Goal: Task Accomplishment & Management: Manage account settings

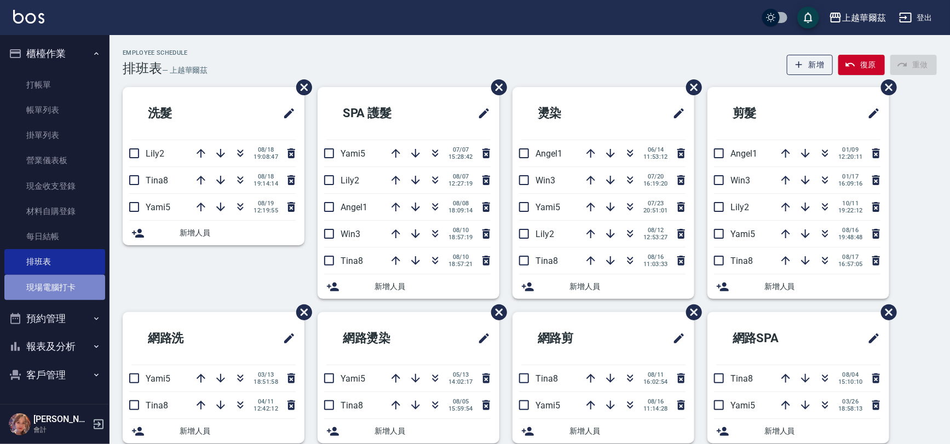
click at [55, 289] on link "現場電腦打卡" at bounding box center [54, 287] width 101 height 25
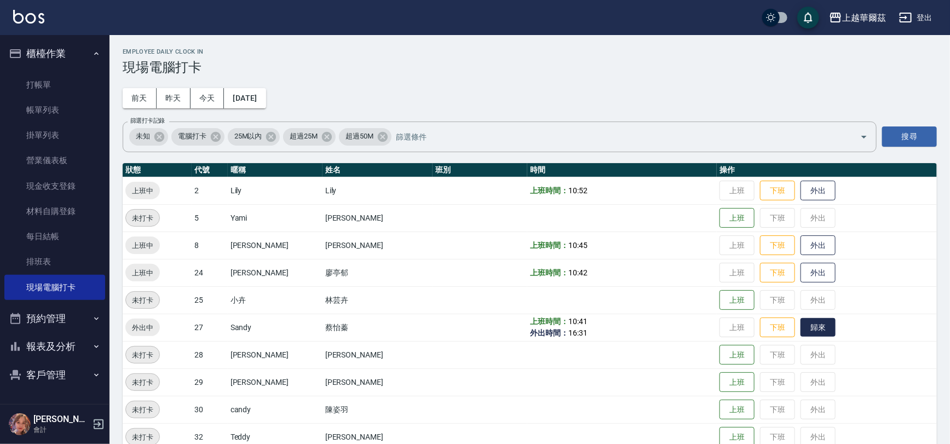
click at [801, 322] on button "歸來" at bounding box center [818, 327] width 35 height 19
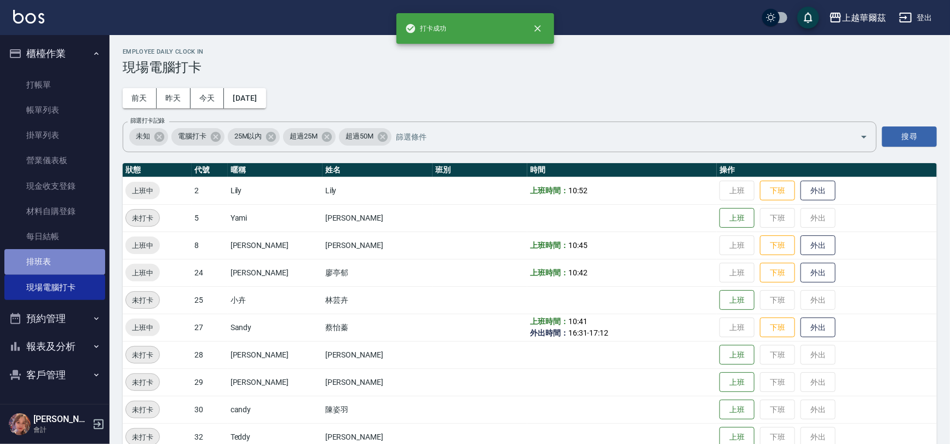
click at [24, 259] on link "排班表" at bounding box center [54, 261] width 101 height 25
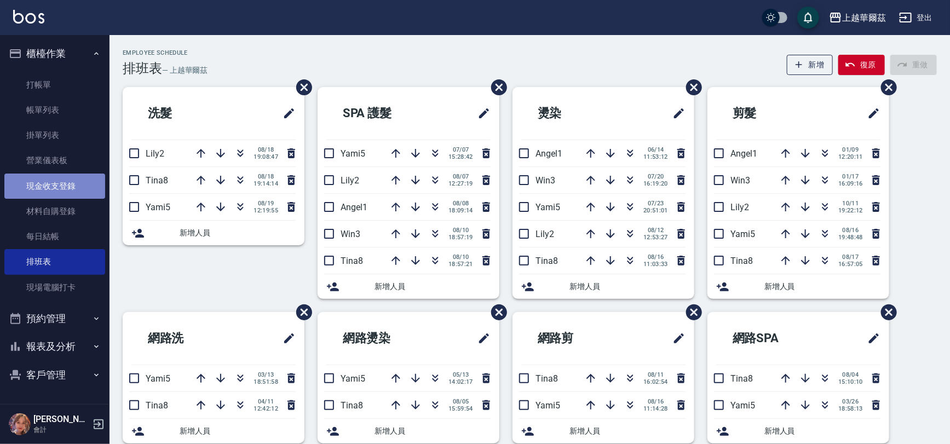
click at [56, 186] on link "現金收支登錄" at bounding box center [54, 186] width 101 height 25
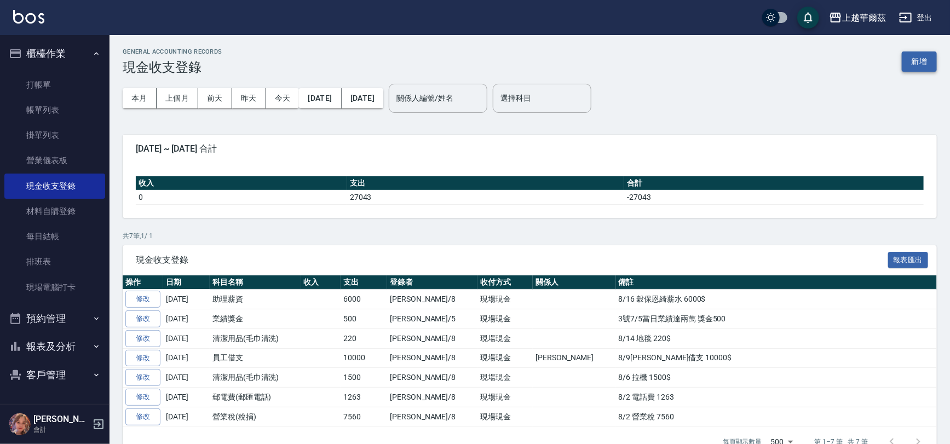
click at [921, 62] on button "新增" at bounding box center [919, 61] width 35 height 20
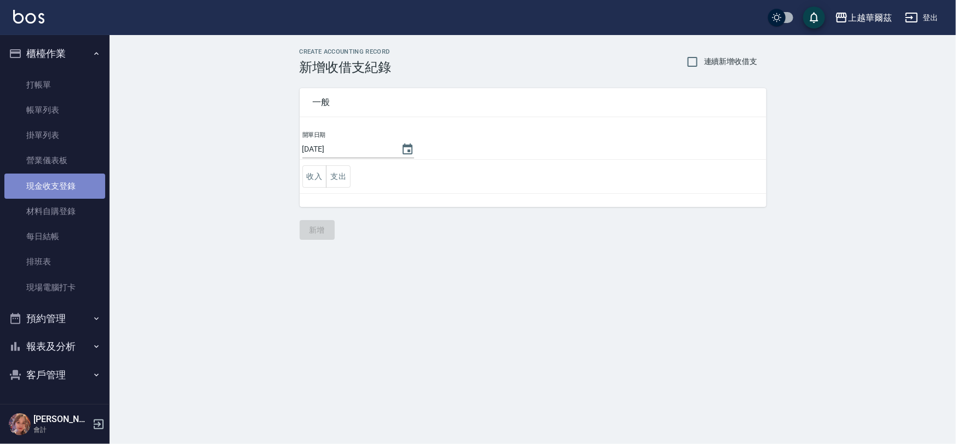
click at [59, 182] on link "現金收支登錄" at bounding box center [54, 186] width 101 height 25
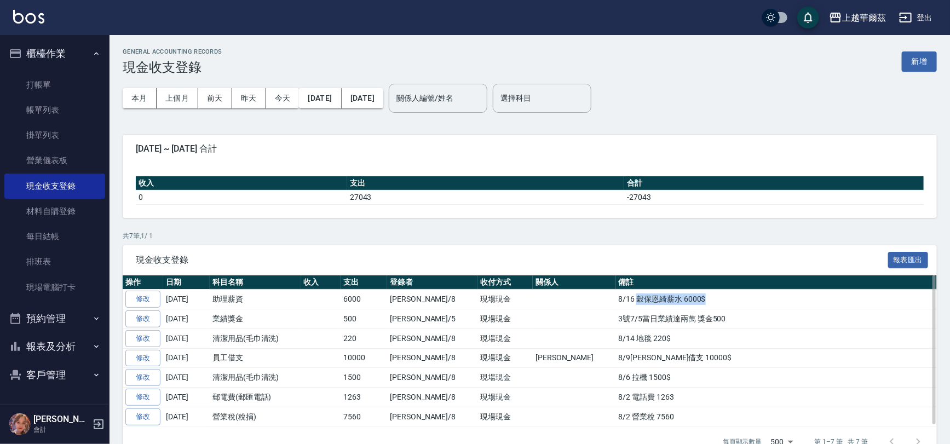
drag, startPoint x: 639, startPoint y: 298, endPoint x: 573, endPoint y: 303, distance: 65.4
click at [616, 303] on td "8/16 穀保恩綺薪水 6000$" at bounding box center [776, 300] width 321 height 20
copy td "穀保恩綺薪水 6000$"
click at [931, 62] on button "新增" at bounding box center [919, 61] width 35 height 20
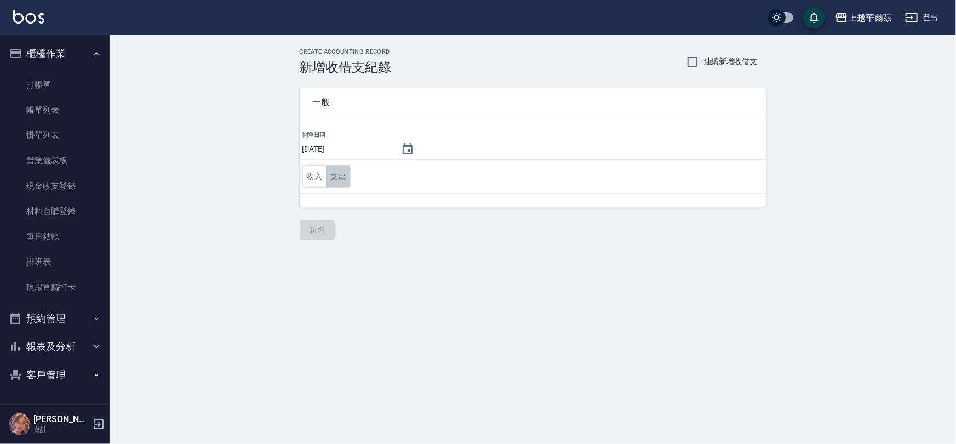
click at [344, 180] on button "支出" at bounding box center [338, 176] width 25 height 22
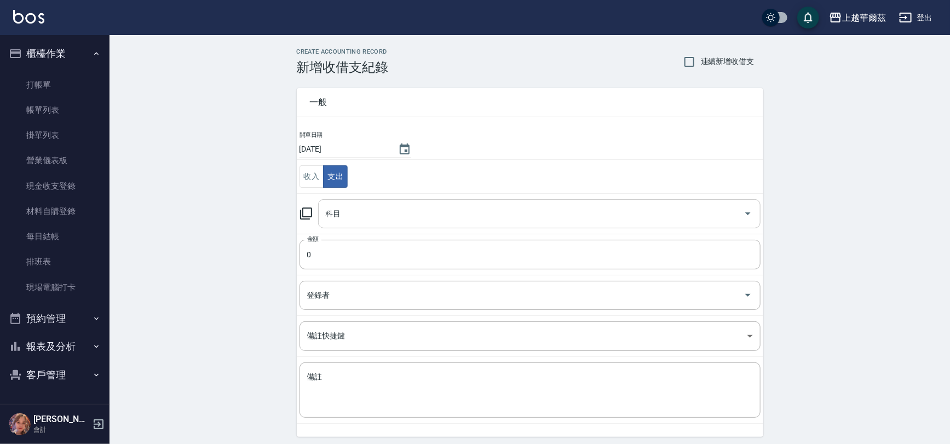
click at [388, 218] on input "科目" at bounding box center [531, 213] width 416 height 19
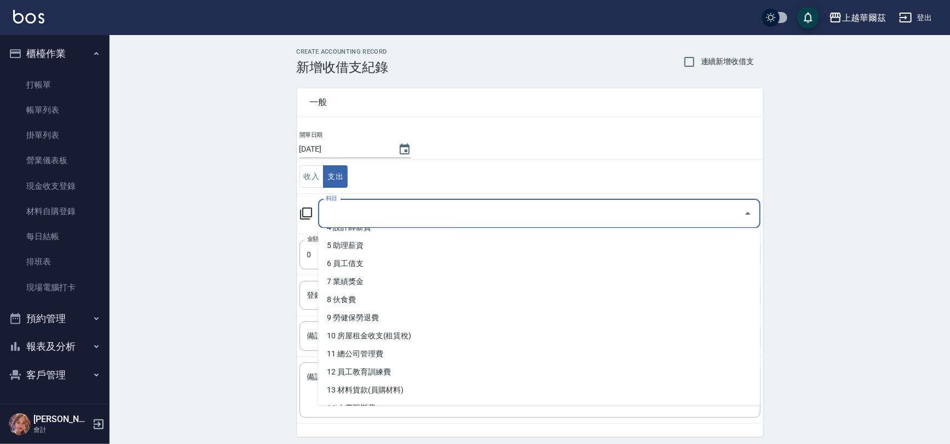
scroll to position [73, 0]
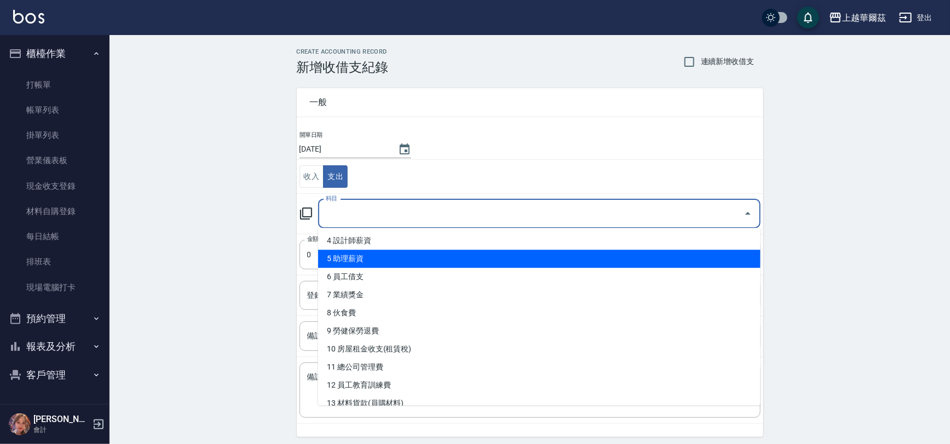
click at [366, 257] on li "5 助理薪資" at bounding box center [539, 259] width 443 height 18
type input "5 助理薪資"
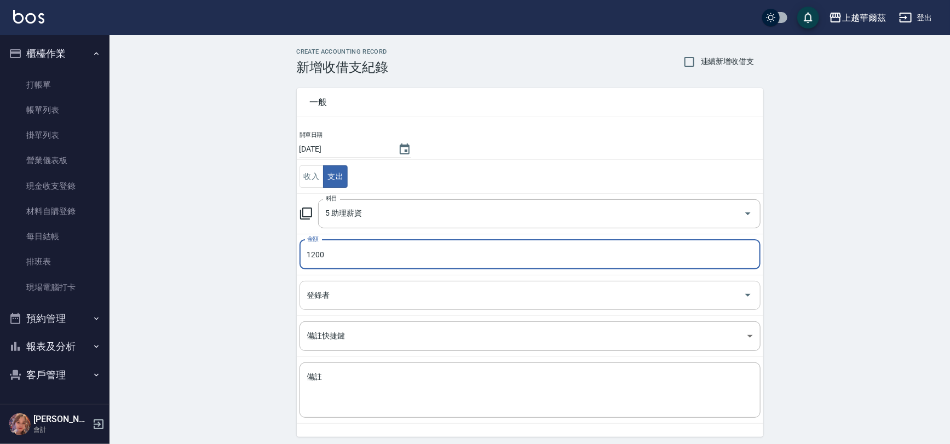
type input "1200"
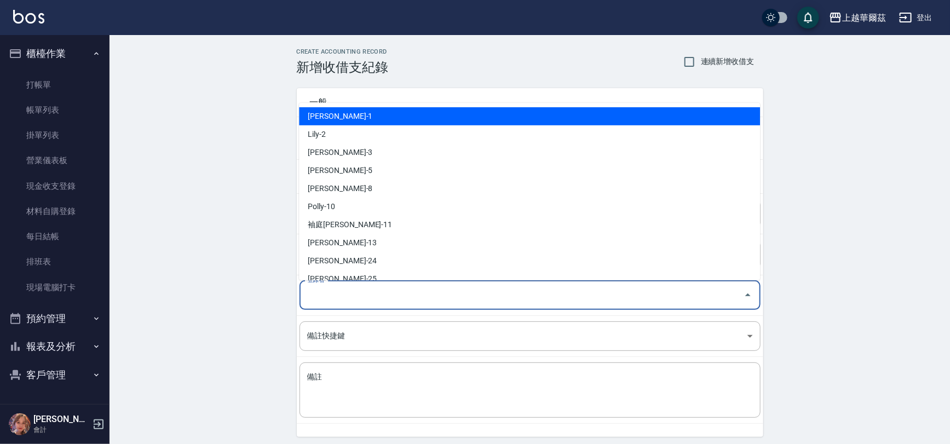
click at [334, 301] on input "登錄者" at bounding box center [522, 295] width 435 height 19
click at [328, 116] on li "[PERSON_NAME]-1" at bounding box center [529, 116] width 461 height 18
type input "[PERSON_NAME]-1"
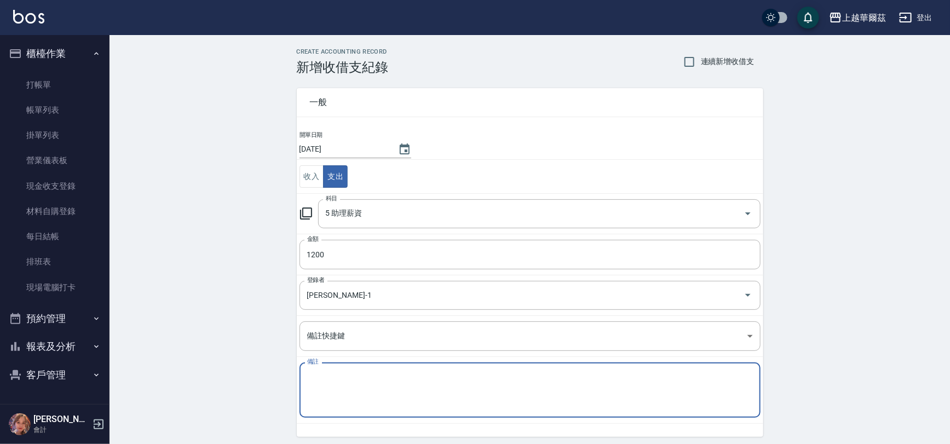
click at [321, 372] on textarea "備註" at bounding box center [530, 390] width 446 height 37
paste textarea "穀保恩綺薪水 6000$"
click at [370, 375] on textarea "穀保恩綺薪水 6000$" at bounding box center [530, 390] width 446 height 37
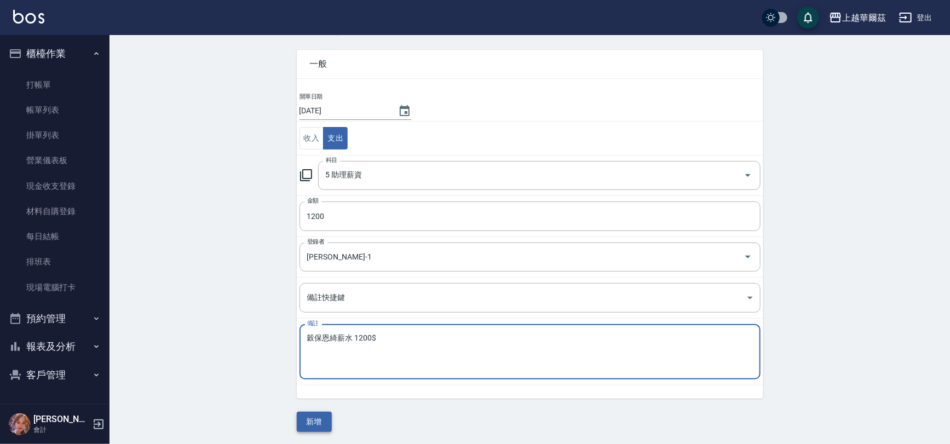
type textarea "穀保恩綺薪水 1200$"
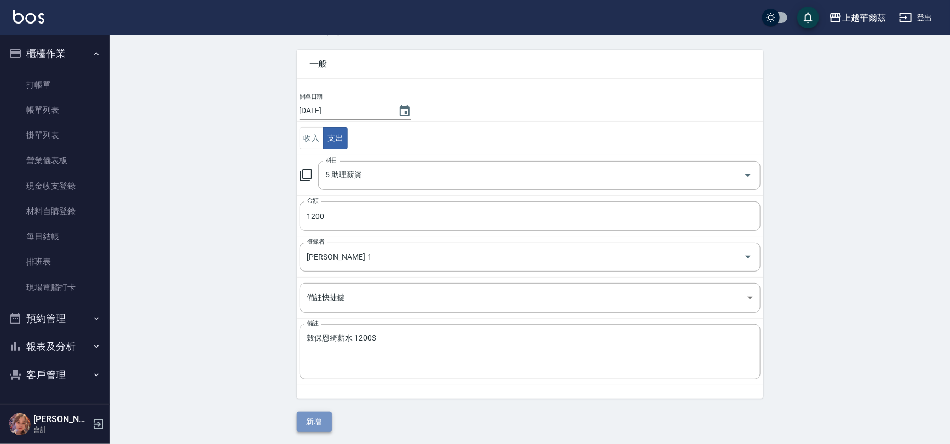
click at [309, 417] on button "新增" at bounding box center [314, 422] width 35 height 20
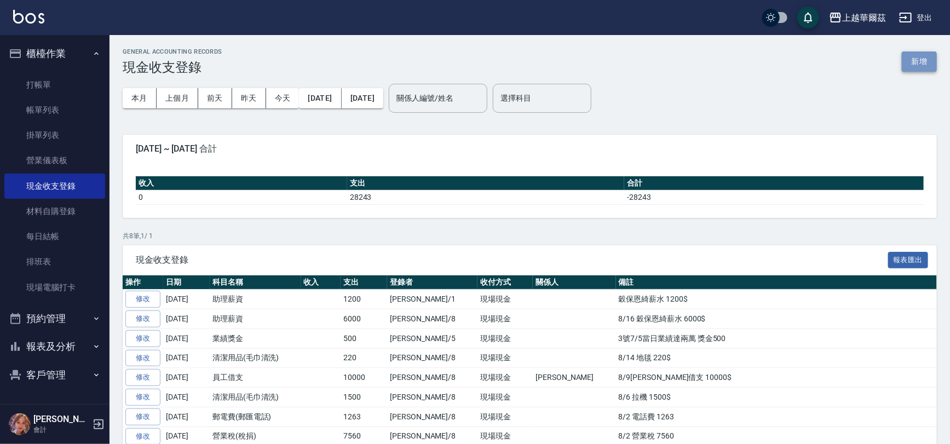
click at [918, 58] on button "新增" at bounding box center [919, 61] width 35 height 20
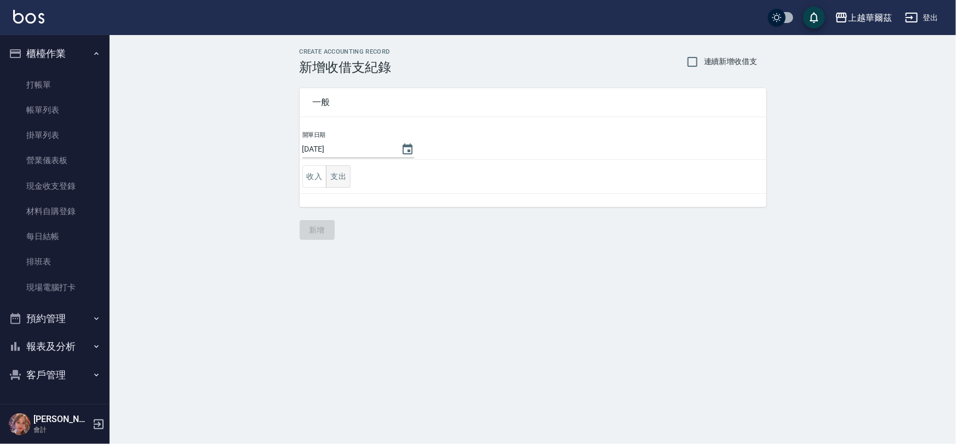
click at [337, 176] on button "支出" at bounding box center [338, 176] width 25 height 22
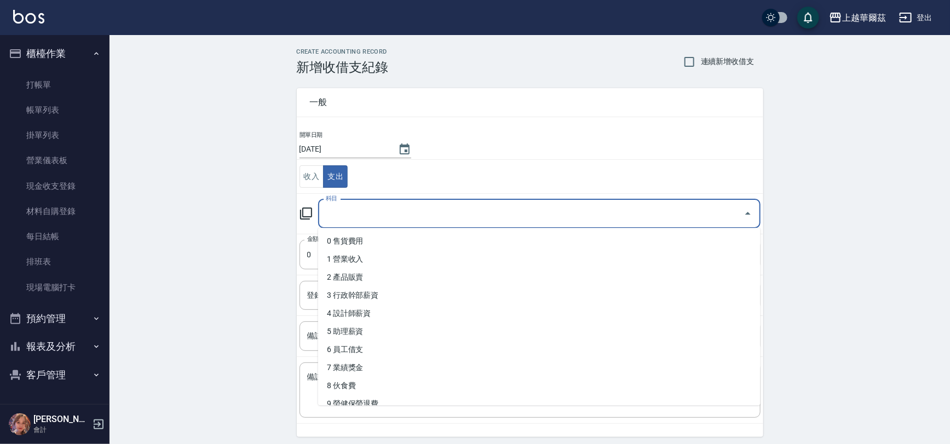
click at [341, 214] on input "科目" at bounding box center [531, 213] width 416 height 19
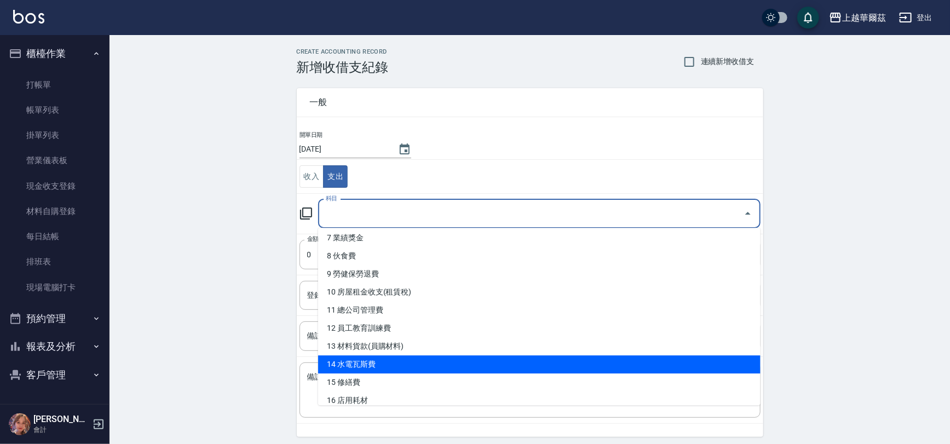
click at [378, 361] on li "14 水電瓦斯費" at bounding box center [539, 364] width 443 height 18
type input "14 水電瓦斯費"
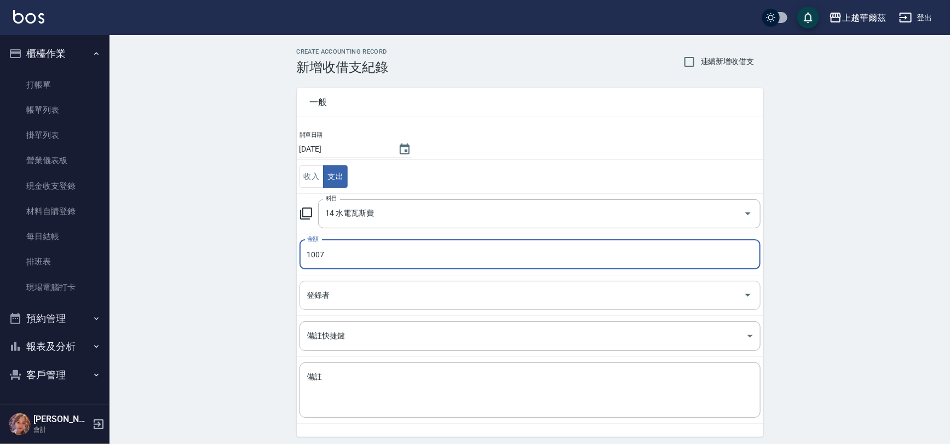
type input "1007"
click at [335, 296] on input "登錄者" at bounding box center [522, 295] width 435 height 19
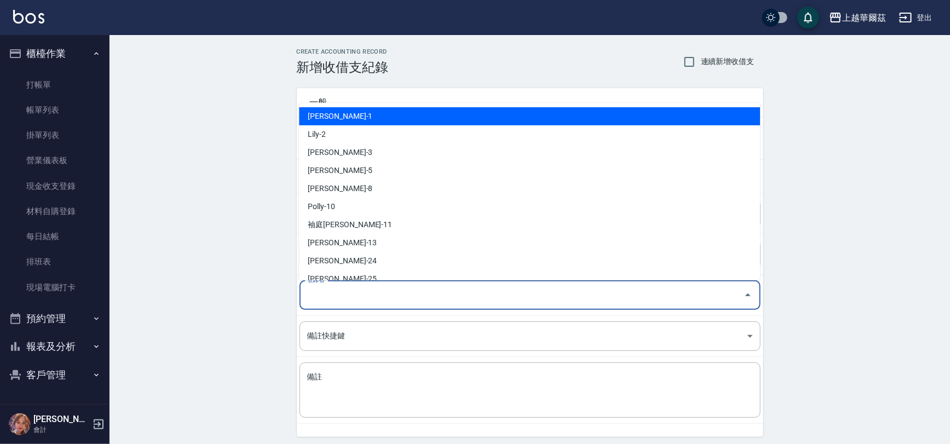
click at [345, 114] on li "[PERSON_NAME]-1" at bounding box center [529, 116] width 461 height 18
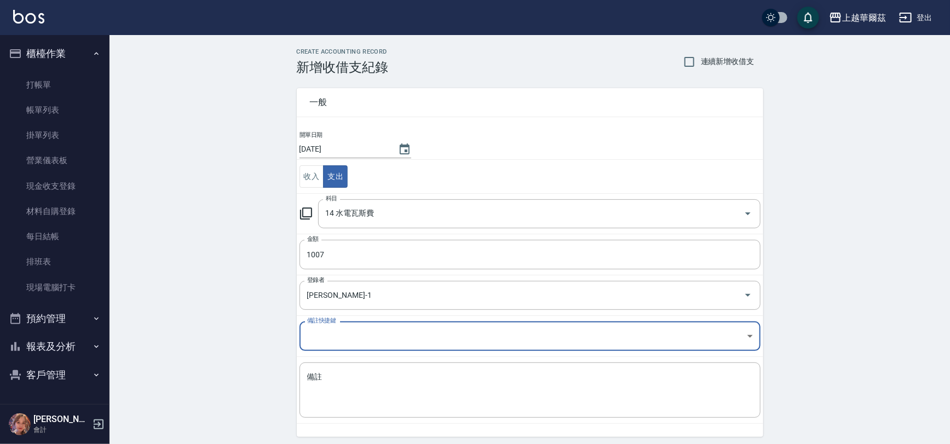
type input "[PERSON_NAME]-1"
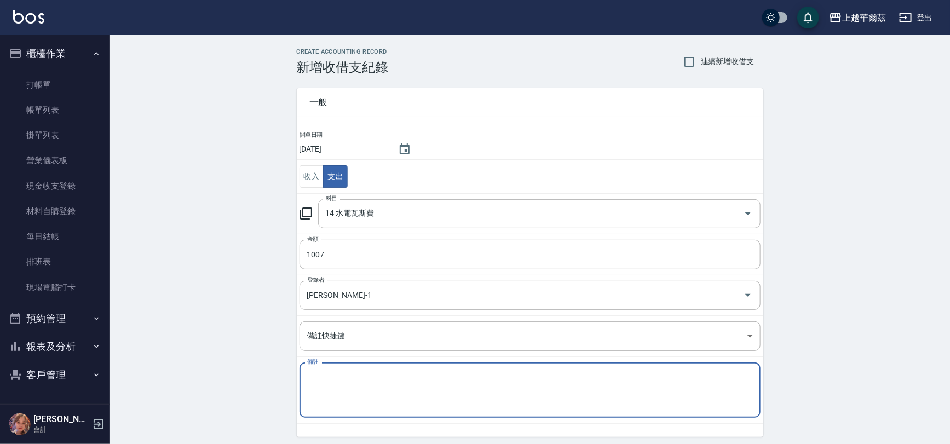
click at [326, 372] on textarea "備註" at bounding box center [530, 390] width 446 height 37
type textarea "j"
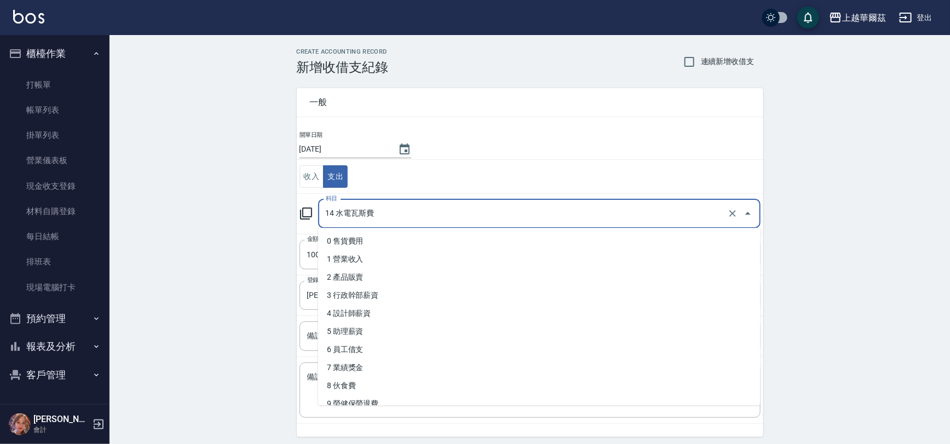
drag, startPoint x: 352, startPoint y: 216, endPoint x: 377, endPoint y: 211, distance: 25.6
click at [377, 211] on input "14 水電瓦斯費" at bounding box center [524, 213] width 402 height 19
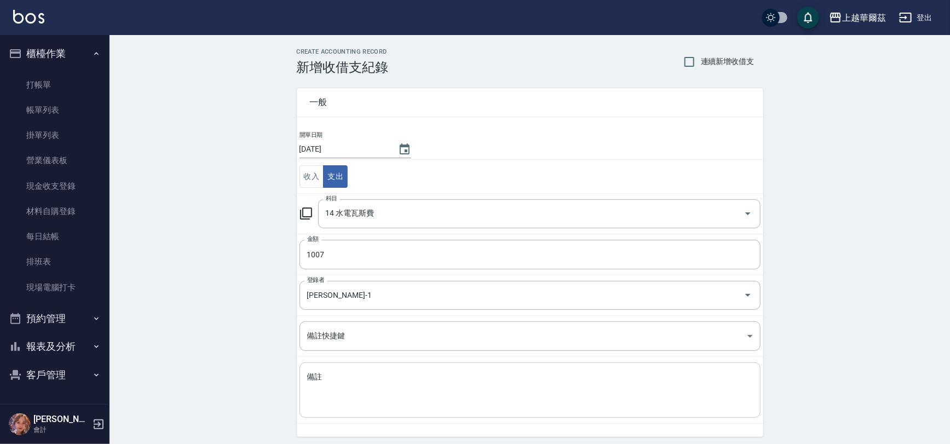
click at [303, 381] on div "x 備註" at bounding box center [530, 390] width 461 height 55
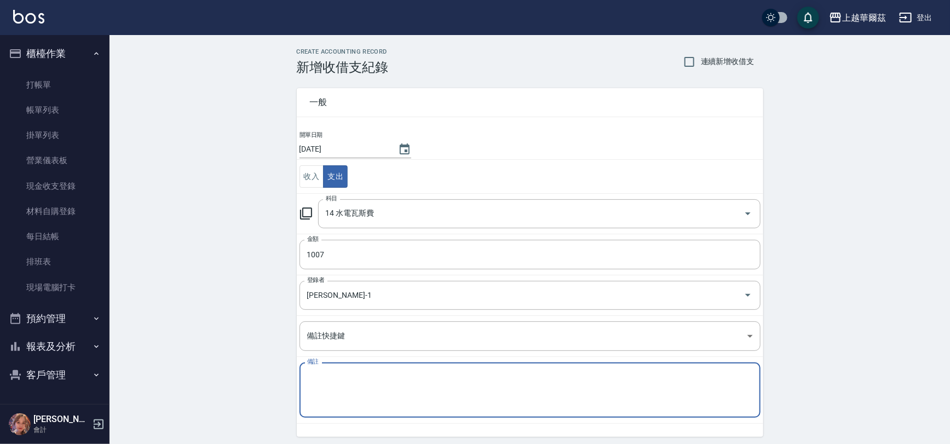
paste textarea "瓦斯費"
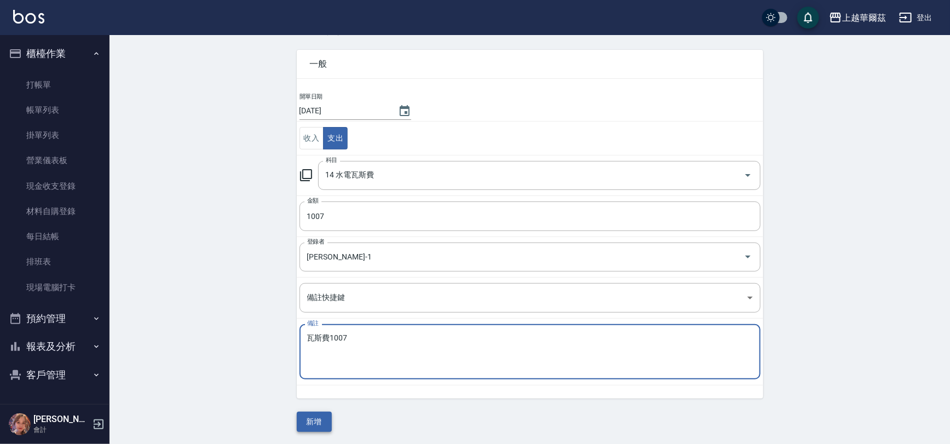
type textarea "瓦斯費1007"
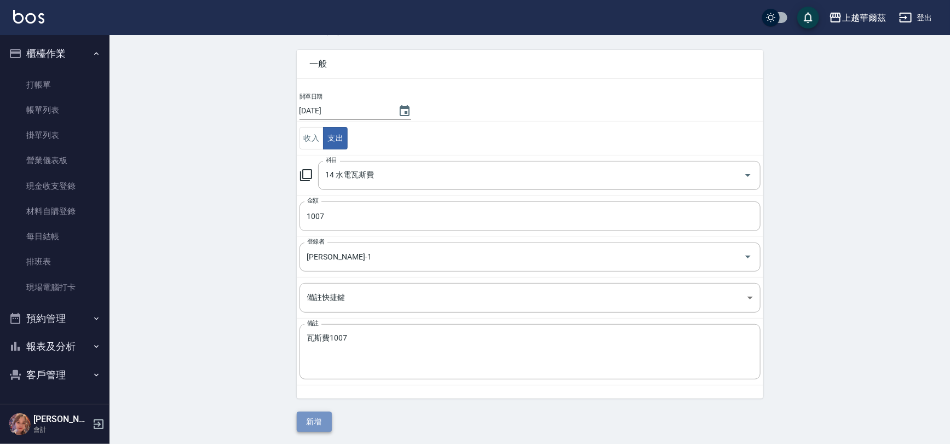
click at [316, 416] on button "新增" at bounding box center [314, 422] width 35 height 20
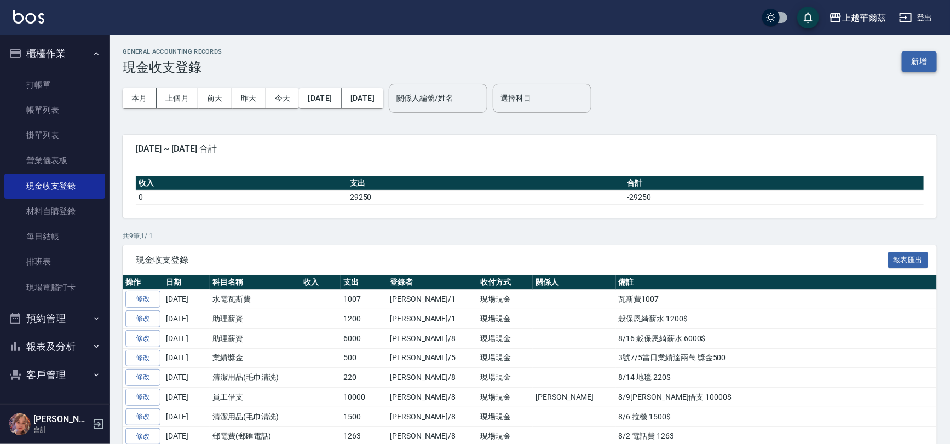
click at [923, 59] on button "新增" at bounding box center [919, 61] width 35 height 20
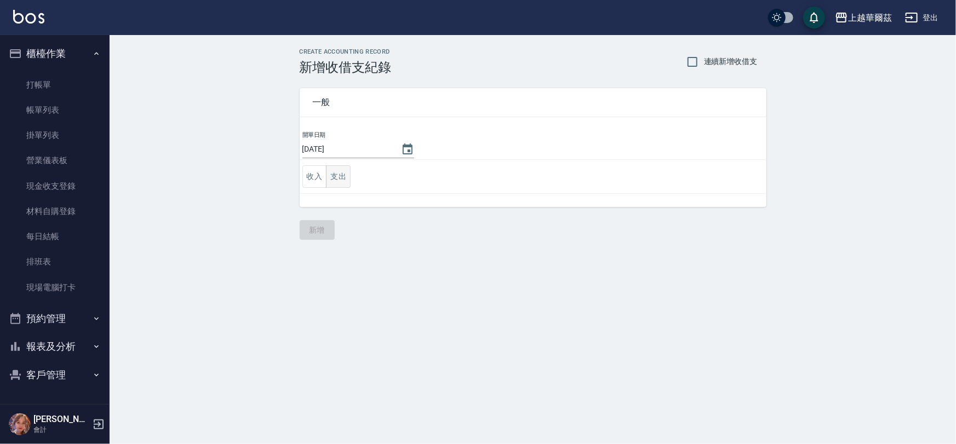
click at [343, 174] on button "支出" at bounding box center [338, 176] width 25 height 22
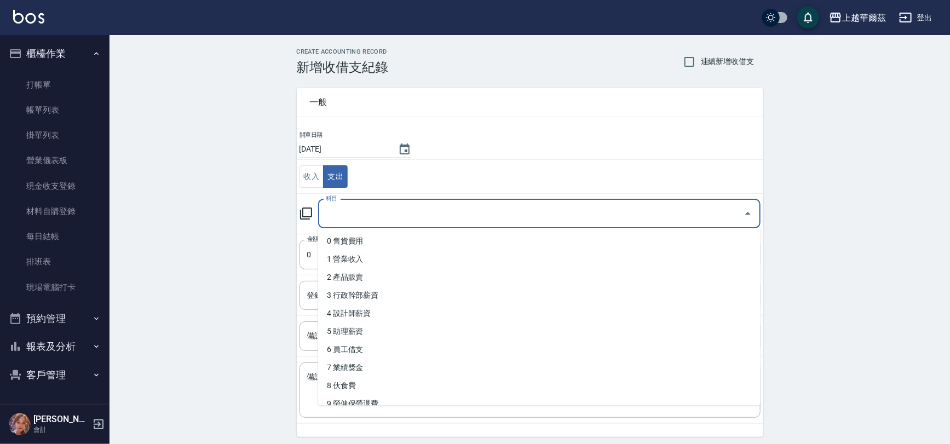
click at [346, 206] on input "科目" at bounding box center [531, 213] width 416 height 19
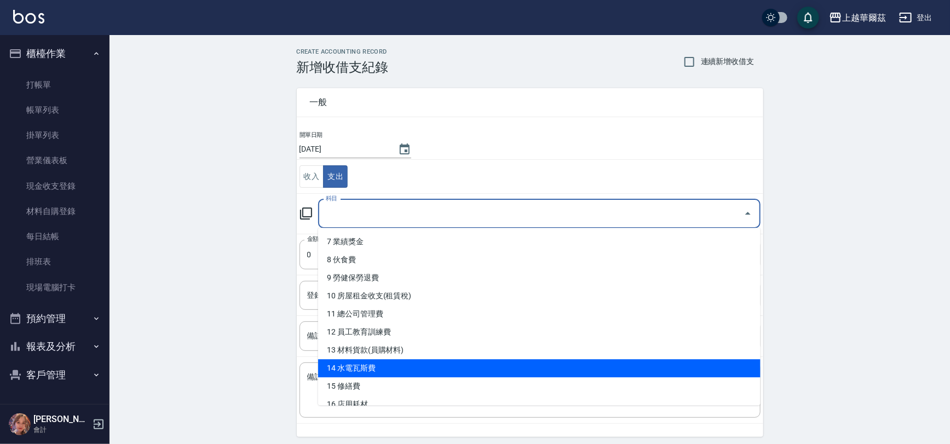
click at [389, 372] on li "14 水電瓦斯費" at bounding box center [539, 368] width 443 height 18
type input "14 水電瓦斯費"
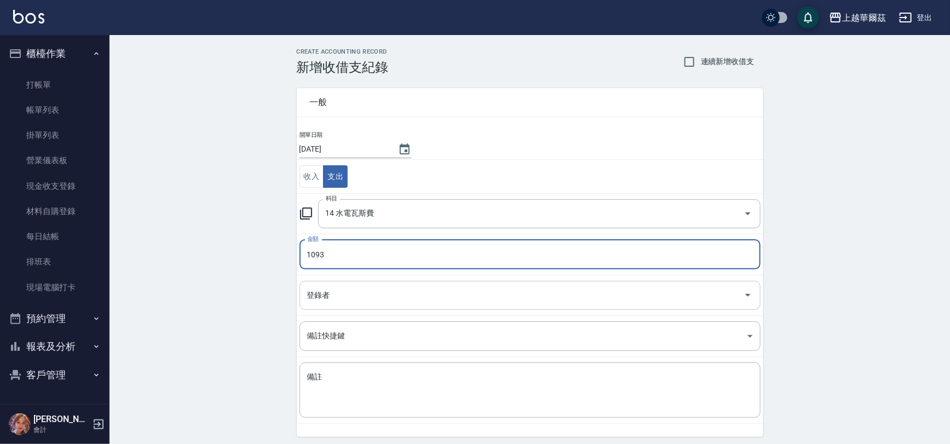
type input "1093"
click at [327, 290] on div "登錄者 登錄者" at bounding box center [530, 295] width 461 height 29
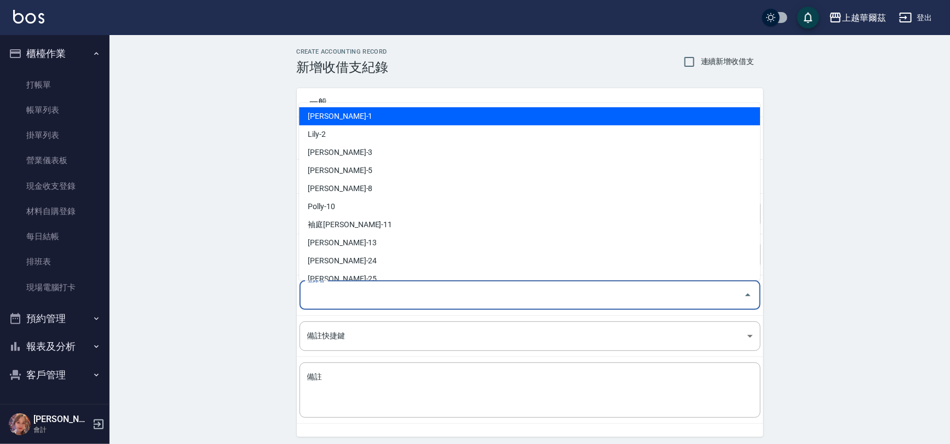
click at [324, 112] on li "[PERSON_NAME]-1" at bounding box center [529, 116] width 461 height 18
type input "[PERSON_NAME]-1"
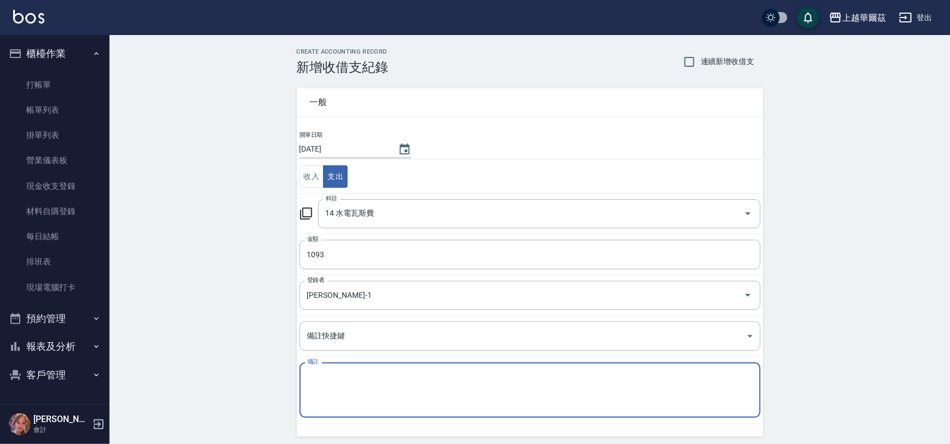
click at [328, 376] on textarea "備註" at bounding box center [530, 390] width 446 height 37
type textarea "g"
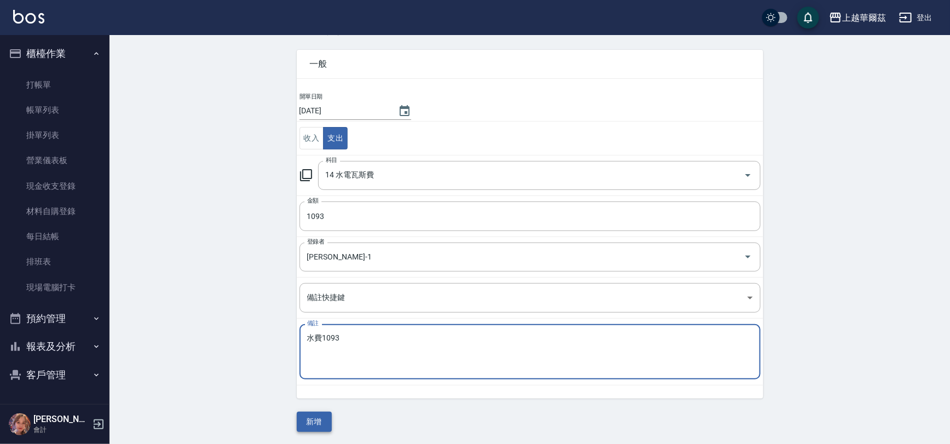
type textarea "水費1093"
click at [316, 417] on button "新增" at bounding box center [314, 422] width 35 height 20
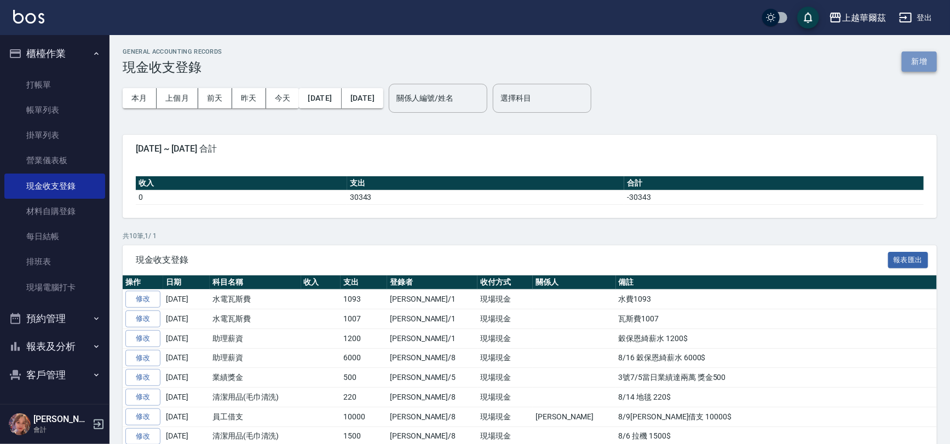
click at [923, 60] on button "新增" at bounding box center [919, 61] width 35 height 20
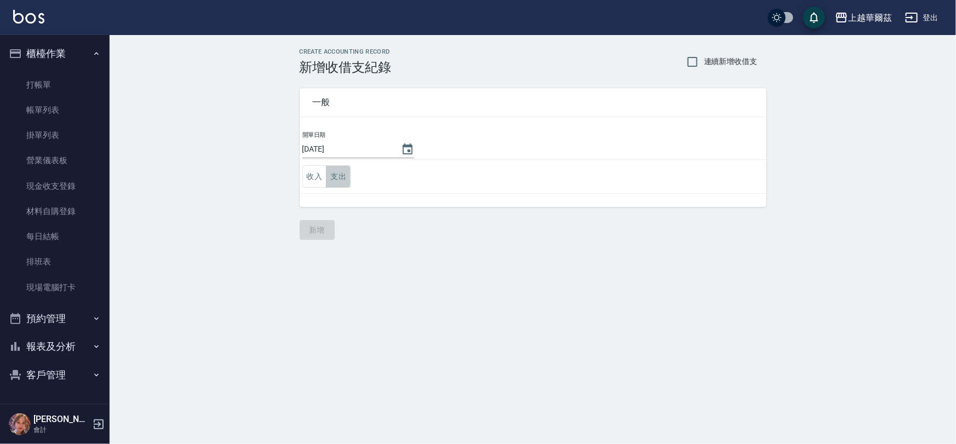
click at [343, 177] on button "支出" at bounding box center [338, 176] width 25 height 22
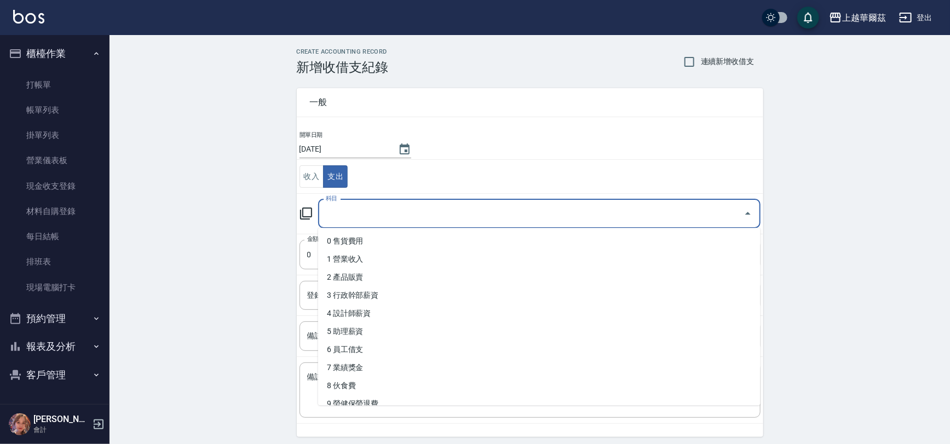
click at [341, 215] on input "科目" at bounding box center [531, 213] width 416 height 19
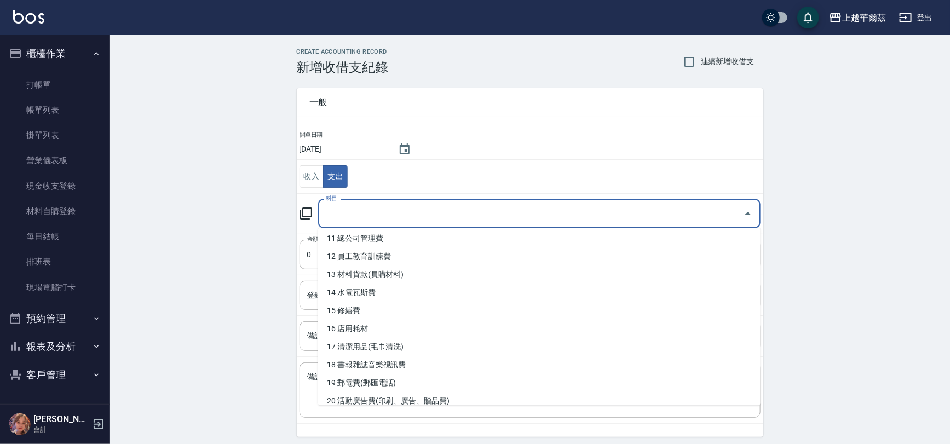
scroll to position [212, 0]
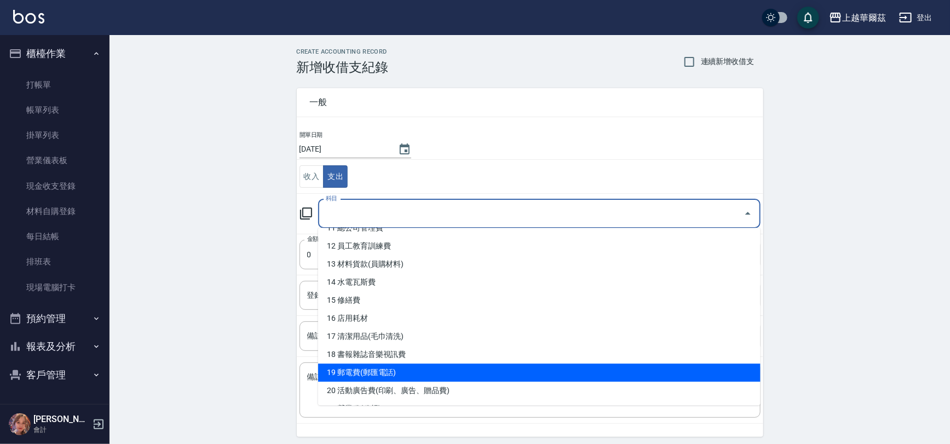
click at [369, 372] on li "19 郵電費(郵匯電話)" at bounding box center [539, 373] width 443 height 18
type input "19 郵電費(郵匯電話)"
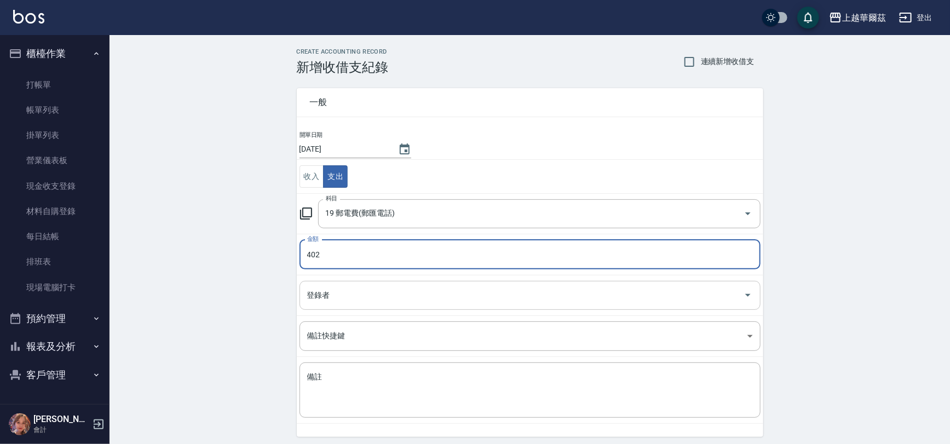
type input "402"
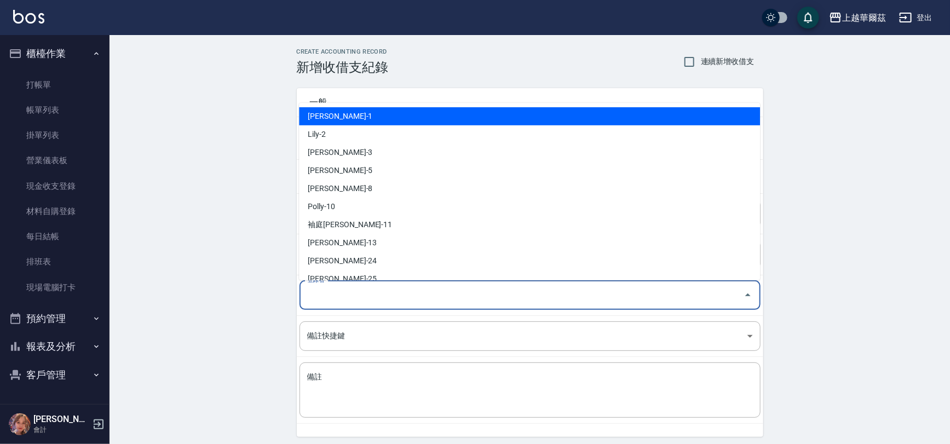
click at [321, 291] on div "登錄者 登錄者" at bounding box center [530, 295] width 461 height 29
click at [335, 115] on li "[PERSON_NAME]-1" at bounding box center [529, 116] width 461 height 18
type input "[PERSON_NAME]-1"
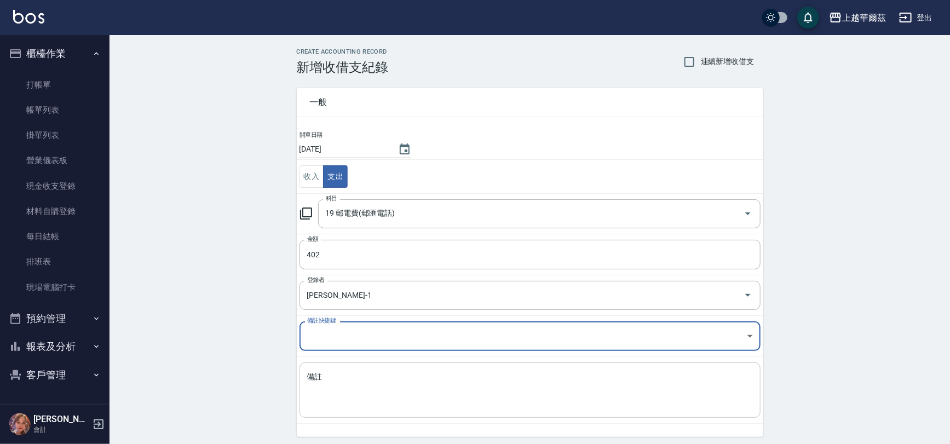
click at [331, 377] on textarea "備註" at bounding box center [530, 390] width 446 height 37
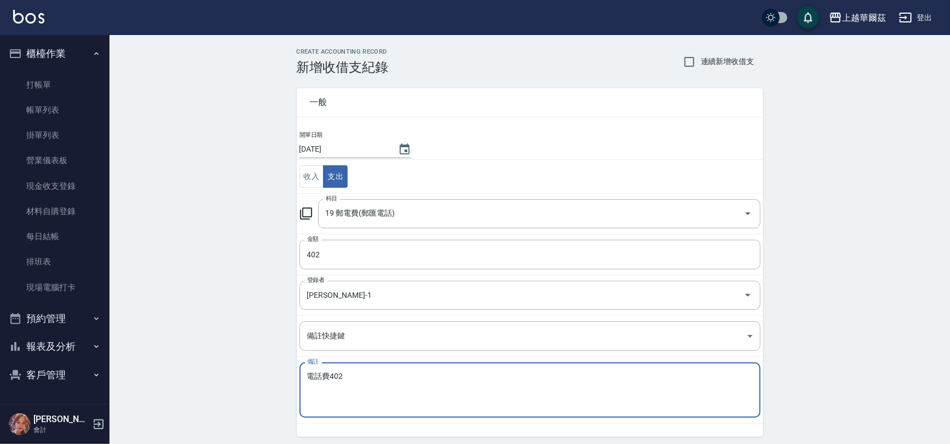
scroll to position [38, 0]
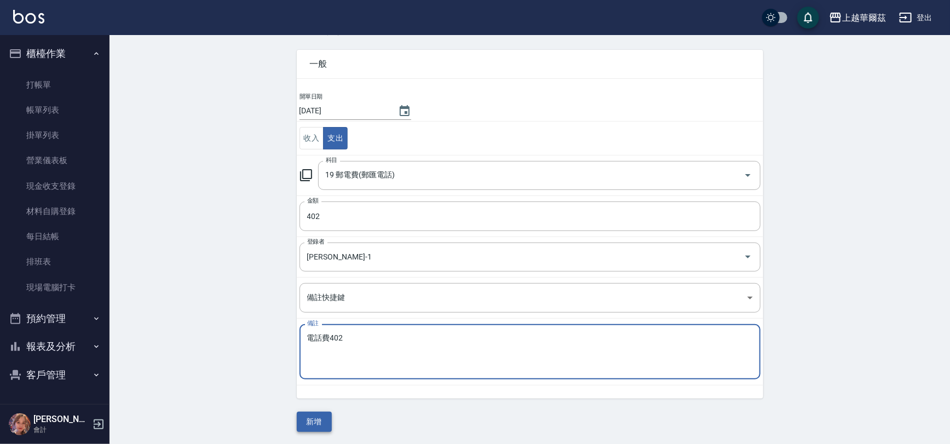
type textarea "電話費402"
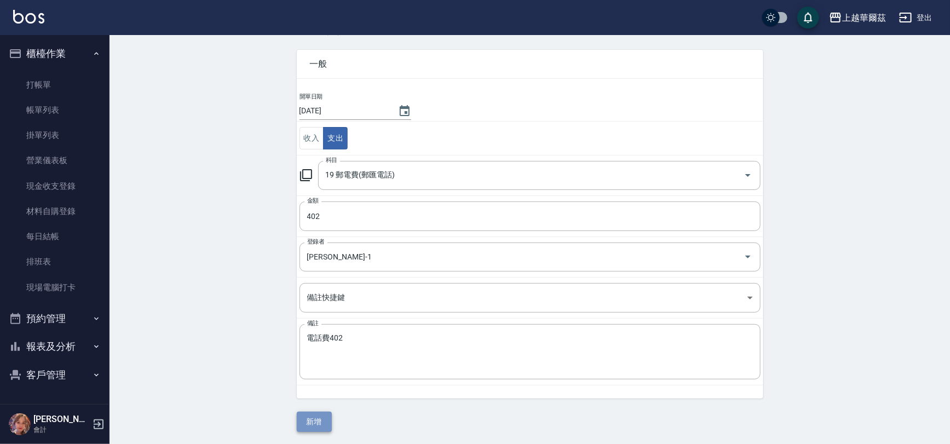
click at [306, 421] on button "新增" at bounding box center [314, 422] width 35 height 20
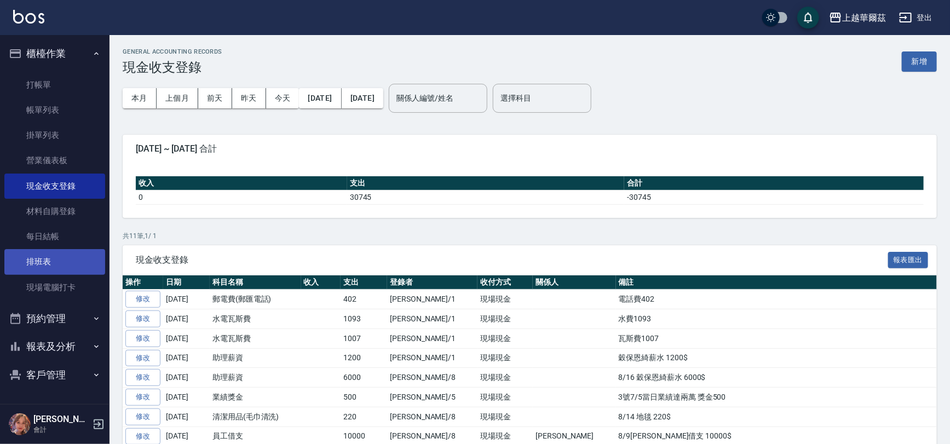
click at [46, 264] on link "排班表" at bounding box center [54, 261] width 101 height 25
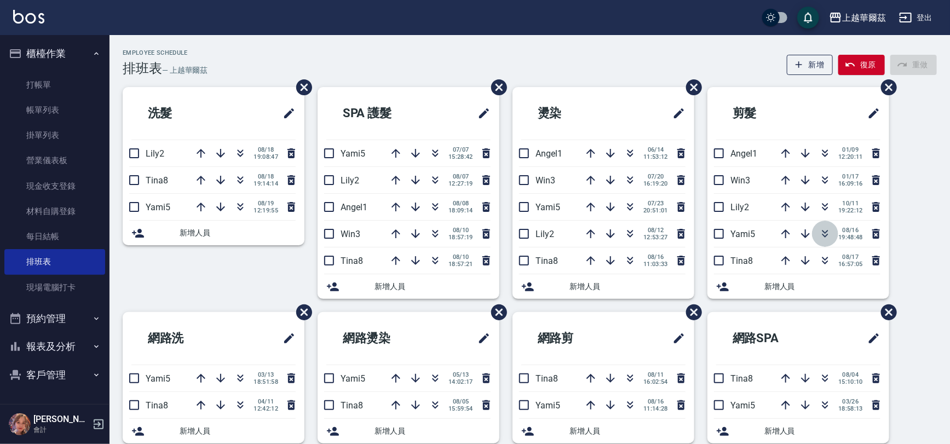
click at [819, 234] on icon "button" at bounding box center [825, 233] width 13 height 13
click at [50, 185] on link "現金收支登錄" at bounding box center [54, 186] width 101 height 25
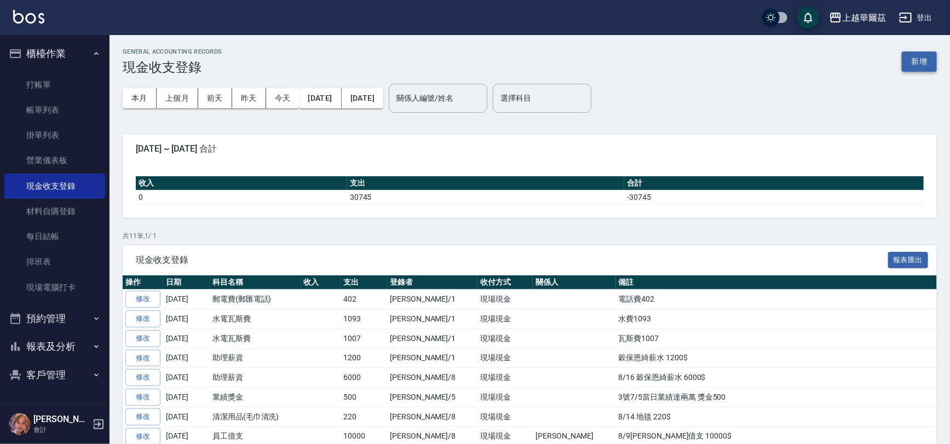
click at [920, 59] on button "新增" at bounding box center [919, 61] width 35 height 20
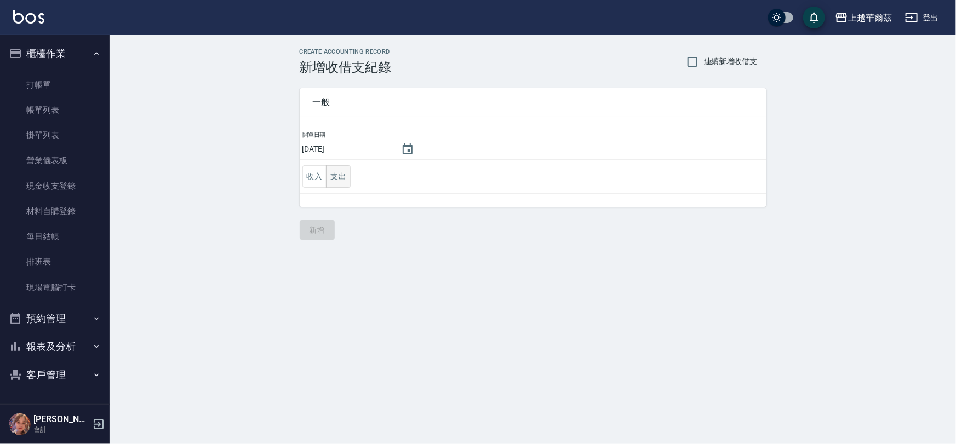
click at [340, 176] on button "支出" at bounding box center [338, 176] width 25 height 22
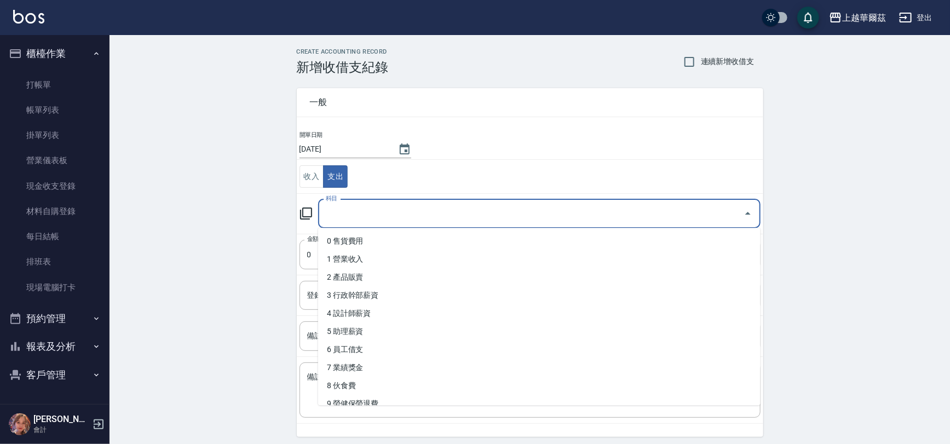
click at [390, 206] on input "科目" at bounding box center [531, 213] width 416 height 19
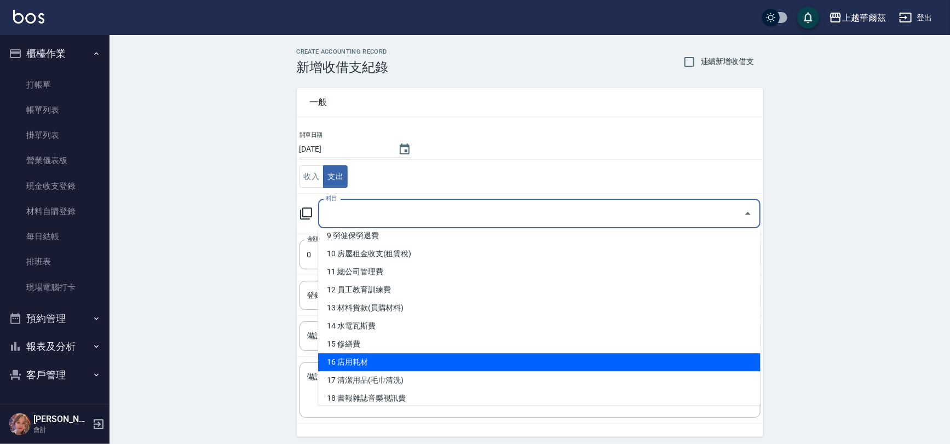
click at [354, 363] on li "16 店用耗材" at bounding box center [539, 362] width 443 height 18
type input "16 店用耗材"
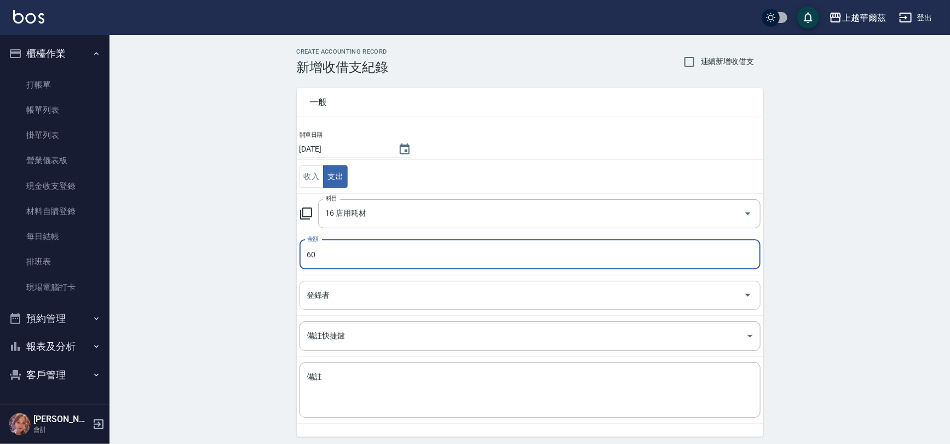
type input "60"
click at [339, 290] on input "登錄者" at bounding box center [522, 295] width 435 height 19
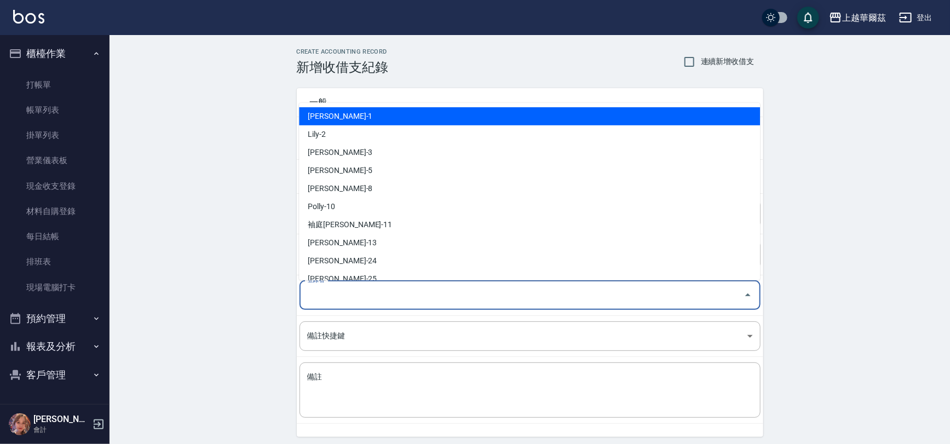
click at [343, 117] on li "[PERSON_NAME]-1" at bounding box center [529, 116] width 461 height 18
type input "[PERSON_NAME]-1"
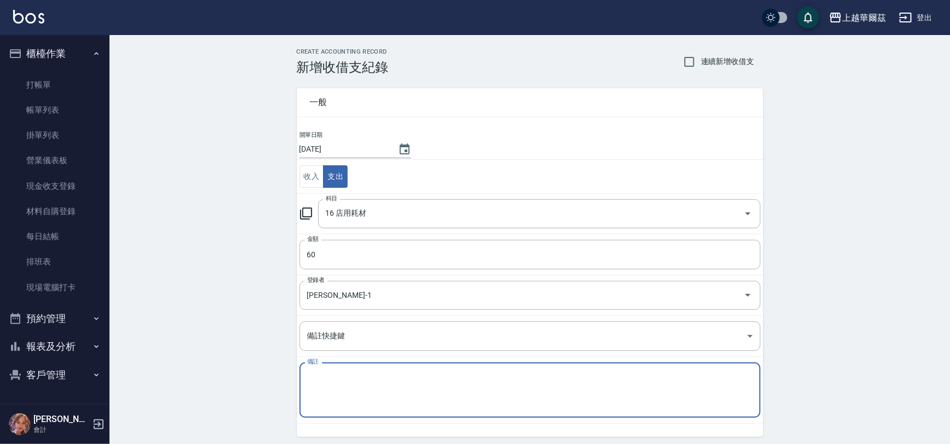
click at [334, 386] on textarea "備註" at bounding box center [530, 390] width 446 height 37
type textarea "[PERSON_NAME]"
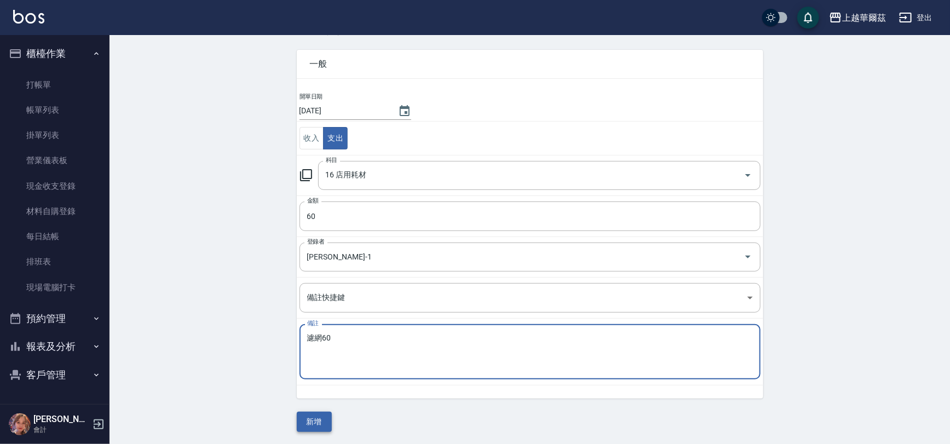
type textarea "濾網60"
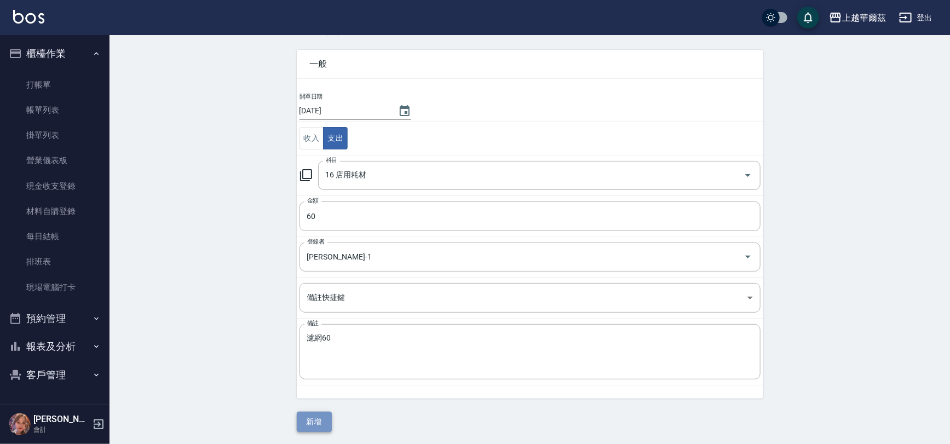
click at [309, 420] on button "新增" at bounding box center [314, 422] width 35 height 20
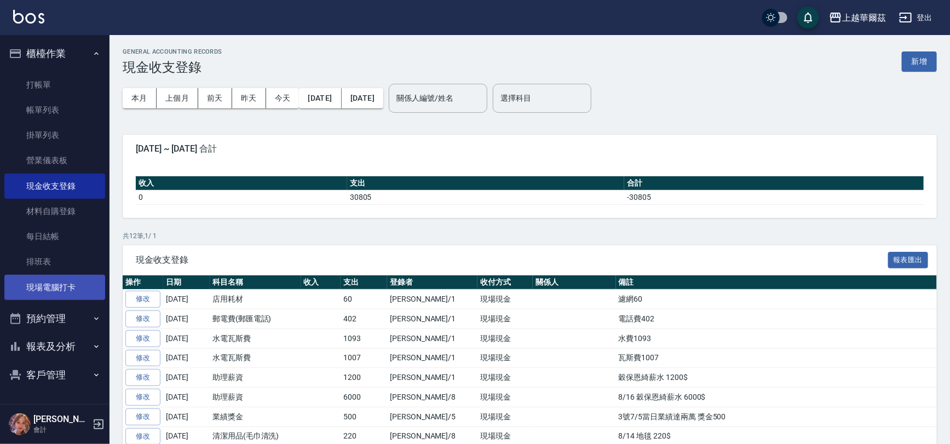
drag, startPoint x: 62, startPoint y: 285, endPoint x: 84, endPoint y: 291, distance: 22.2
click at [63, 285] on link "現場電腦打卡" at bounding box center [54, 287] width 101 height 25
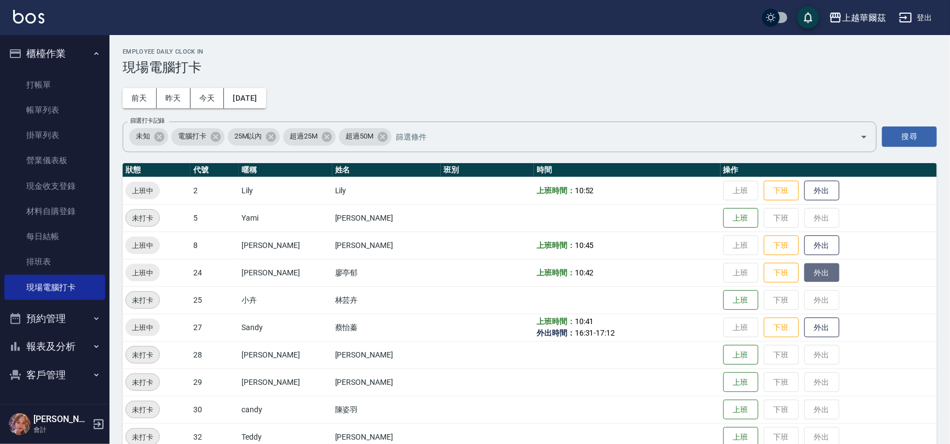
click at [805, 273] on button "外出" at bounding box center [822, 272] width 35 height 19
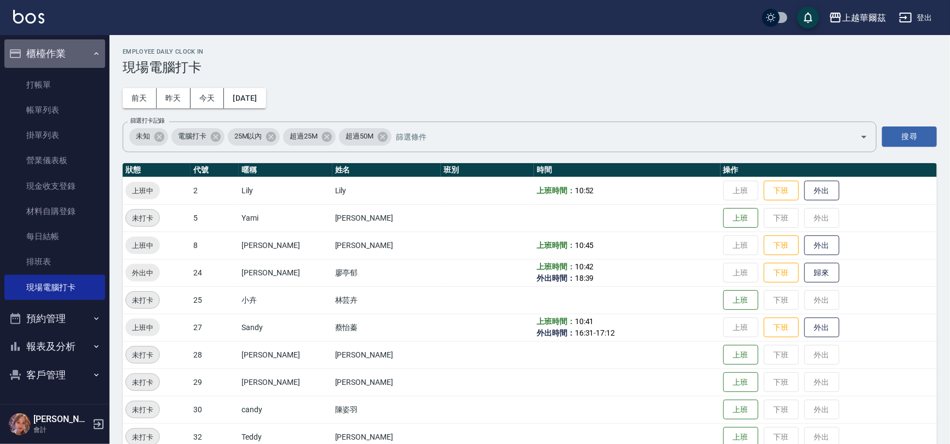
click at [66, 55] on button "櫃檯作業" at bounding box center [54, 53] width 101 height 28
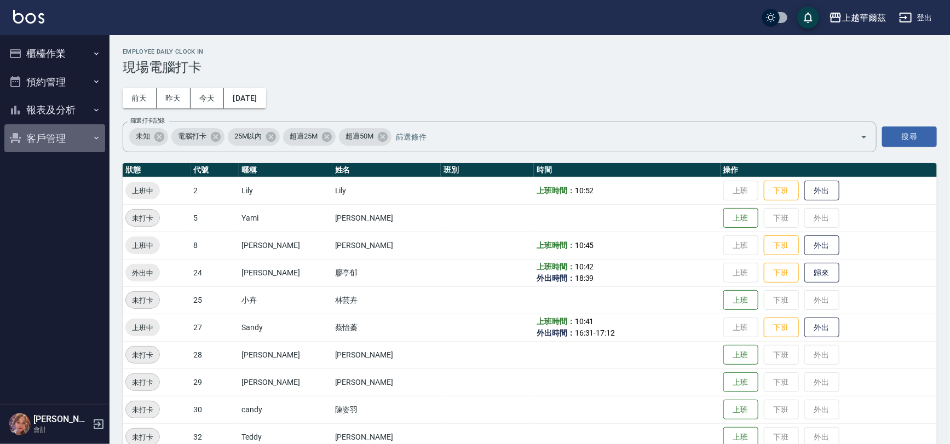
click at [43, 141] on button "客戶管理" at bounding box center [54, 138] width 101 height 28
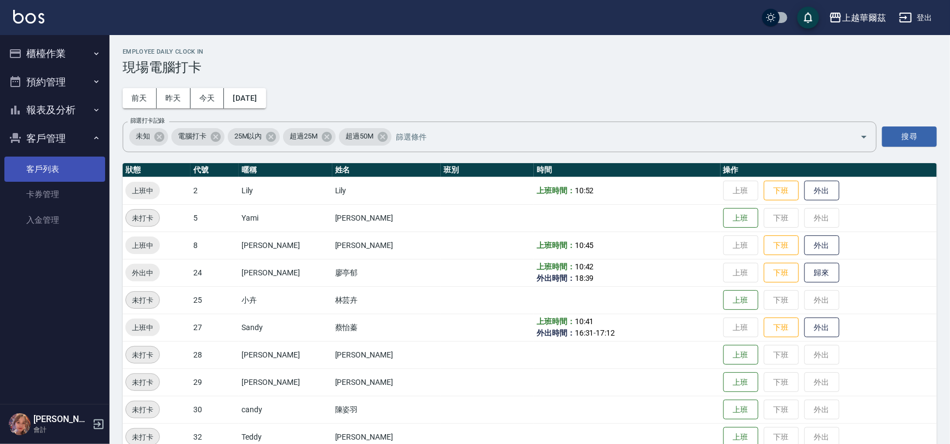
click at [44, 168] on link "客戶列表" at bounding box center [54, 169] width 101 height 25
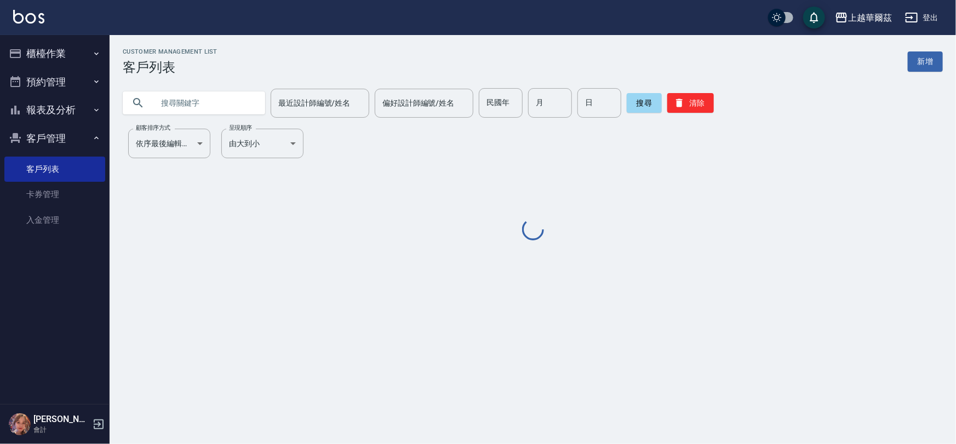
click at [171, 103] on input "text" at bounding box center [204, 103] width 103 height 30
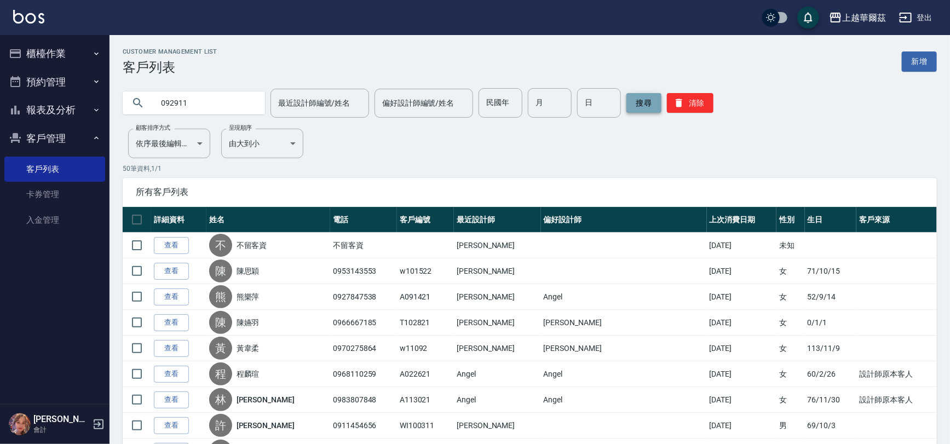
type input "092911"
click at [652, 100] on button "搜尋" at bounding box center [644, 103] width 35 height 20
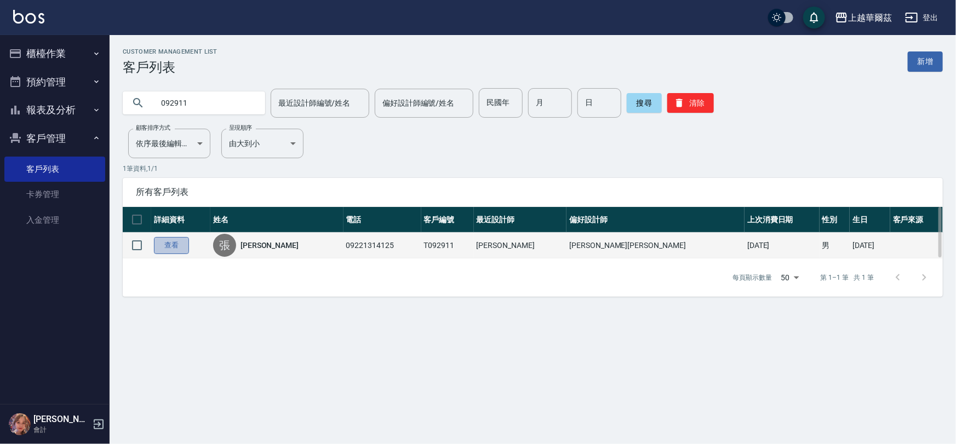
click at [173, 242] on link "查看" at bounding box center [171, 245] width 35 height 17
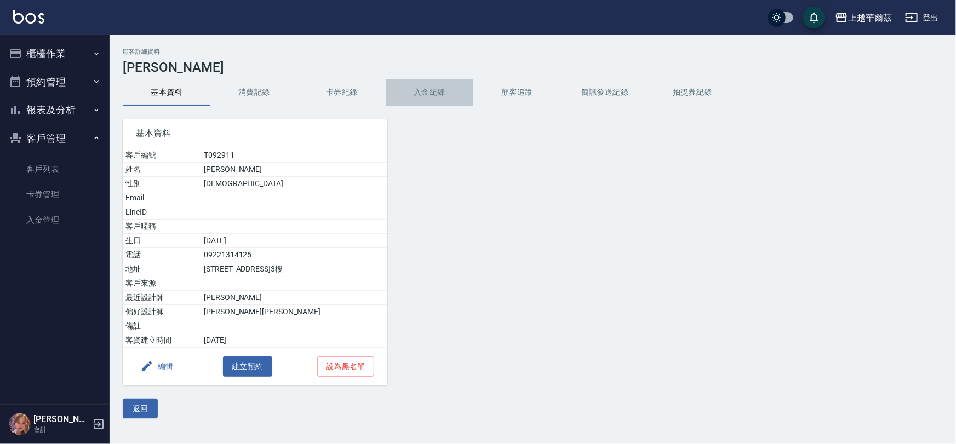
click at [434, 87] on button "入金紀錄" at bounding box center [430, 92] width 88 height 26
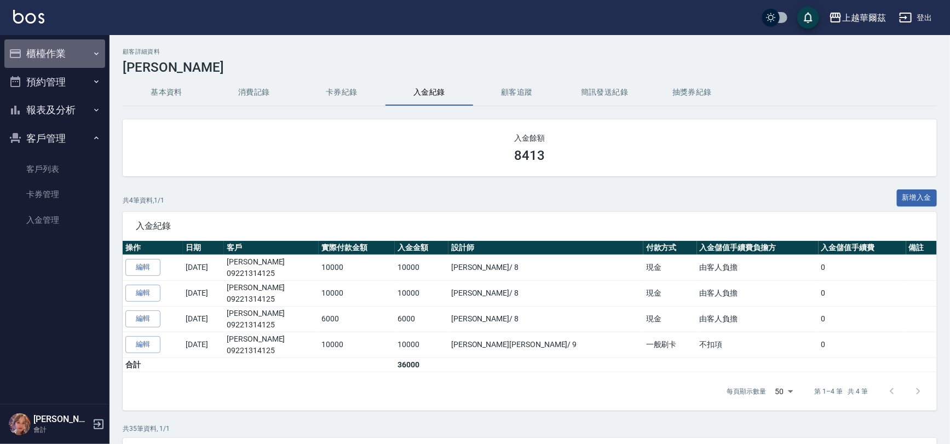
click at [64, 51] on button "櫃檯作業" at bounding box center [54, 53] width 101 height 28
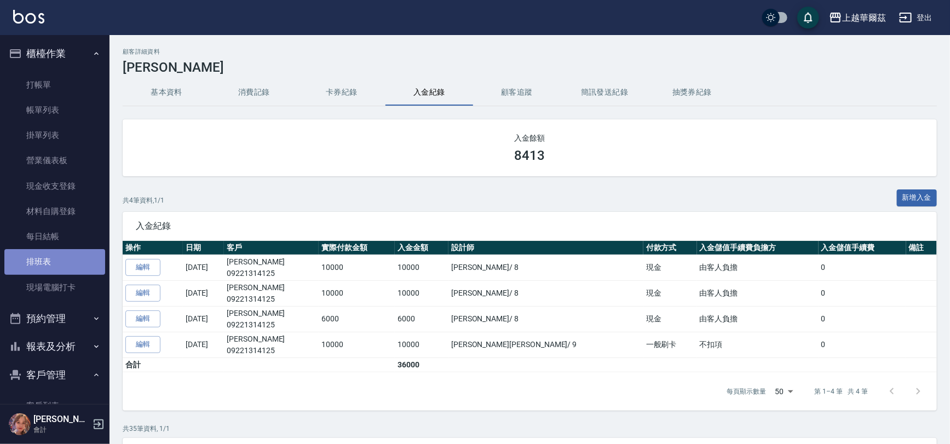
click at [55, 263] on link "排班表" at bounding box center [54, 261] width 101 height 25
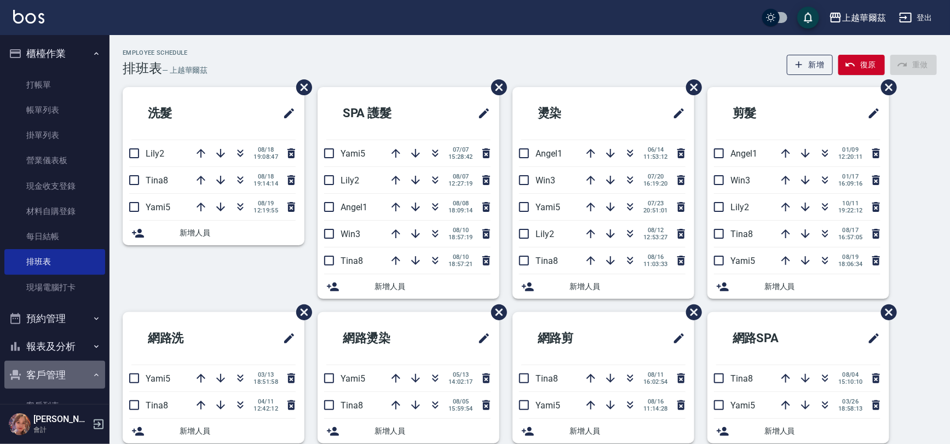
click at [65, 375] on button "客戶管理" at bounding box center [54, 375] width 101 height 28
click at [234, 149] on icon "button" at bounding box center [240, 153] width 13 height 13
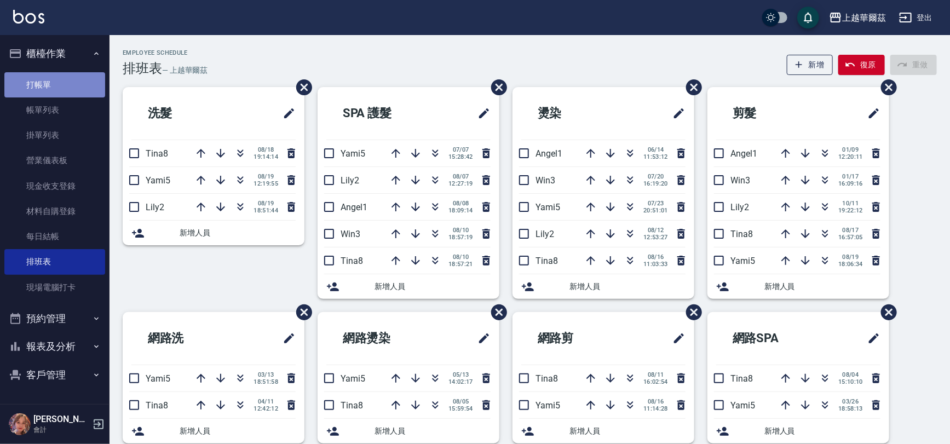
click at [49, 84] on link "打帳單" at bounding box center [54, 84] width 101 height 25
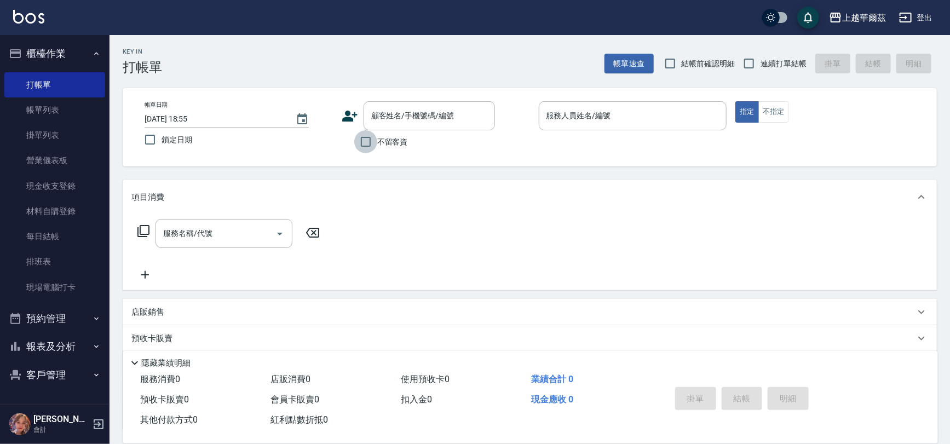
click at [375, 145] on input "不留客資" at bounding box center [365, 141] width 23 height 23
checkbox input "true"
click at [762, 56] on label "連續打單結帳" at bounding box center [772, 63] width 69 height 23
click at [761, 56] on input "連續打單結帳" at bounding box center [749, 63] width 23 height 23
checkbox input "true"
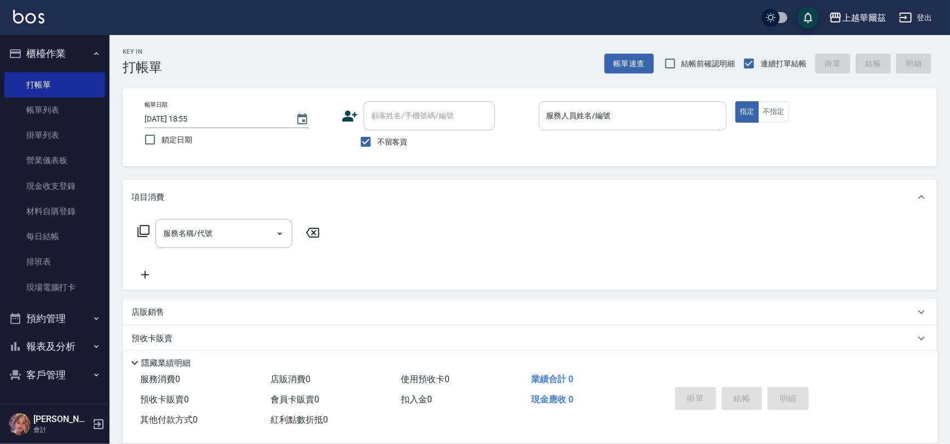
click at [657, 105] on div "服務人員姓名/編號" at bounding box center [633, 115] width 188 height 29
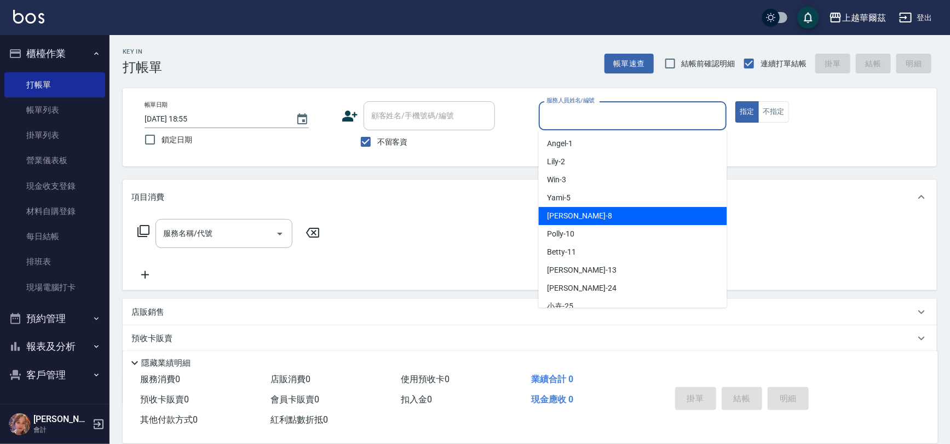
click at [596, 209] on div "[PERSON_NAME] -8" at bounding box center [633, 216] width 188 height 18
type input "[PERSON_NAME]-8"
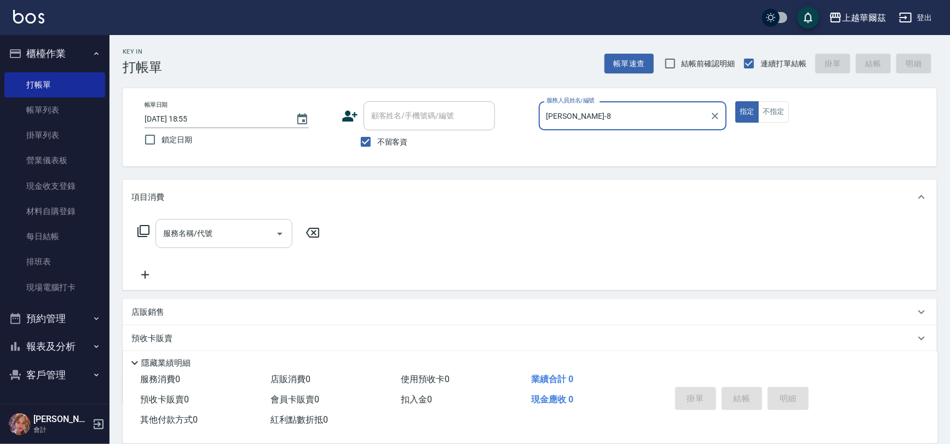
click at [209, 240] on input "服務名稱/代號" at bounding box center [215, 233] width 111 height 19
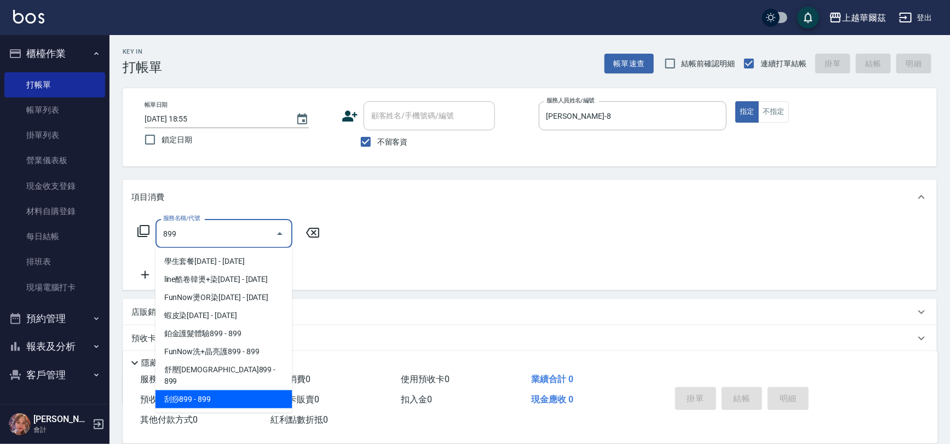
click at [244, 391] on span "刮痧899 - 899" at bounding box center [224, 400] width 137 height 18
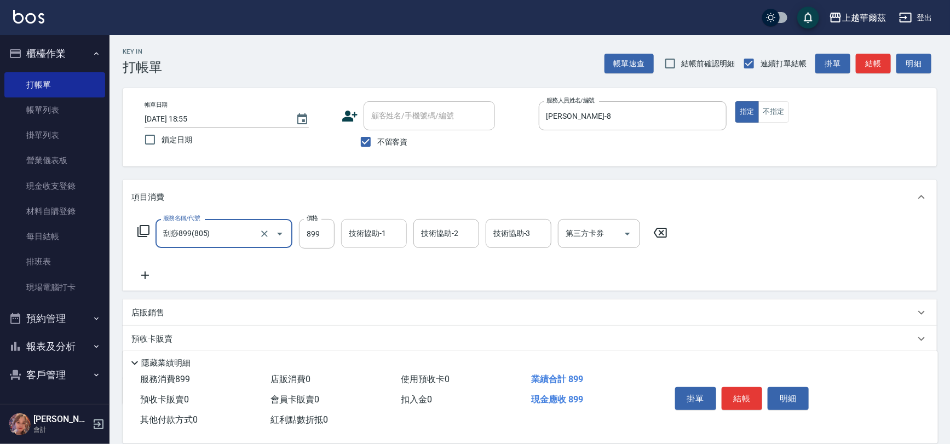
type input "刮痧899(805)"
click at [372, 229] on div "技術協助-1 技術協助-1" at bounding box center [374, 233] width 66 height 29
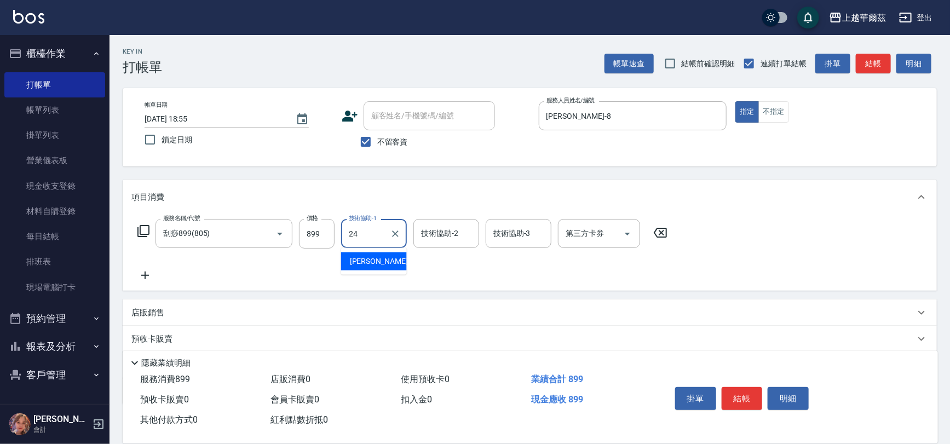
type input "[PERSON_NAME]-24"
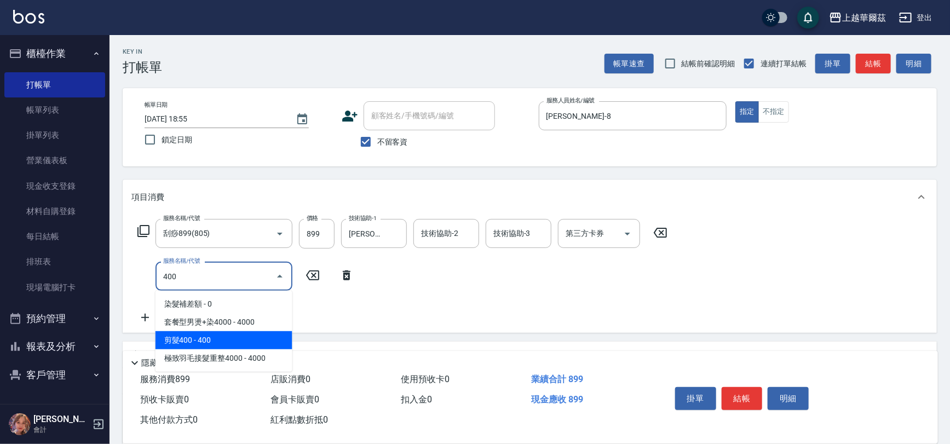
click at [235, 335] on span "剪髮400 - 400" at bounding box center [224, 340] width 137 height 18
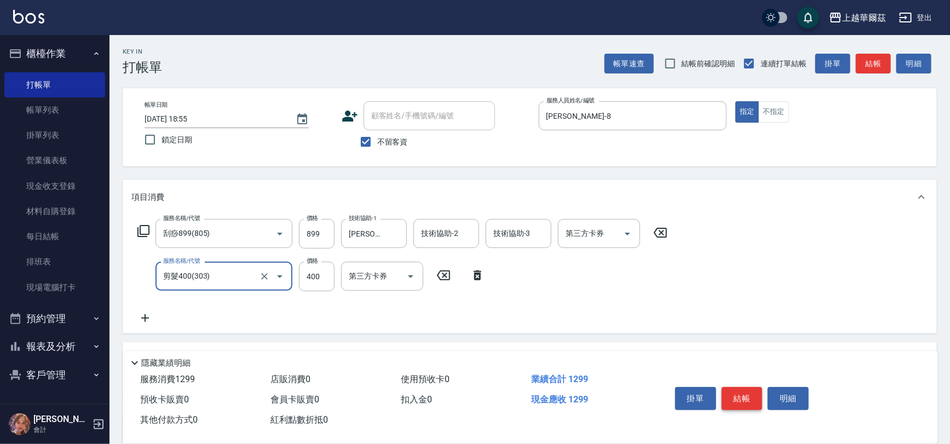
type input "剪髮400(303)"
click at [739, 399] on button "結帳" at bounding box center [742, 398] width 41 height 23
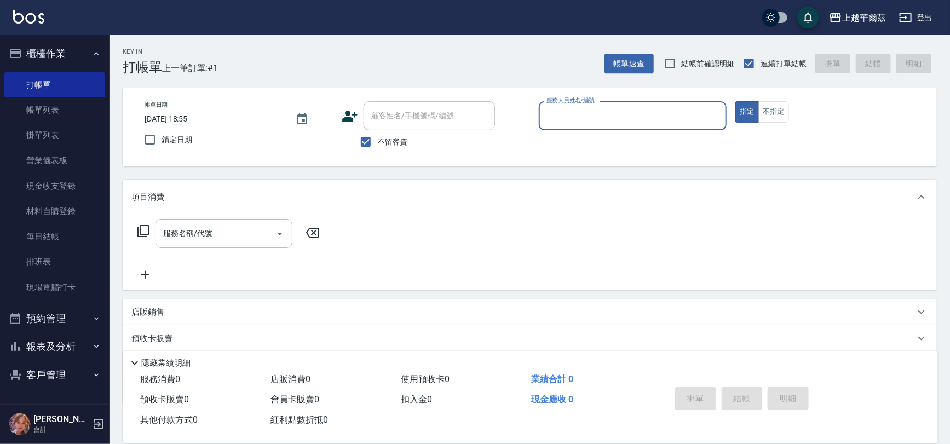
click at [53, 305] on button "預約管理" at bounding box center [54, 319] width 101 height 28
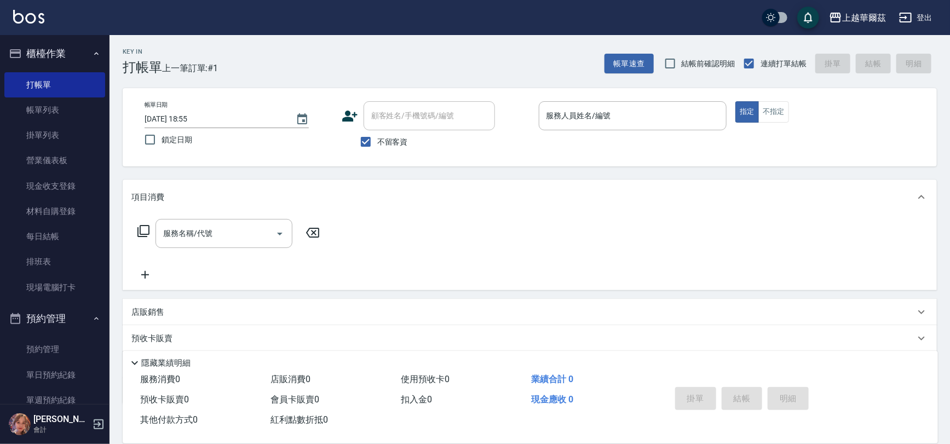
drag, startPoint x: 54, startPoint y: 297, endPoint x: 0, endPoint y: 351, distance: 75.9
click at [54, 296] on link "現場電腦打卡" at bounding box center [54, 287] width 101 height 25
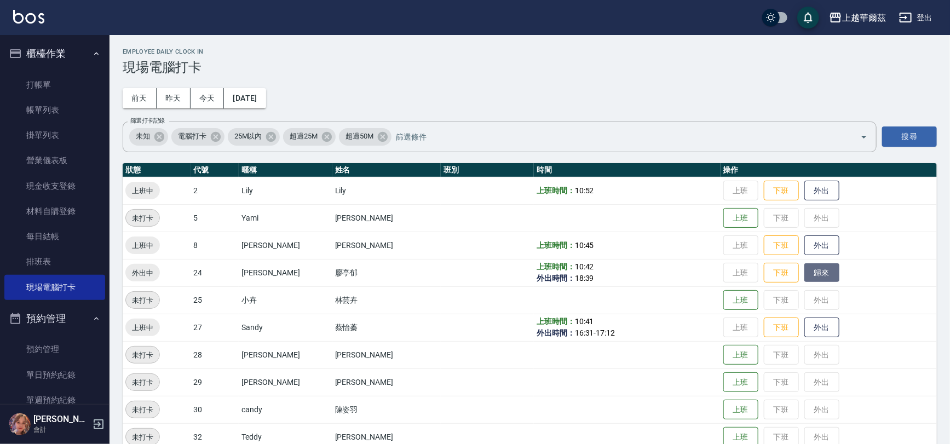
click at [806, 272] on button "歸來" at bounding box center [822, 272] width 35 height 19
click at [63, 94] on link "打帳單" at bounding box center [54, 84] width 101 height 25
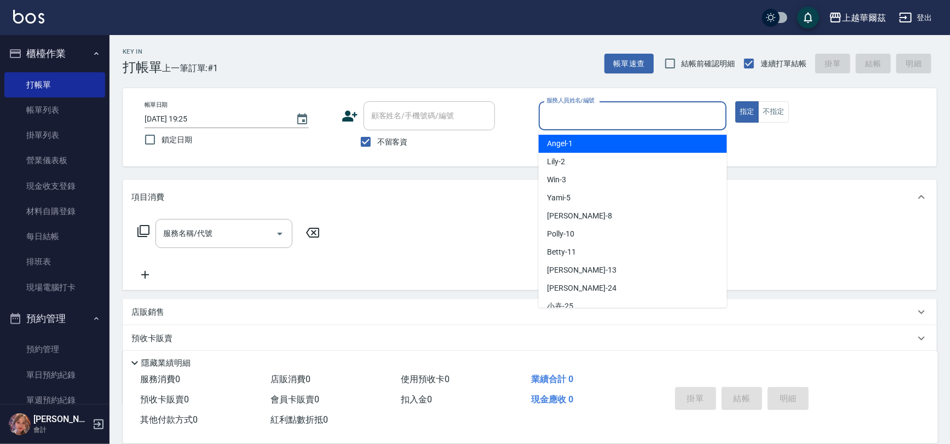
click at [551, 116] on input "服務人員姓名/編號" at bounding box center [633, 115] width 179 height 19
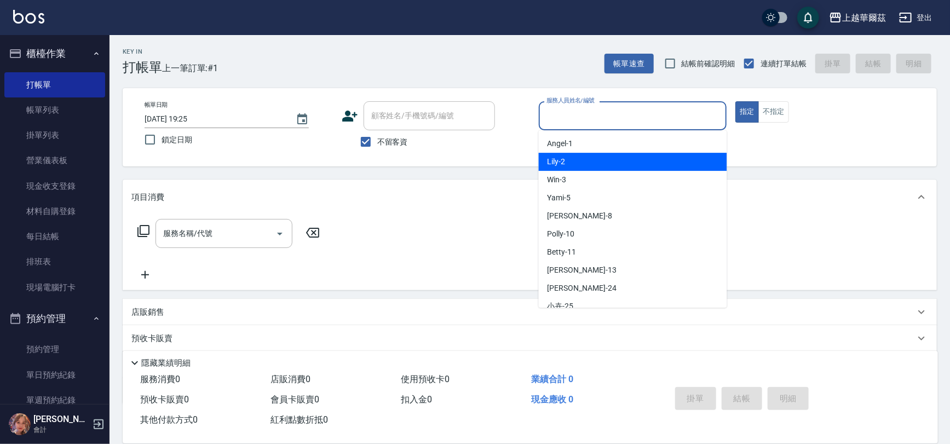
click at [554, 156] on span "Lily -2" at bounding box center [557, 162] width 18 height 12
type input "Lily-2"
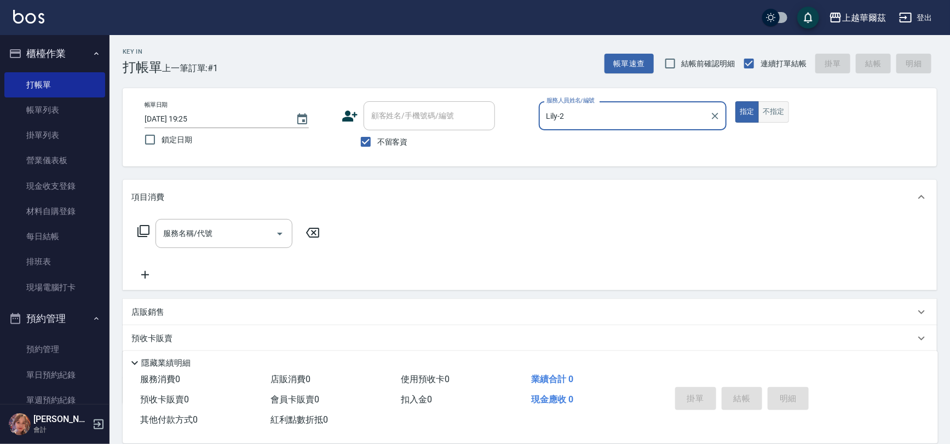
click at [760, 104] on button "不指定" at bounding box center [774, 111] width 31 height 21
click at [207, 234] on div "服務名稱/代號 服務名稱/代號" at bounding box center [224, 233] width 137 height 29
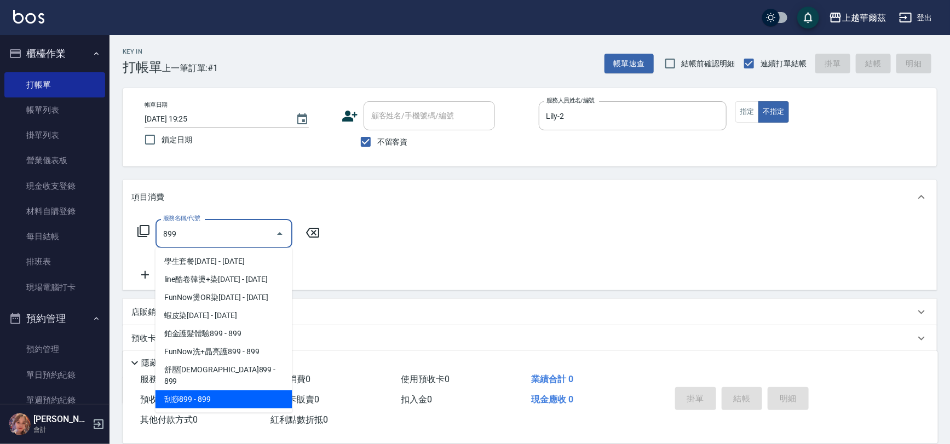
click at [206, 391] on span "刮痧899 - 899" at bounding box center [224, 400] width 137 height 18
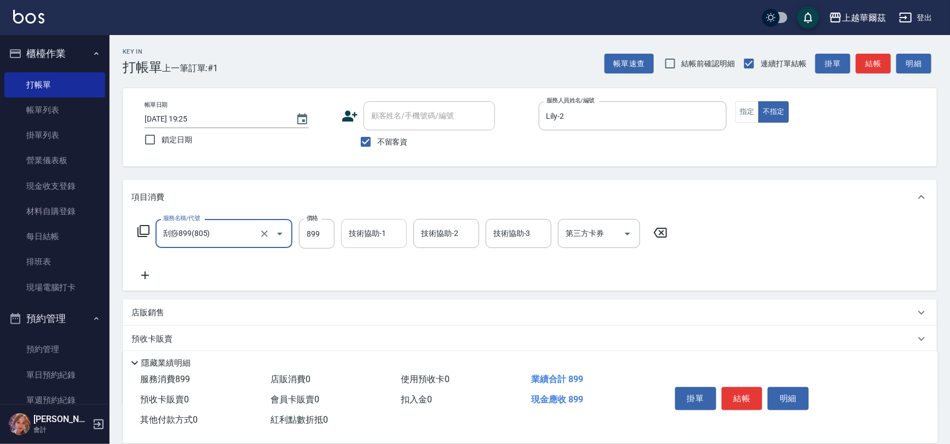
type input "刮痧899(805)"
click at [370, 225] on input "技術協助-1" at bounding box center [374, 233] width 56 height 19
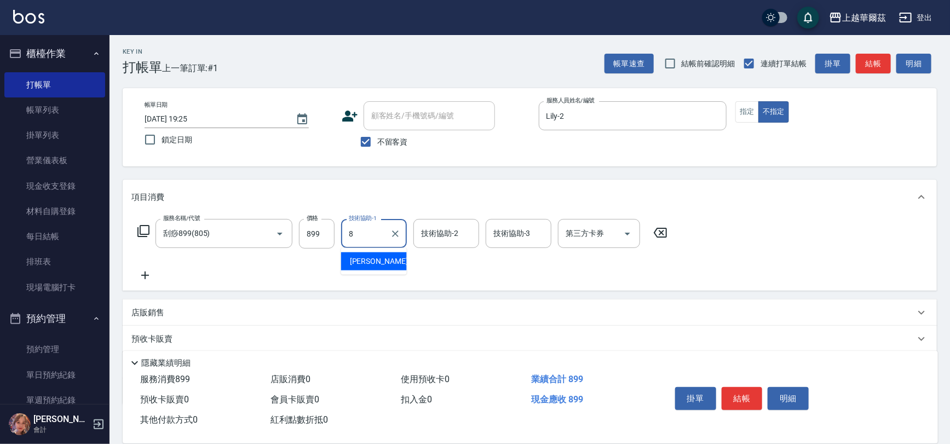
type input "[PERSON_NAME]-8"
click at [740, 389] on button "結帳" at bounding box center [742, 398] width 41 height 23
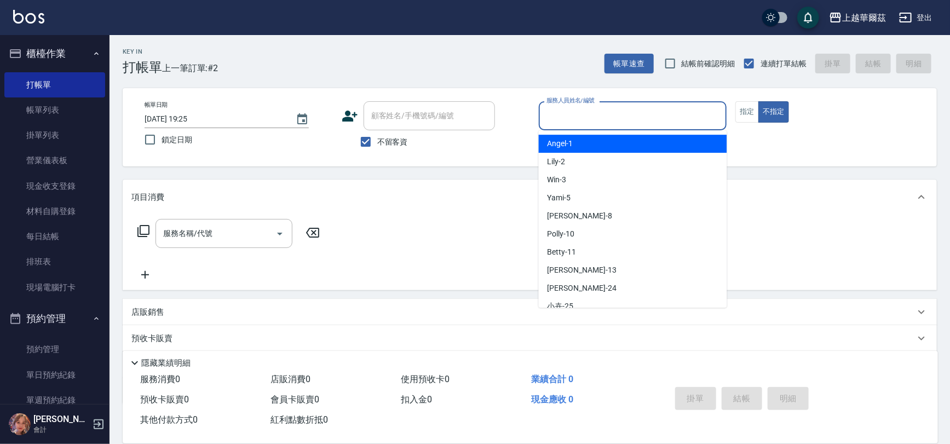
click at [610, 118] on input "服務人員姓名/編號" at bounding box center [633, 115] width 179 height 19
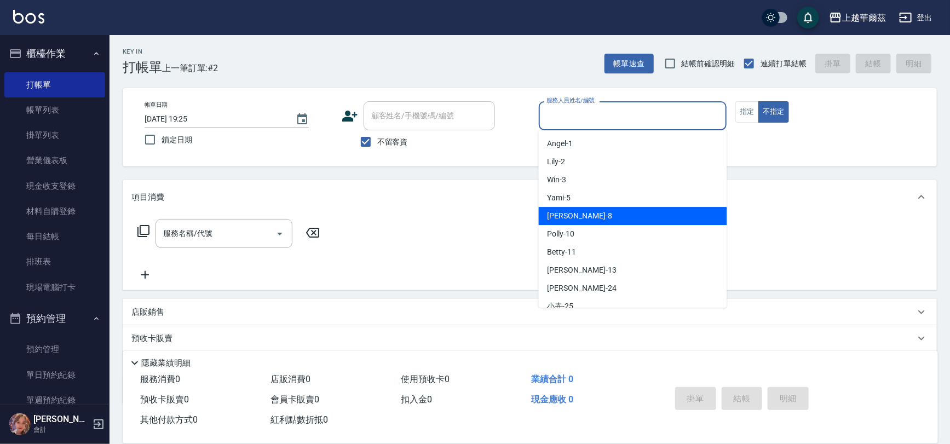
click at [575, 224] on div "[PERSON_NAME] -8" at bounding box center [633, 216] width 188 height 18
type input "[PERSON_NAME]-8"
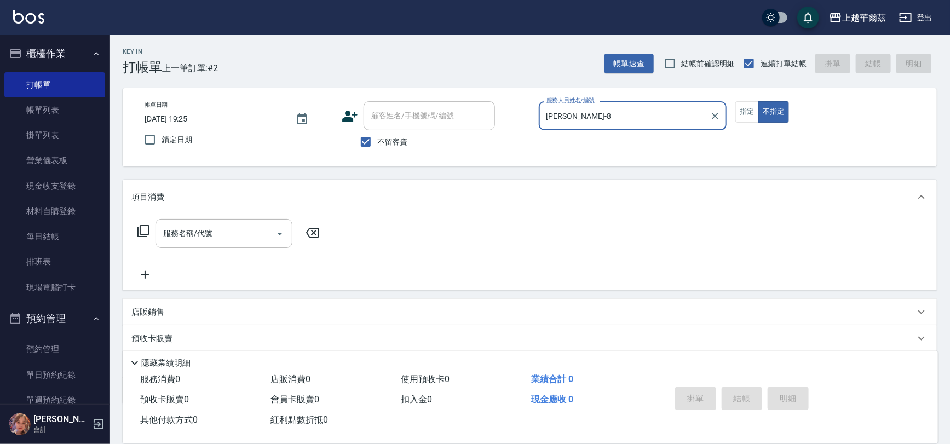
click at [193, 229] on div "服務名稱/代號 服務名稱/代號" at bounding box center [224, 233] width 137 height 29
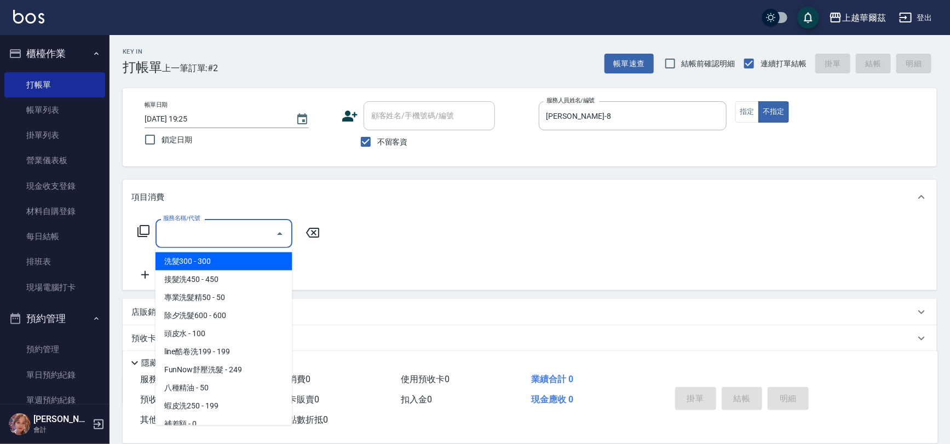
click at [202, 268] on span "洗髮300 - 300" at bounding box center [224, 261] width 137 height 18
type input "洗髮300(101)"
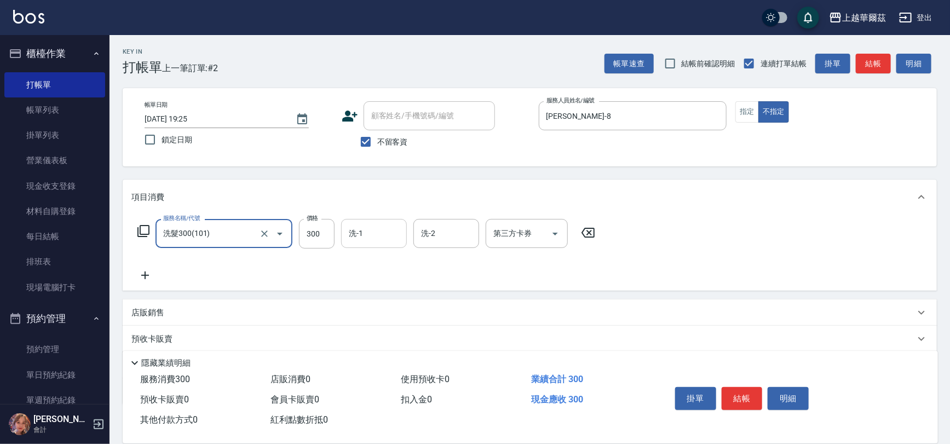
click at [378, 225] on input "洗-1" at bounding box center [374, 233] width 56 height 19
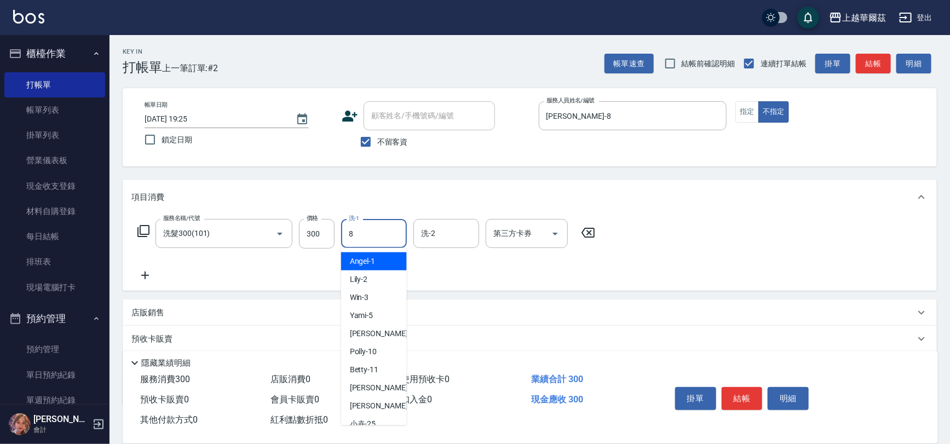
type input "[PERSON_NAME]-8"
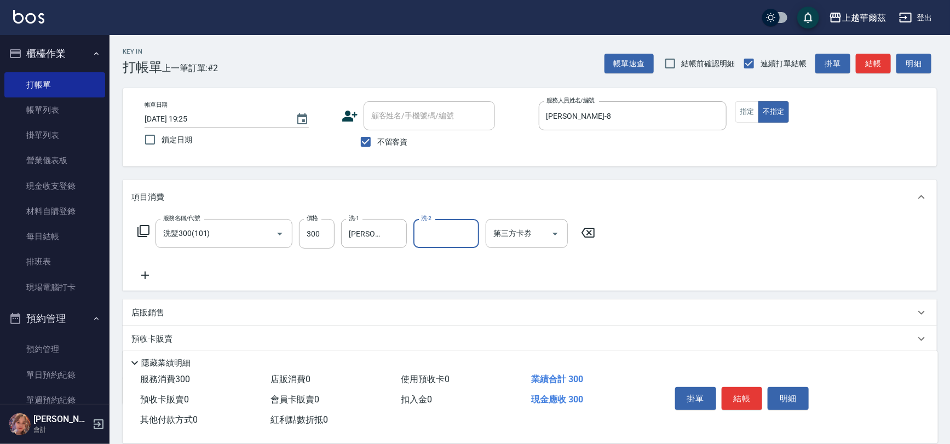
click at [214, 312] on div "店販銷售" at bounding box center [523, 313] width 784 height 12
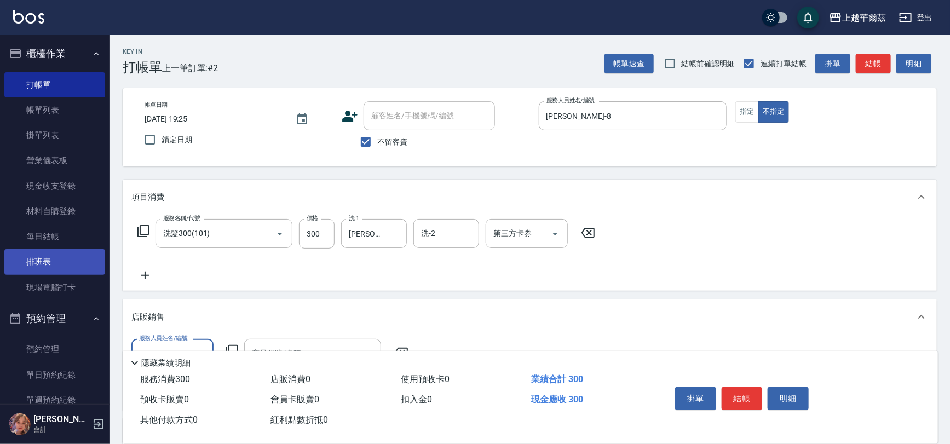
type input "[PERSON_NAME]-8"
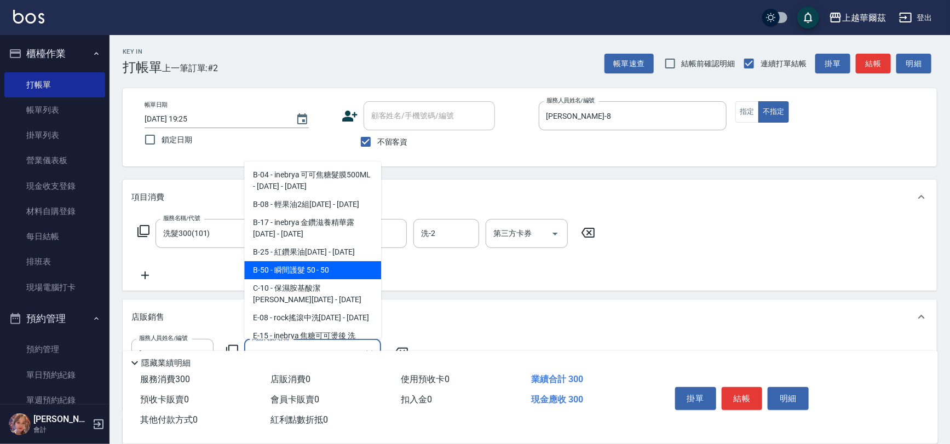
click at [271, 277] on span "B-50 - 瞬間護髮 50 - 50" at bounding box center [312, 270] width 137 height 18
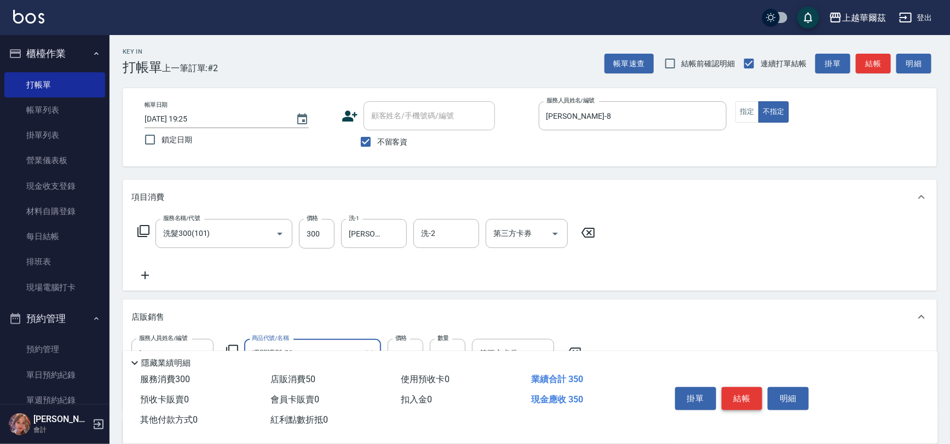
type input "瞬間護髮 50"
click at [731, 398] on button "結帳" at bounding box center [742, 398] width 41 height 23
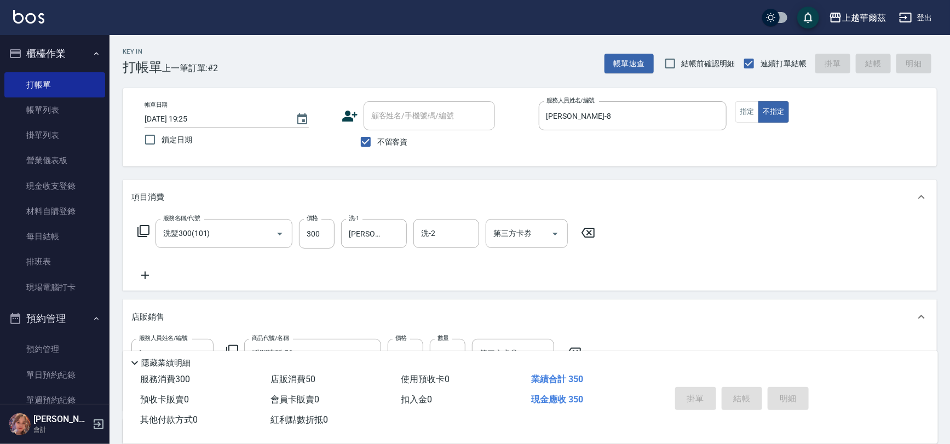
type input "[DATE] 19:26"
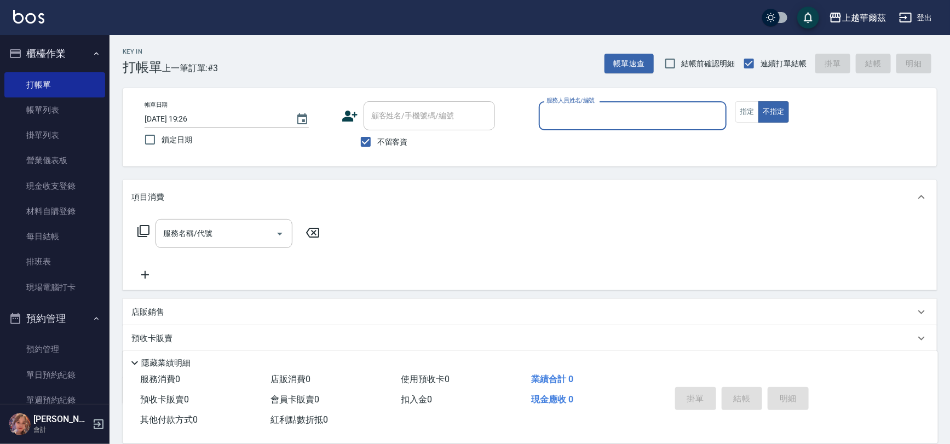
click at [577, 116] on input "服務人員姓名/編號" at bounding box center [633, 115] width 179 height 19
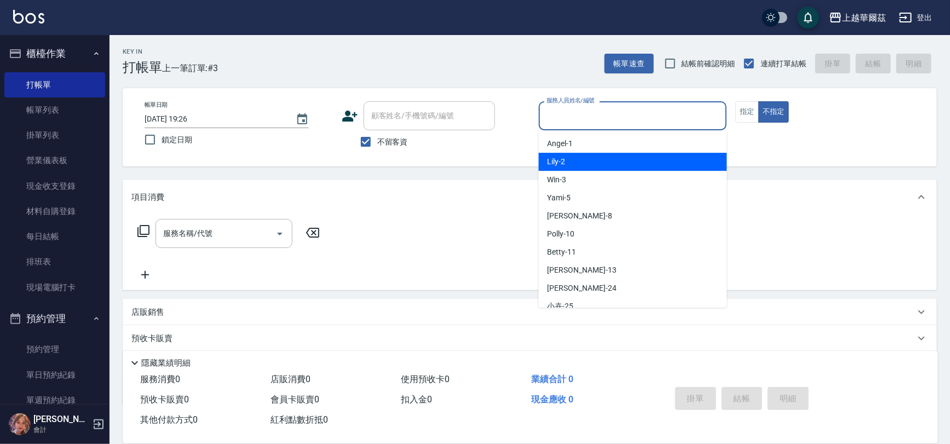
click at [581, 160] on div "Lily -2" at bounding box center [633, 162] width 188 height 18
type input "Lily-2"
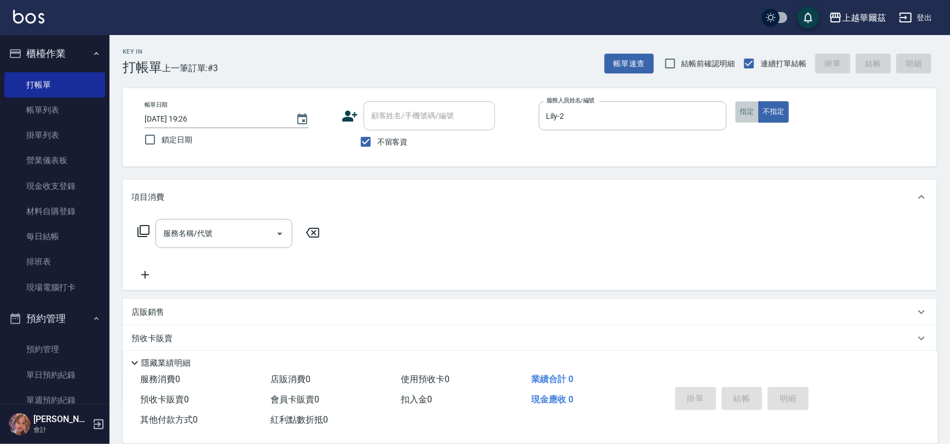
click at [747, 122] on button "指定" at bounding box center [748, 111] width 24 height 21
click at [207, 232] on div "服務名稱/代號 服務名稱/代號" at bounding box center [224, 233] width 137 height 29
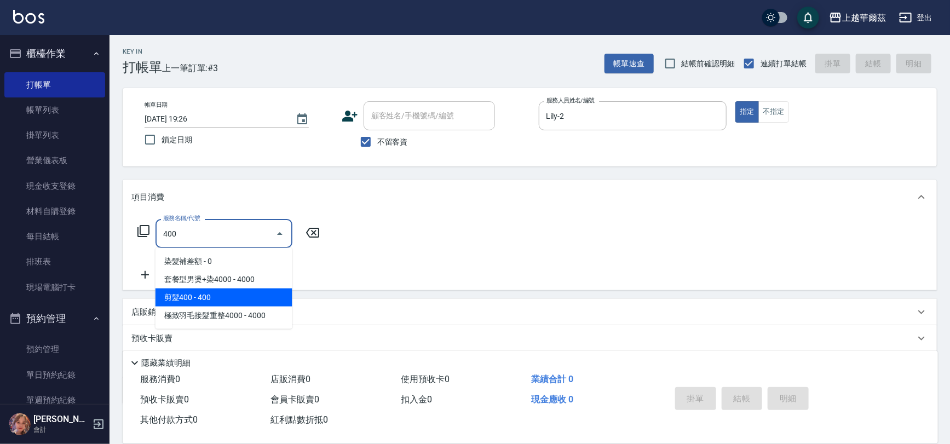
click at [202, 298] on span "剪髮400 - 400" at bounding box center [224, 298] width 137 height 18
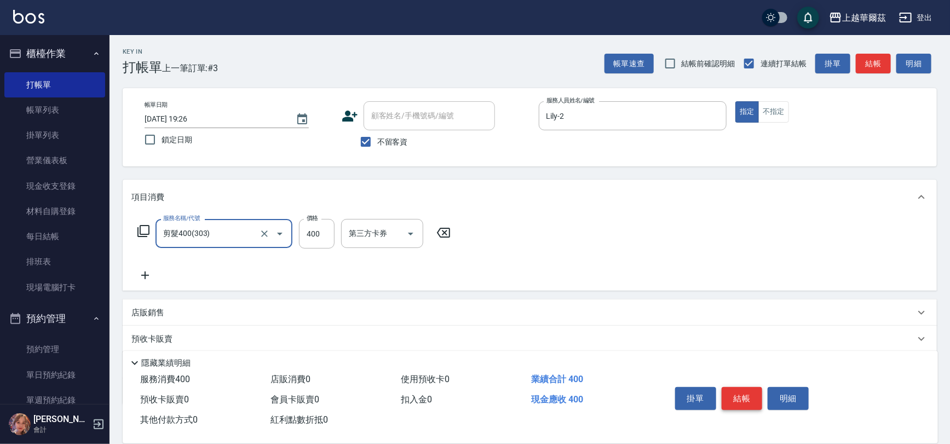
type input "剪髮400(303)"
click at [730, 394] on button "結帳" at bounding box center [742, 398] width 41 height 23
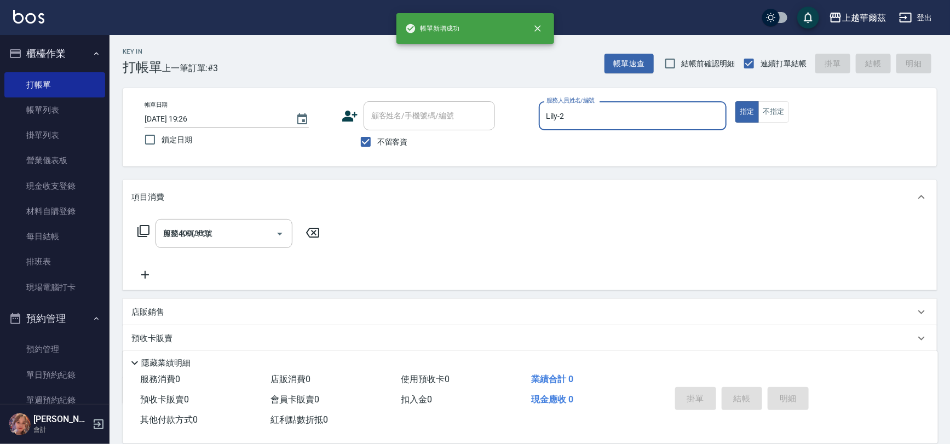
type input "[DATE] 19:30"
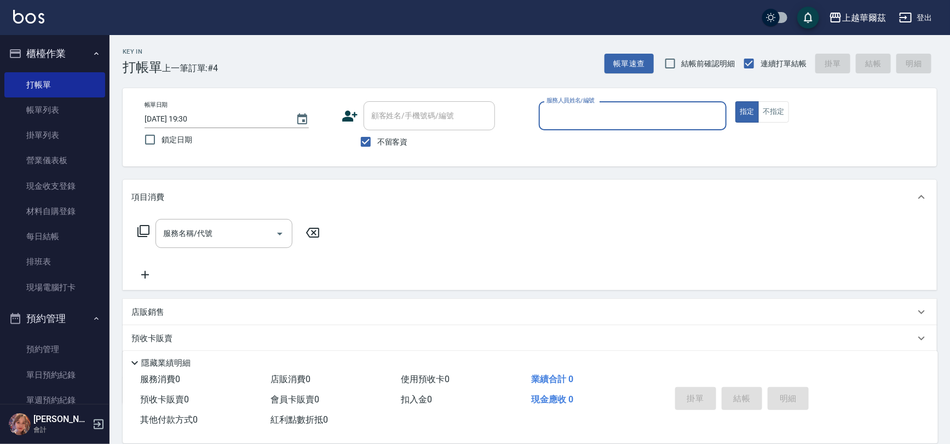
click at [565, 119] on input "服務人員姓名/編號" at bounding box center [633, 115] width 179 height 19
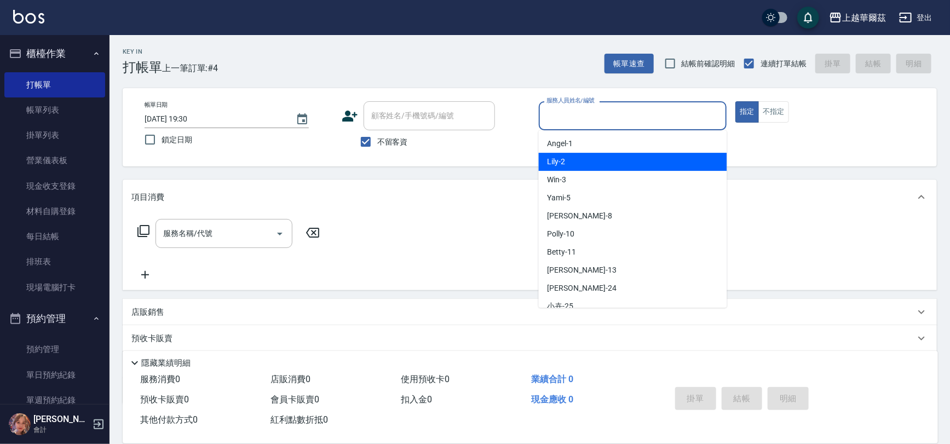
click at [581, 160] on div "Lily -2" at bounding box center [633, 162] width 188 height 18
type input "Lily-2"
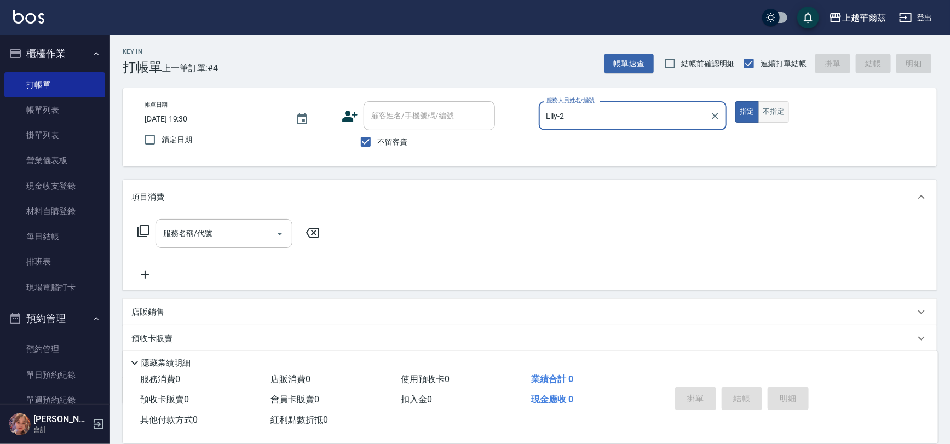
click at [776, 118] on button "不指定" at bounding box center [774, 111] width 31 height 21
click at [174, 239] on input "服務名稱/代號" at bounding box center [215, 233] width 111 height 19
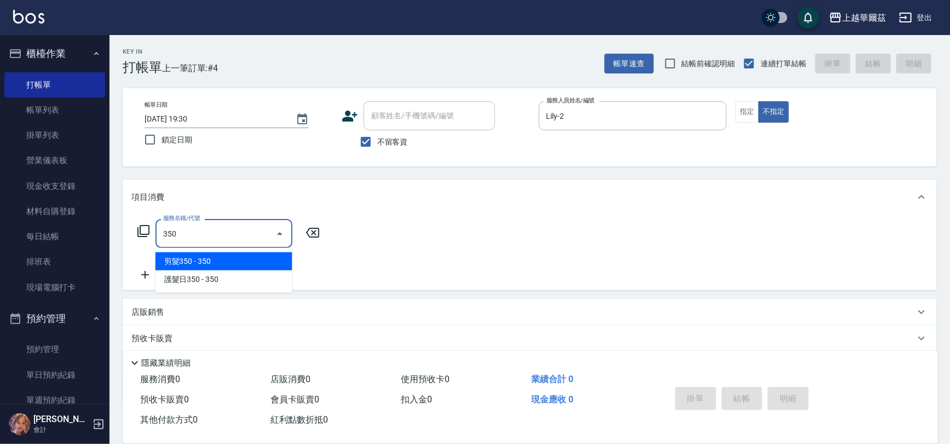
click at [191, 255] on span "剪髮350 - 350" at bounding box center [224, 261] width 137 height 18
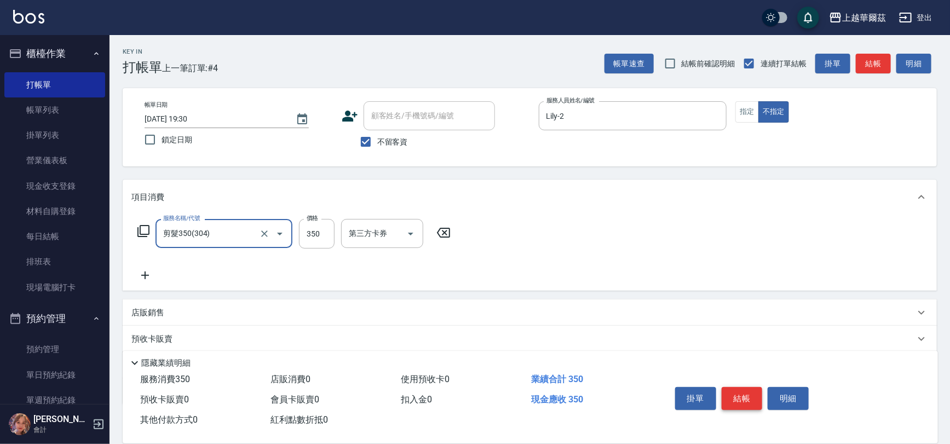
type input "剪髮350(304)"
click at [723, 395] on button "結帳" at bounding box center [742, 398] width 41 height 23
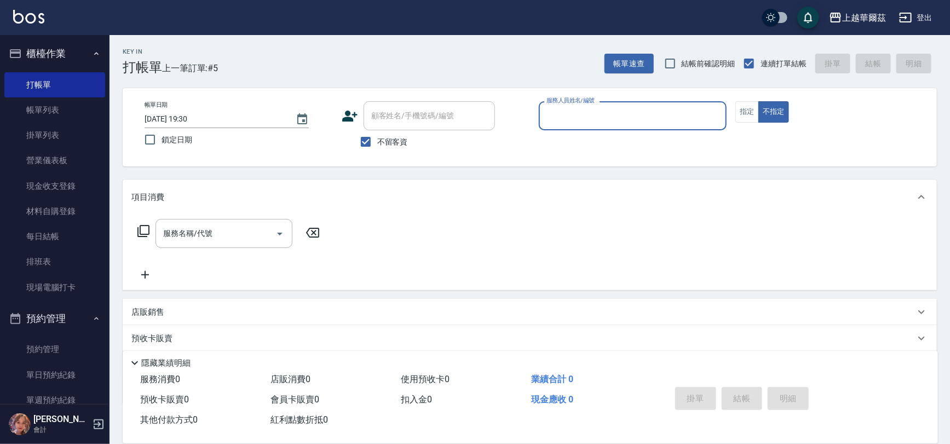
click at [621, 104] on div "服務人員姓名/編號" at bounding box center [633, 115] width 188 height 29
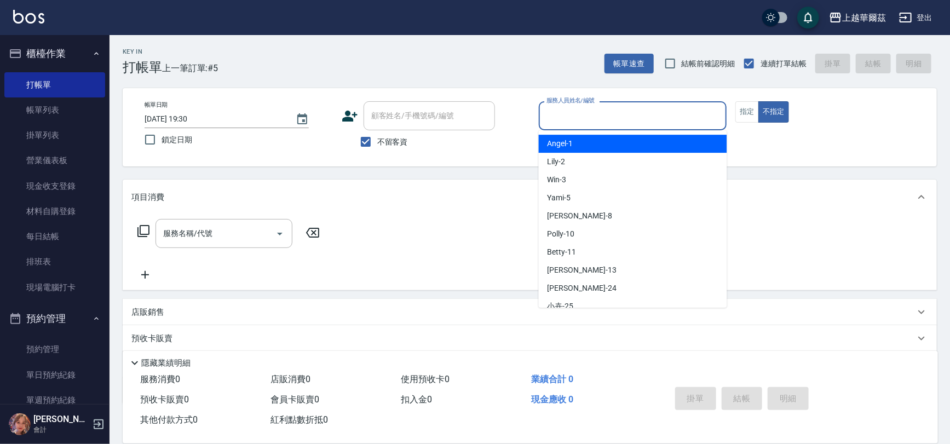
click at [608, 152] on div "[PERSON_NAME] -1" at bounding box center [633, 144] width 188 height 18
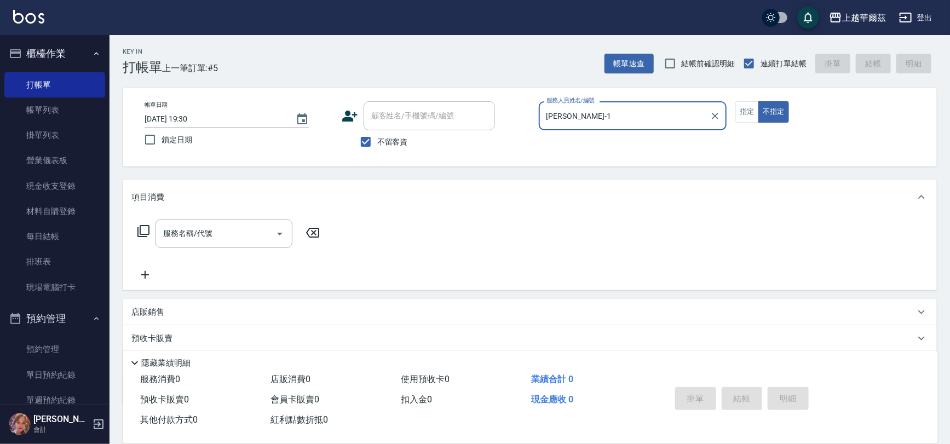
click at [613, 118] on input "[PERSON_NAME]-1" at bounding box center [625, 115] width 162 height 19
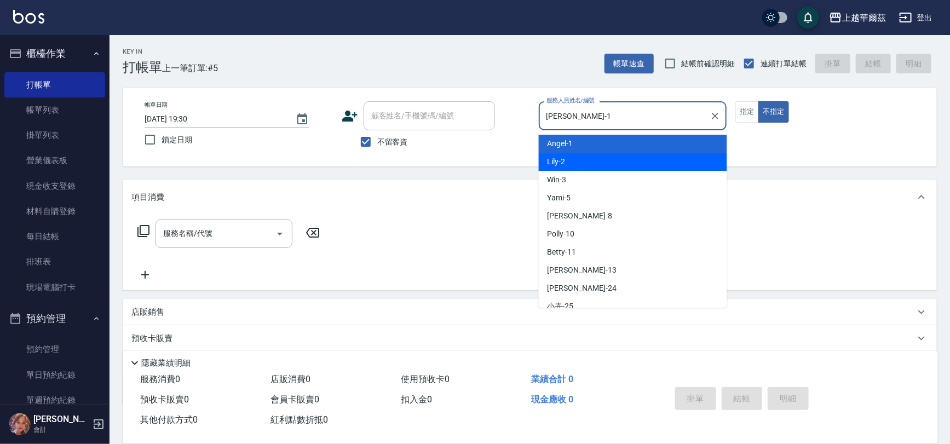
click at [616, 163] on div "Lily -2" at bounding box center [633, 162] width 188 height 18
type input "Lily-2"
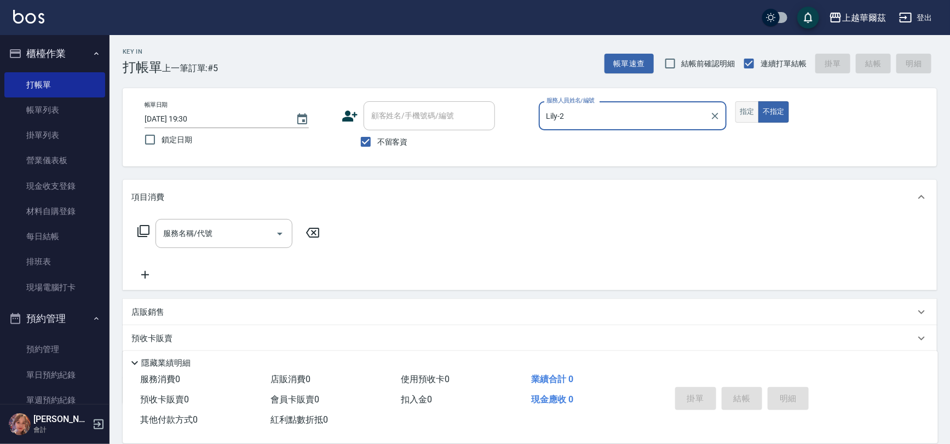
click at [751, 110] on button "指定" at bounding box center [748, 111] width 24 height 21
click at [231, 236] on input "服務名稱/代號" at bounding box center [215, 233] width 111 height 19
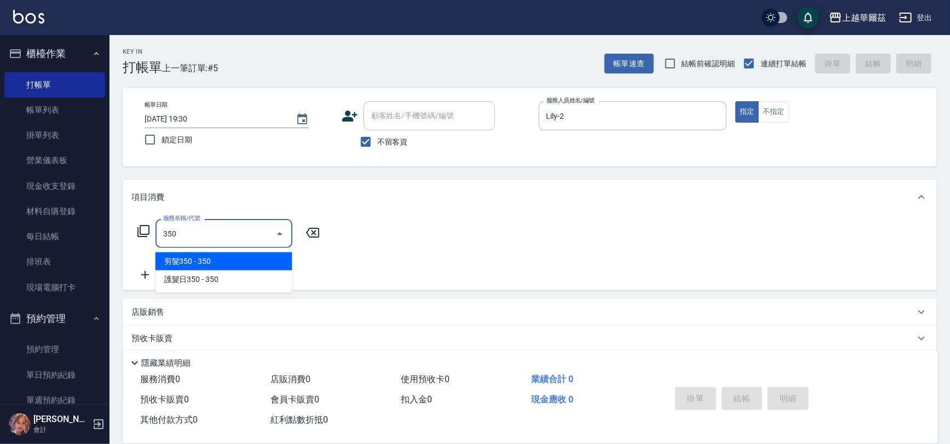
click at [215, 261] on span "剪髮350 - 350" at bounding box center [224, 261] width 137 height 18
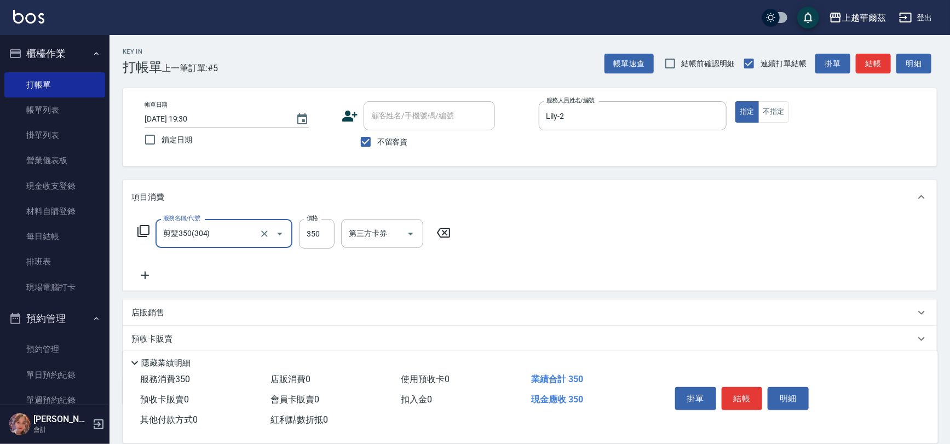
type input "剪髮350(304)"
click at [141, 274] on icon at bounding box center [144, 275] width 27 height 13
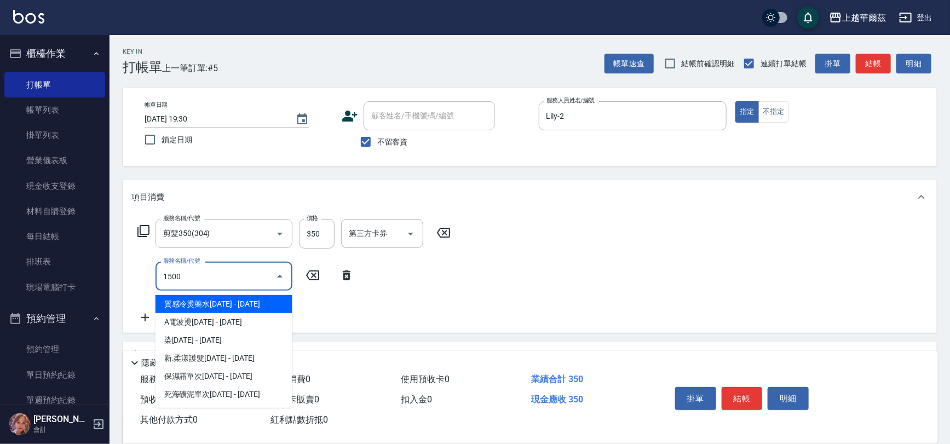
type input "1500"
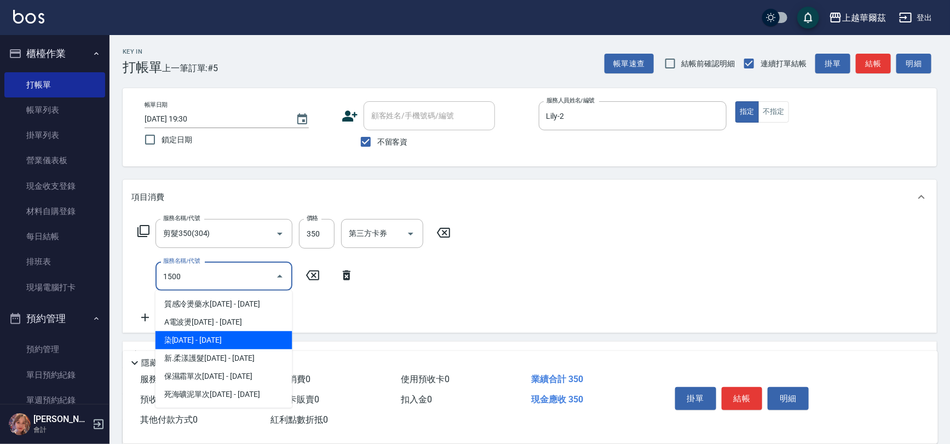
click at [211, 348] on span "染[DATE] - [DATE]" at bounding box center [224, 340] width 137 height 18
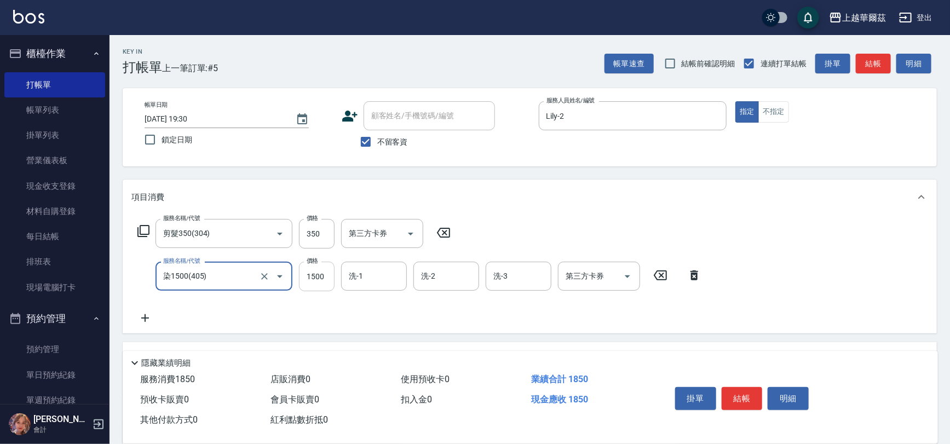
type input "染1500(405)"
click at [315, 272] on input "1500" at bounding box center [317, 277] width 36 height 30
type input "2000"
click at [365, 278] on input "洗-1" at bounding box center [374, 276] width 56 height 19
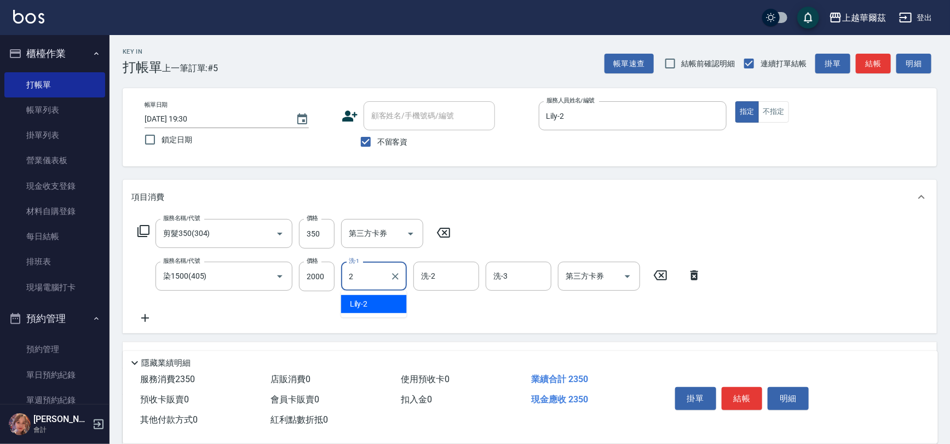
type input "Lily-2"
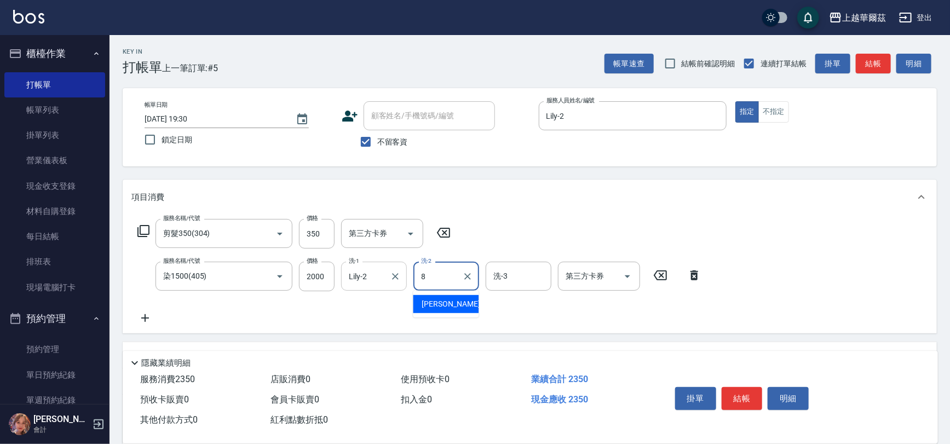
type input "8"
type input "2"
type input "[PERSON_NAME]-8"
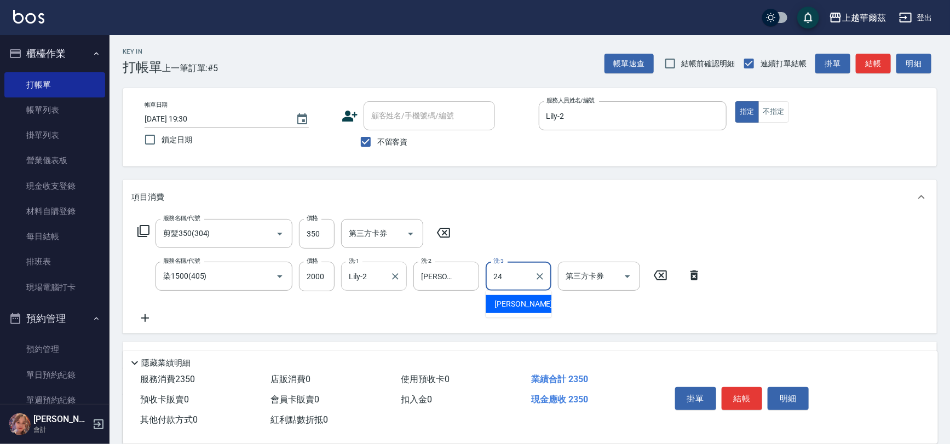
type input "[PERSON_NAME]-24"
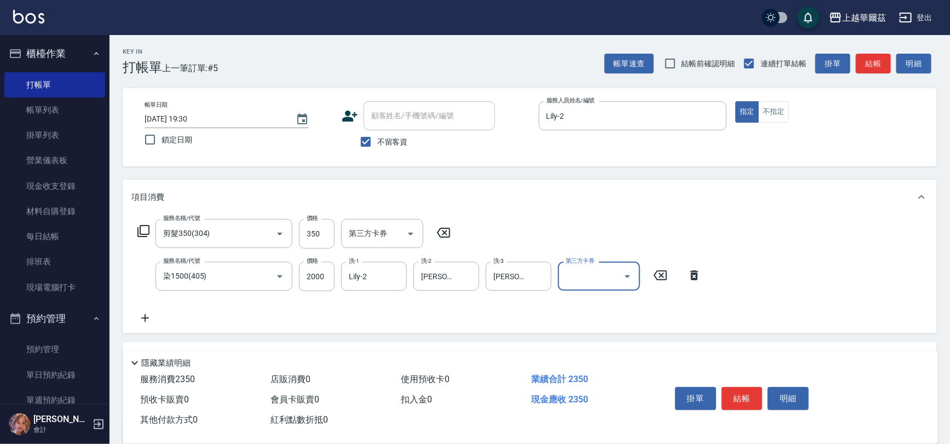
scroll to position [84, 0]
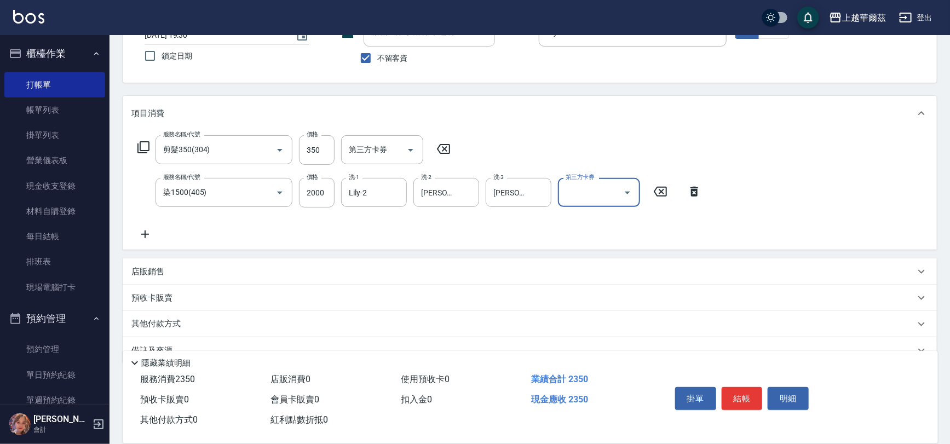
click at [154, 268] on p "店販銷售" at bounding box center [147, 272] width 33 height 12
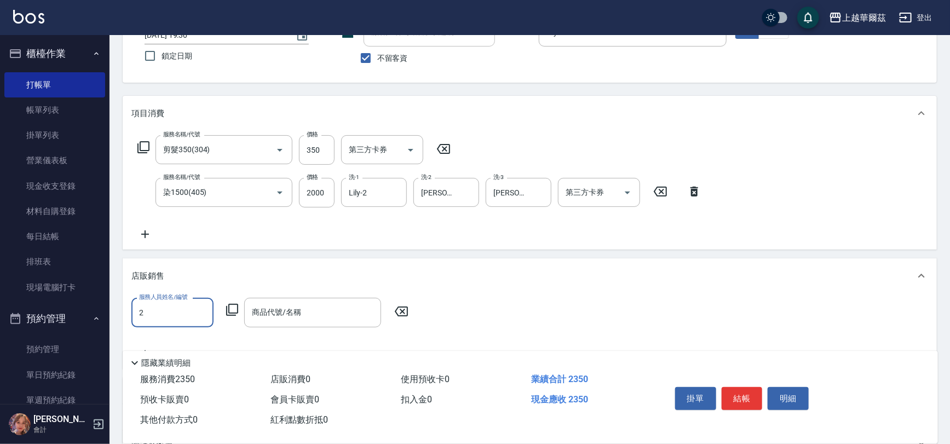
scroll to position [0, 0]
type input "[PERSON_NAME]-24"
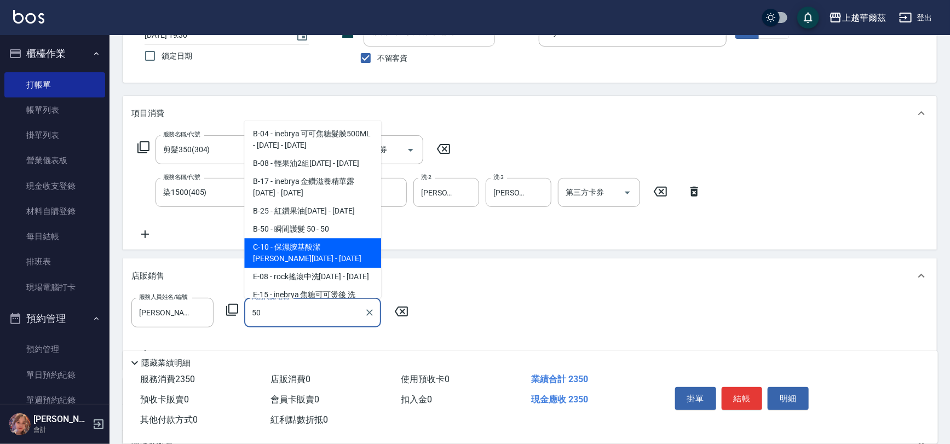
click at [296, 234] on span "B-50 - 瞬間護髮 50 - 50" at bounding box center [312, 229] width 137 height 18
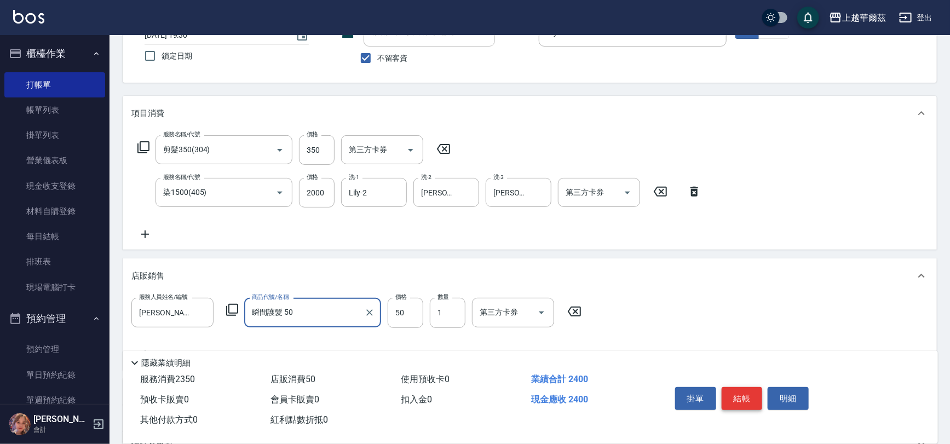
type input "瞬間護髮 50"
click at [739, 393] on button "結帳" at bounding box center [742, 398] width 41 height 23
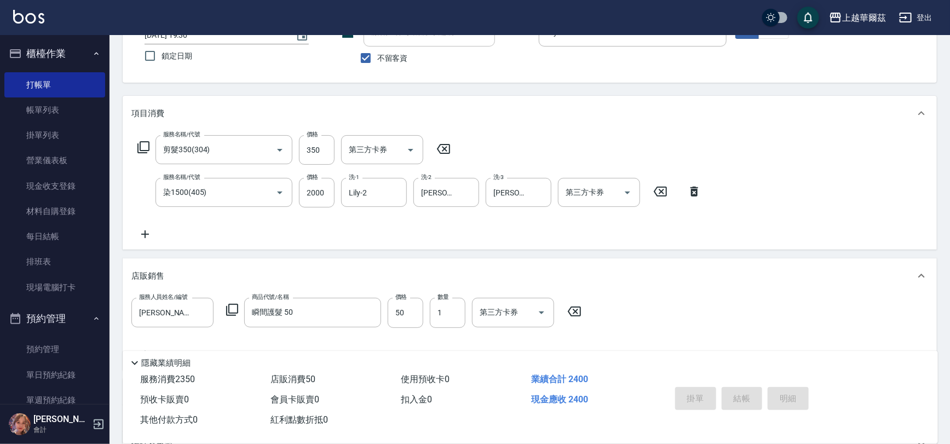
type input "[DATE] 19:31"
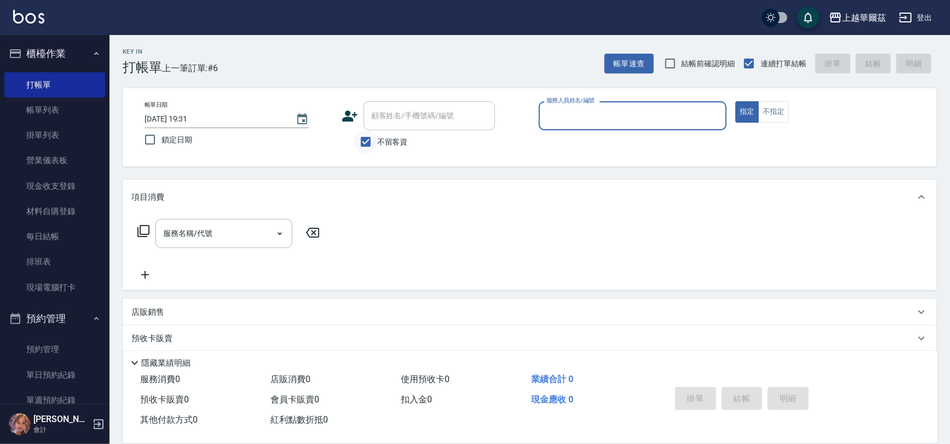
click at [364, 138] on input "不留客資" at bounding box center [365, 141] width 23 height 23
checkbox input "false"
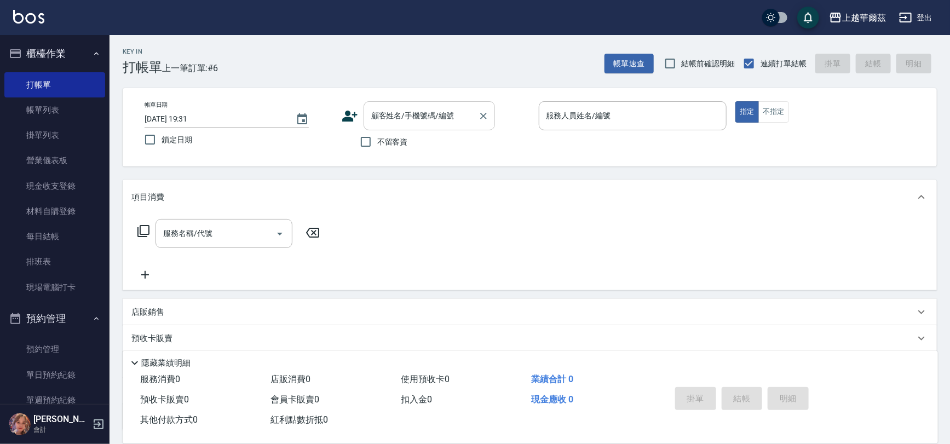
click at [396, 120] on div "顧客姓名/手機號碼/編號 顧客姓名/手機號碼/編號" at bounding box center [429, 115] width 131 height 29
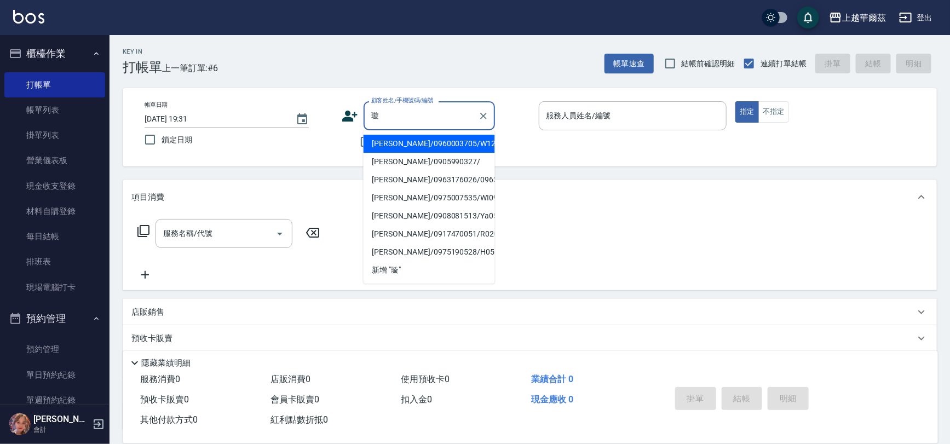
click at [439, 145] on li "[PERSON_NAME]/0960003705/W12202" at bounding box center [429, 144] width 131 height 18
type input "[PERSON_NAME]/0960003705/W12202"
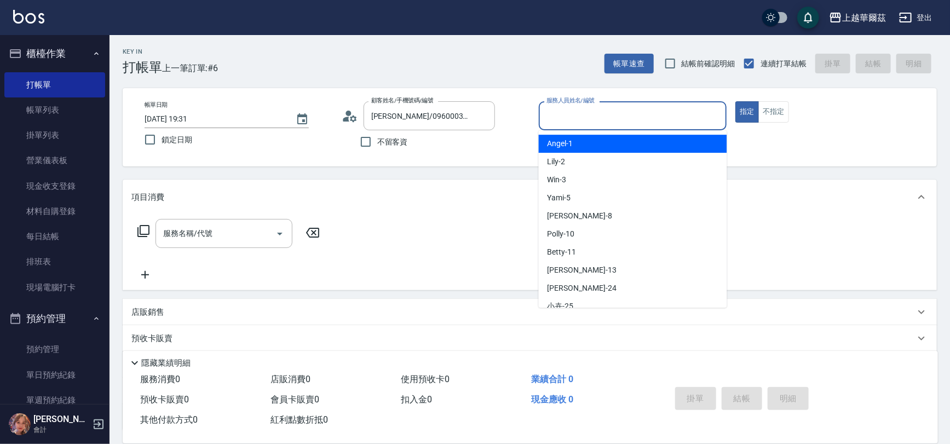
click at [575, 118] on input "服務人員姓名/編號" at bounding box center [633, 115] width 179 height 19
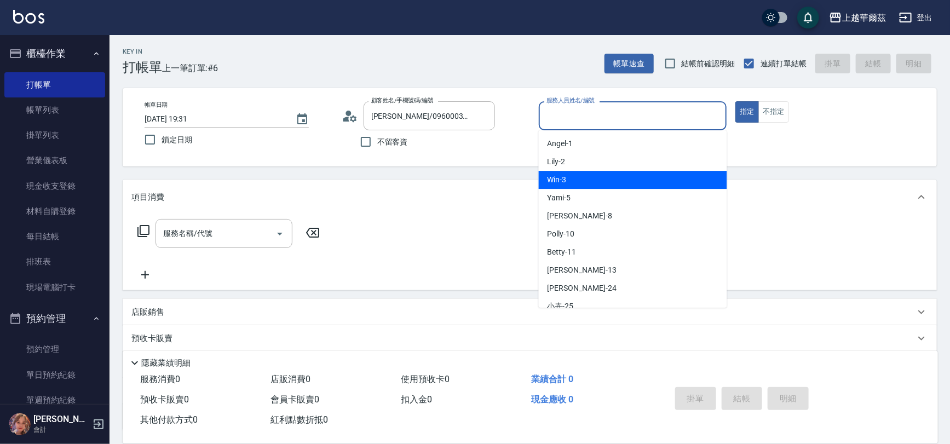
click at [577, 180] on div "Win -3" at bounding box center [633, 180] width 188 height 18
type input "Win-3"
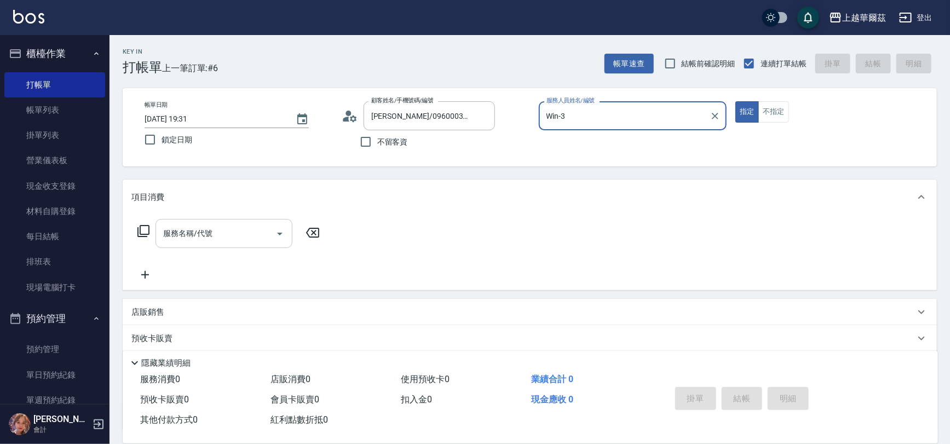
click at [224, 242] on input "服務名稱/代號" at bounding box center [215, 233] width 111 height 19
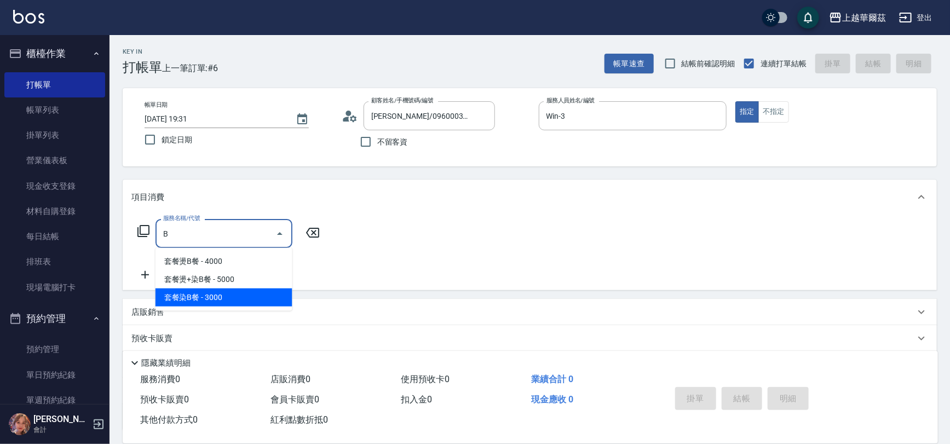
click at [222, 295] on span "套餐染B餐 - 3000" at bounding box center [224, 298] width 137 height 18
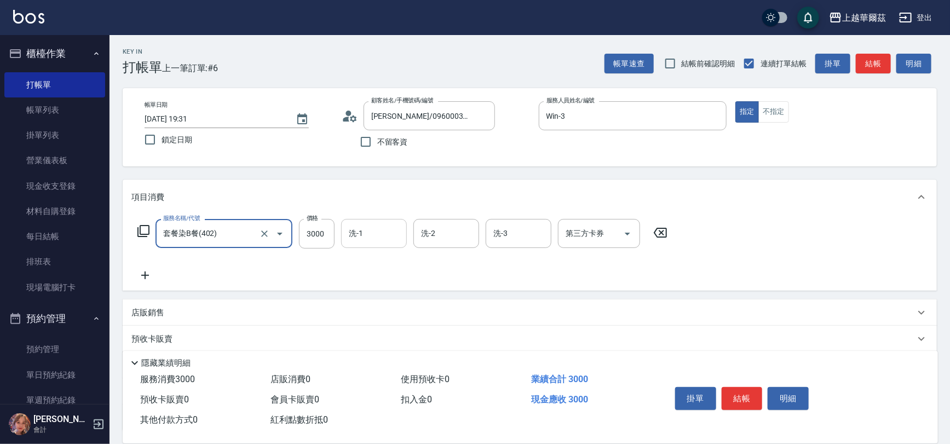
type input "套餐染B餐(402)"
click at [371, 226] on input "洗-1" at bounding box center [374, 233] width 56 height 19
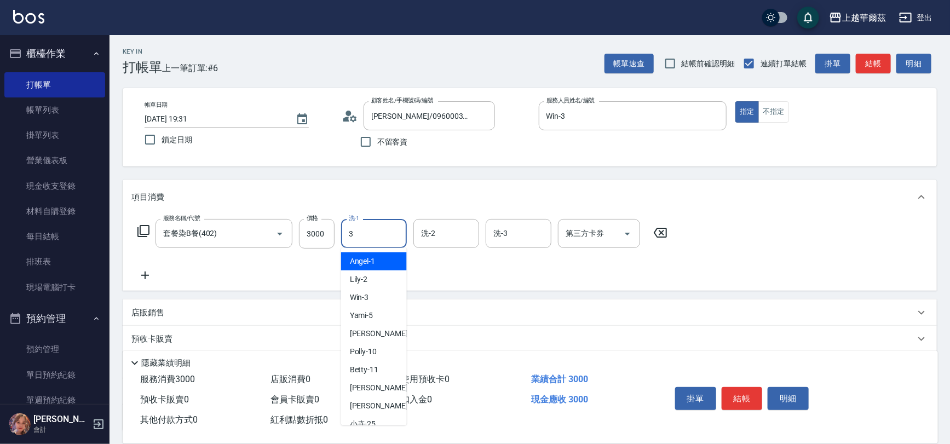
type input "3"
type input "2"
type input "Win-3"
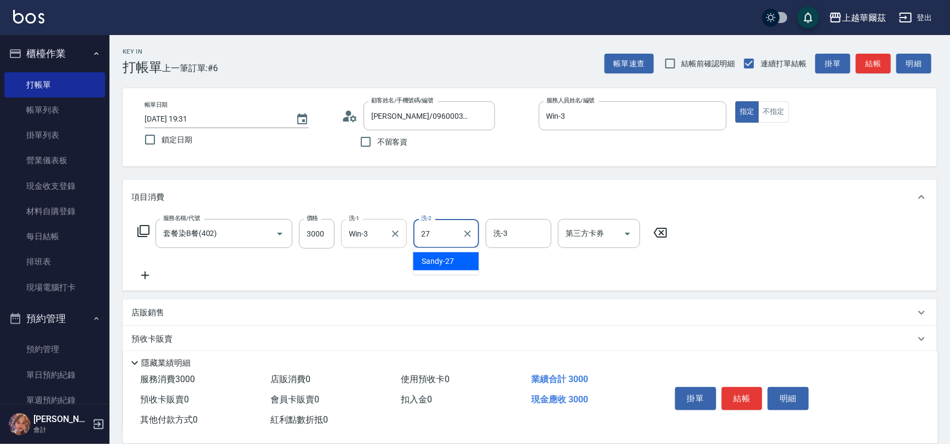
type input "Sandy-27"
click at [323, 238] on input "3000" at bounding box center [317, 234] width 36 height 30
type input "4600"
click at [745, 399] on button "結帳" at bounding box center [742, 398] width 41 height 23
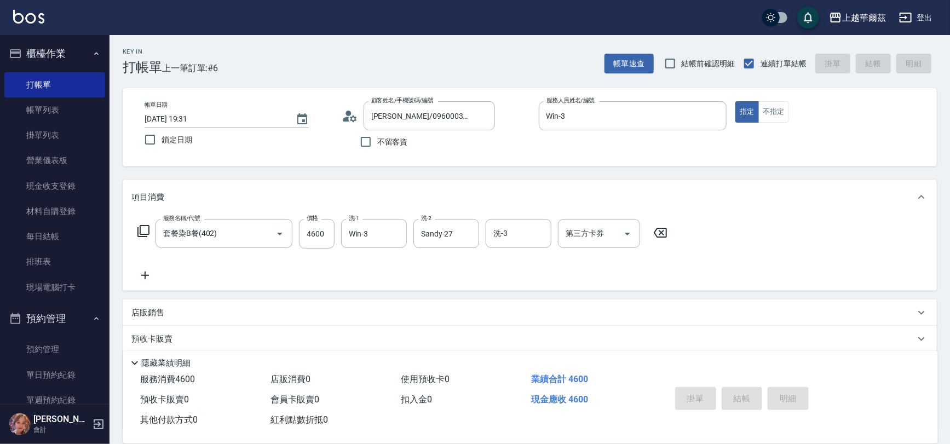
type input "[DATE] 19:32"
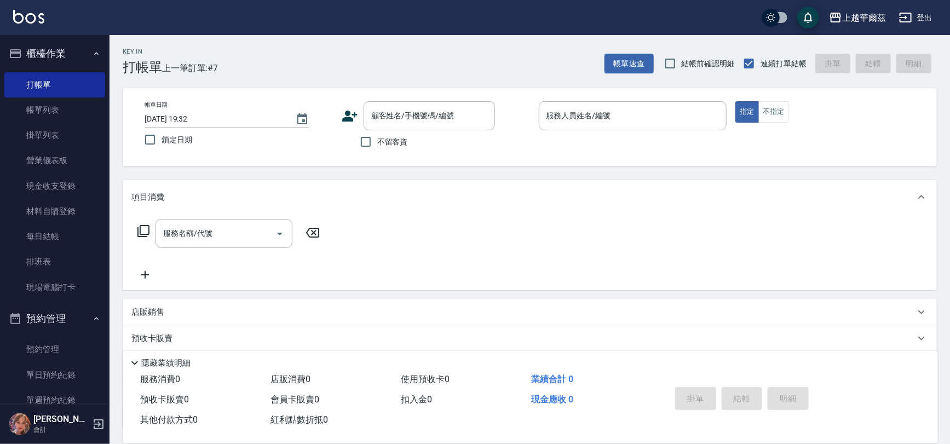
click at [381, 148] on label "不留客資" at bounding box center [381, 141] width 54 height 23
click at [377, 148] on input "不留客資" at bounding box center [365, 141] width 23 height 23
checkbox input "true"
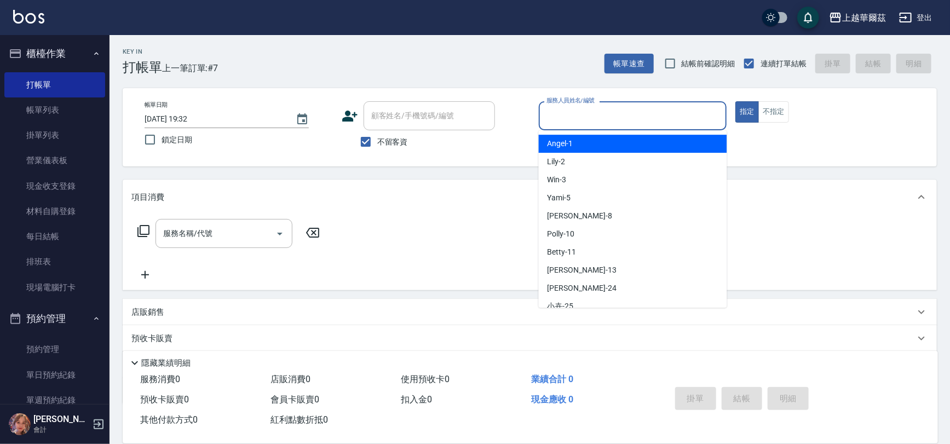
click at [624, 120] on input "服務人員姓名/編號" at bounding box center [633, 115] width 179 height 19
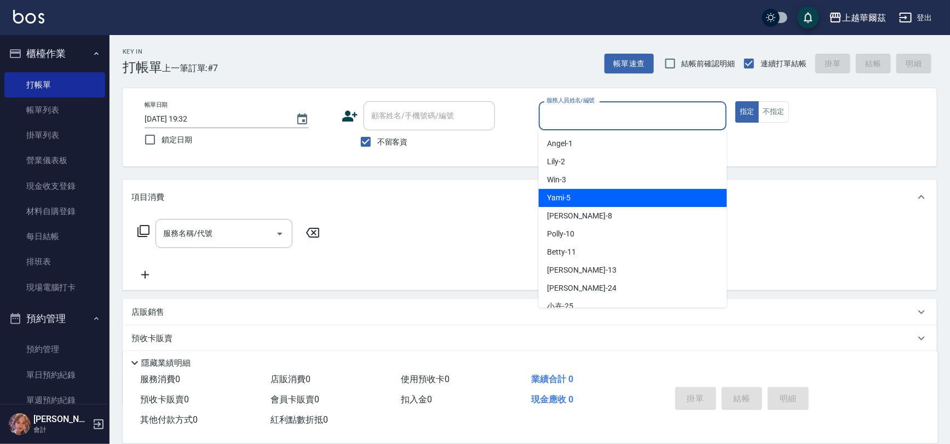
drag, startPoint x: 611, startPoint y: 186, endPoint x: 613, endPoint y: 196, distance: 9.5
click at [613, 196] on ul "[PERSON_NAME] -1 Lily -2 Win -3 Yami -5 [PERSON_NAME] -8 Polly -10 Betty -11 St…" at bounding box center [633, 218] width 188 height 177
click at [613, 196] on div "Yami -5" at bounding box center [633, 198] width 188 height 18
type input "Yami-5"
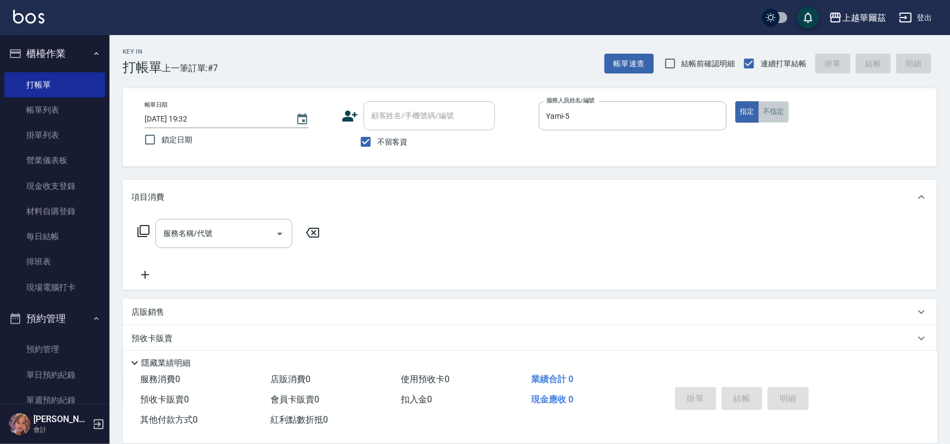
click at [767, 111] on button "不指定" at bounding box center [774, 111] width 31 height 21
click at [183, 237] on div "服務名稱/代號 服務名稱/代號" at bounding box center [224, 233] width 137 height 29
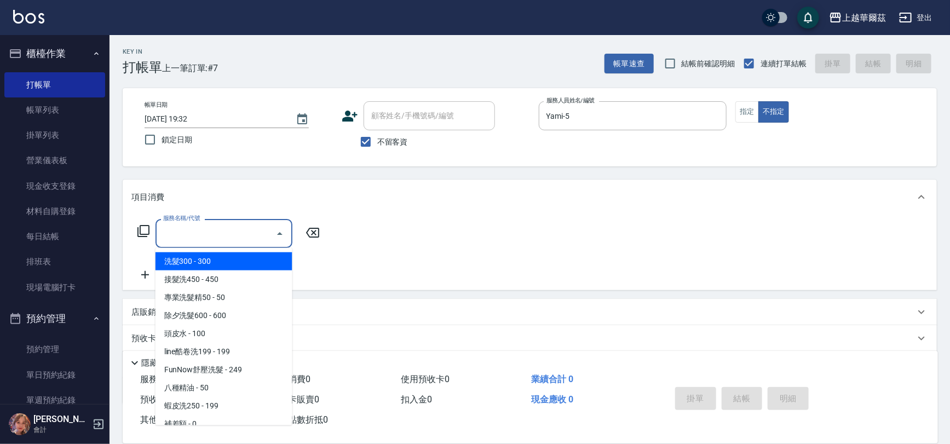
click at [190, 260] on span "洗髮300 - 300" at bounding box center [224, 261] width 137 height 18
type input "洗髮300(101)"
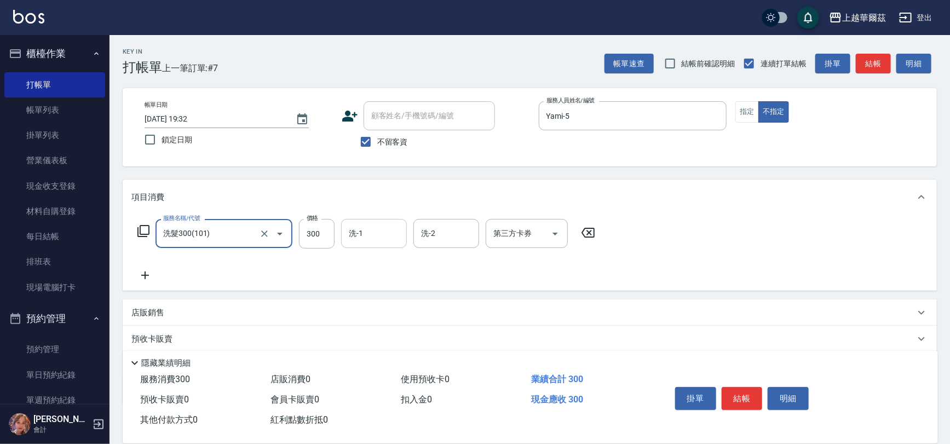
click at [382, 239] on input "洗-1" at bounding box center [374, 233] width 56 height 19
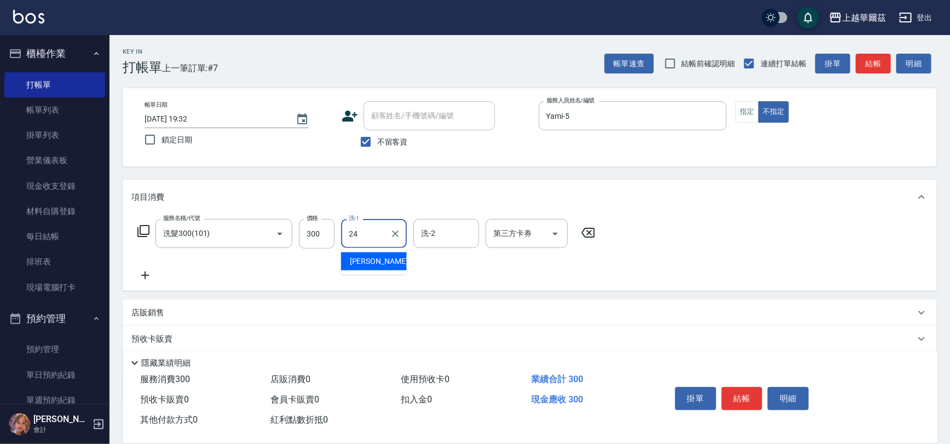
type input "[PERSON_NAME]-24"
click at [148, 273] on icon at bounding box center [144, 275] width 27 height 13
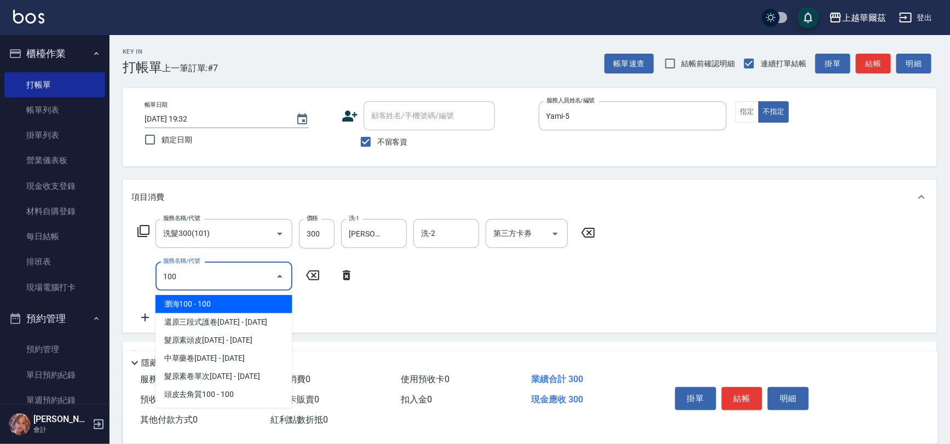
click at [241, 297] on span "瀏海100 - 100" at bounding box center [224, 304] width 137 height 18
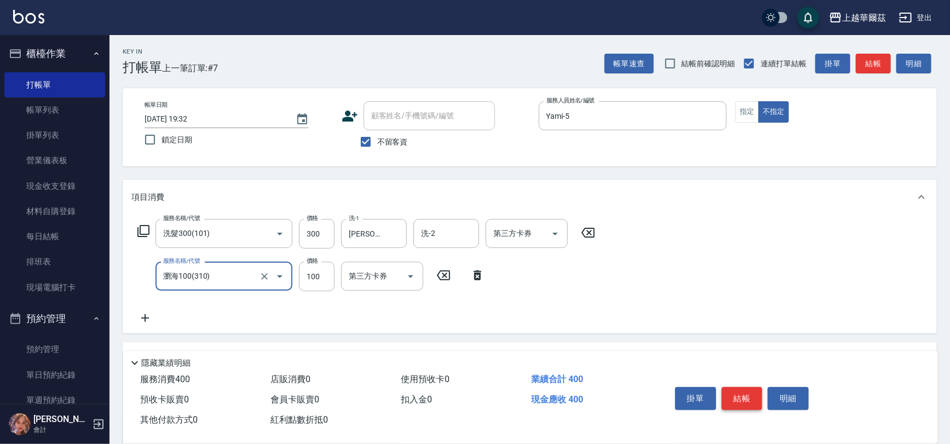
type input "瀏海100(310)"
click at [740, 399] on button "結帳" at bounding box center [742, 398] width 41 height 23
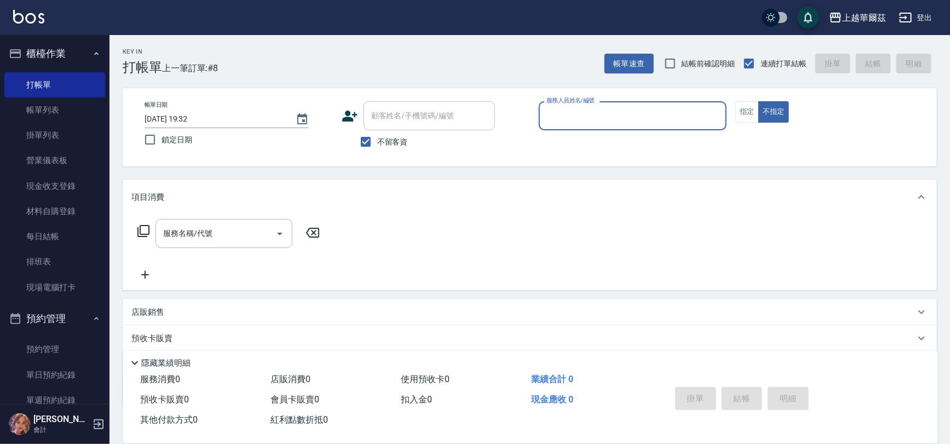
click at [597, 109] on input "服務人員姓名/編號" at bounding box center [633, 115] width 179 height 19
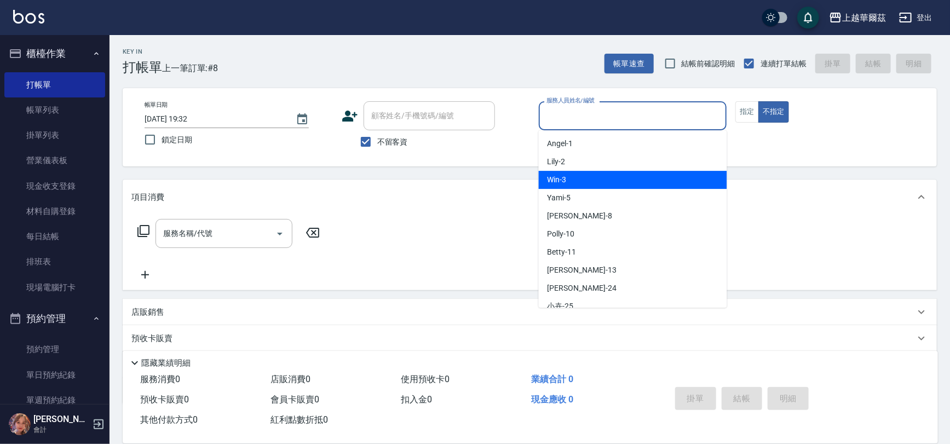
click at [586, 174] on div "Win -3" at bounding box center [633, 180] width 188 height 18
type input "Win-3"
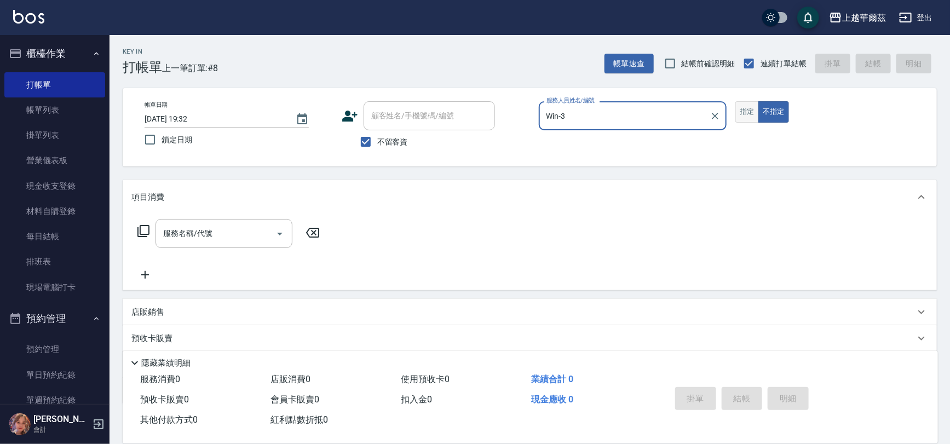
click at [743, 110] on button "指定" at bounding box center [748, 111] width 24 height 21
click at [188, 230] on div "服務名稱/代號 服務名稱/代號" at bounding box center [224, 233] width 137 height 29
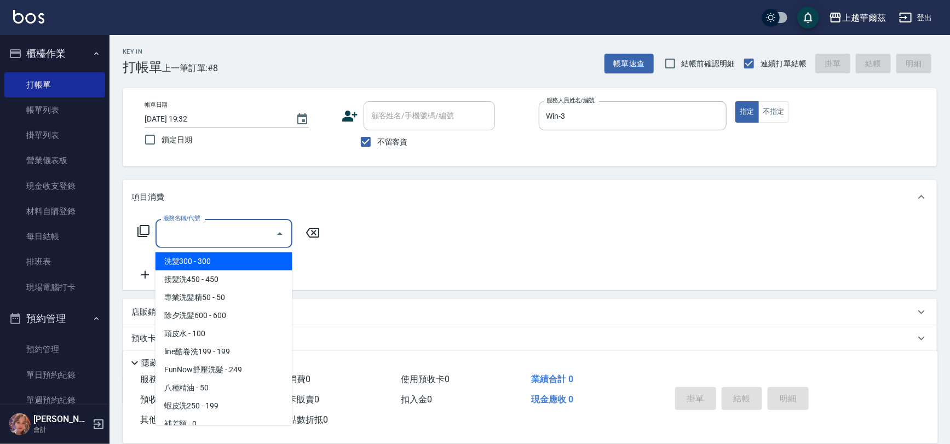
click at [203, 262] on span "洗髮300 - 300" at bounding box center [224, 261] width 137 height 18
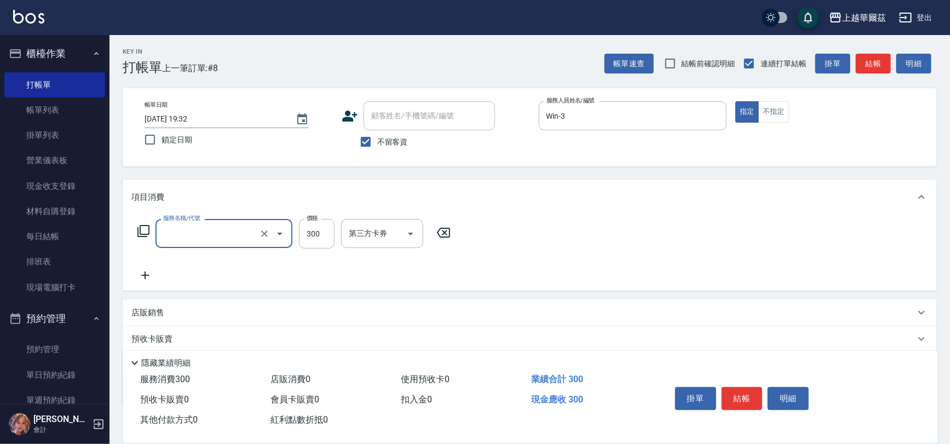
type input "洗髮300(101)"
click at [369, 231] on input "洗-1" at bounding box center [374, 233] width 56 height 19
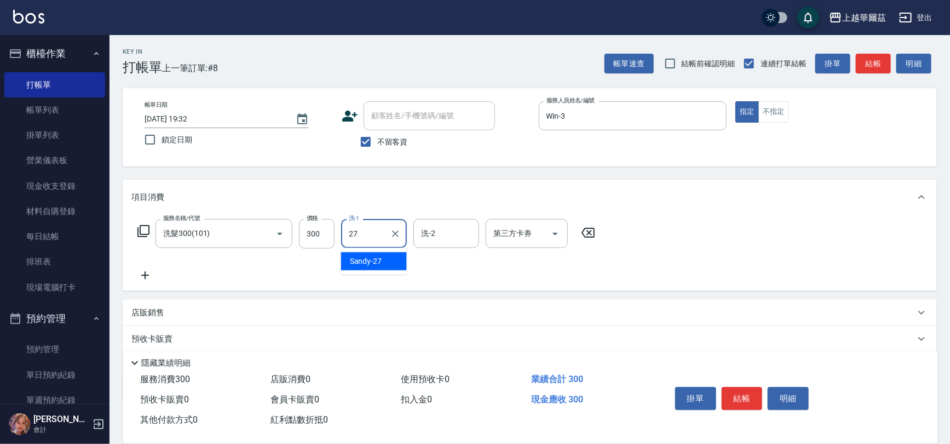
type input "Sandy-27"
click at [142, 273] on icon at bounding box center [144, 275] width 27 height 13
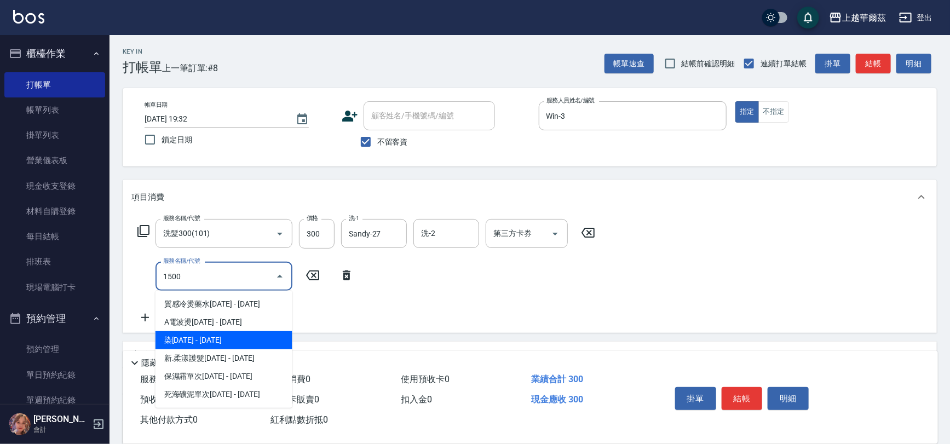
click at [234, 346] on span "染[DATE] - [DATE]" at bounding box center [224, 340] width 137 height 18
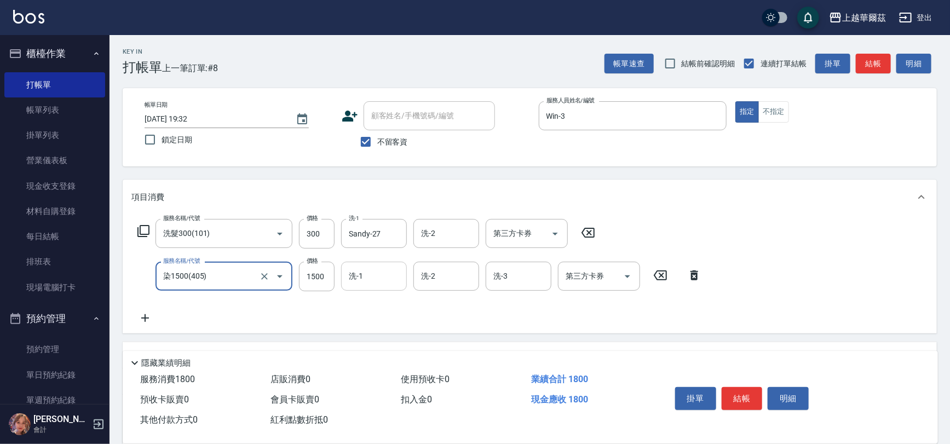
type input "染1500(405)"
click at [375, 284] on input "洗-1" at bounding box center [374, 276] width 56 height 19
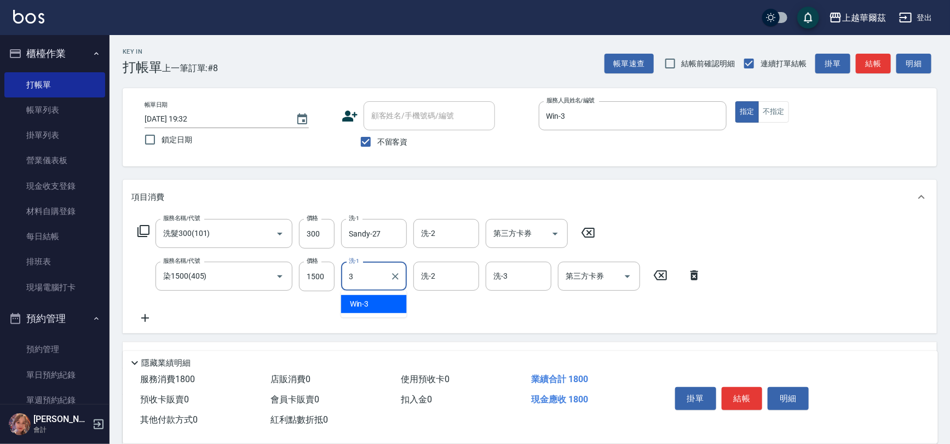
type input "3"
type input "2"
type input "Win-3"
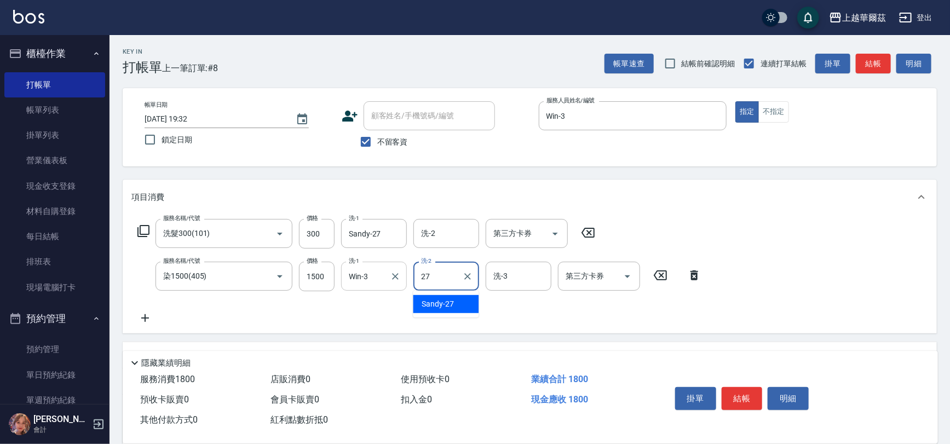
type input "Sandy-27"
click at [144, 322] on icon at bounding box center [144, 318] width 27 height 13
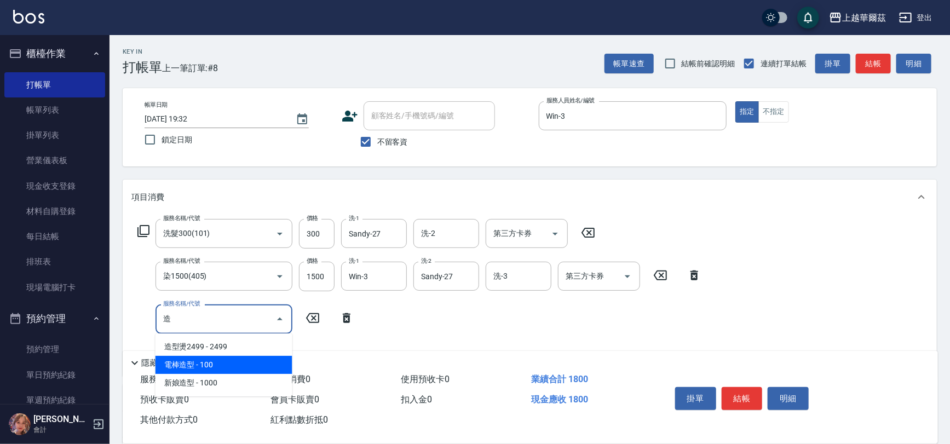
click at [219, 364] on span "電棒造型 - 100" at bounding box center [224, 365] width 137 height 18
type input "電棒造型(504)"
click at [506, 269] on input "洗-3" at bounding box center [519, 276] width 56 height 19
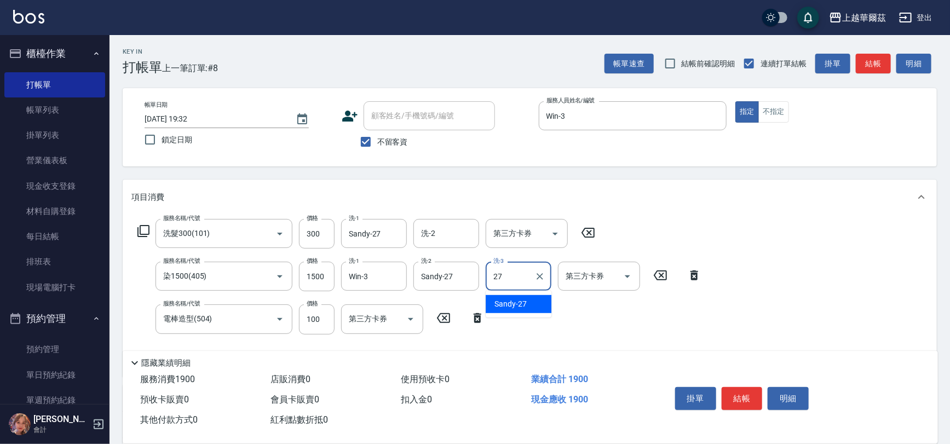
type input "Sandy-27"
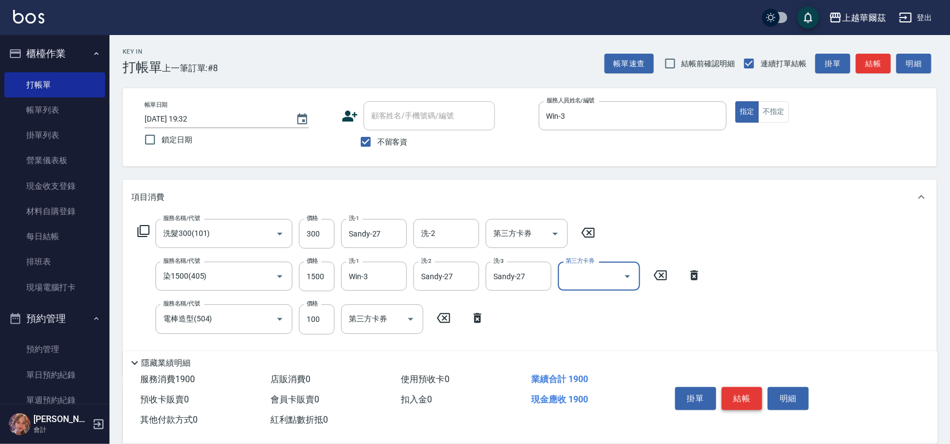
click at [733, 399] on button "結帳" at bounding box center [742, 398] width 41 height 23
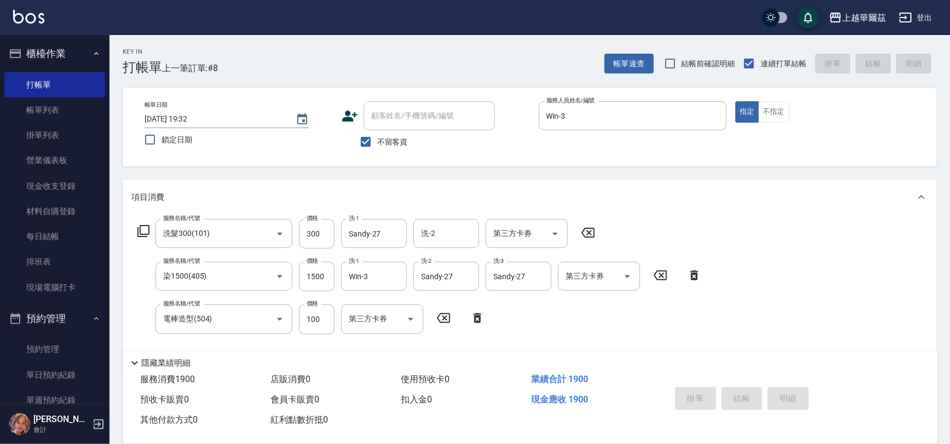
type input "[DATE] 19:35"
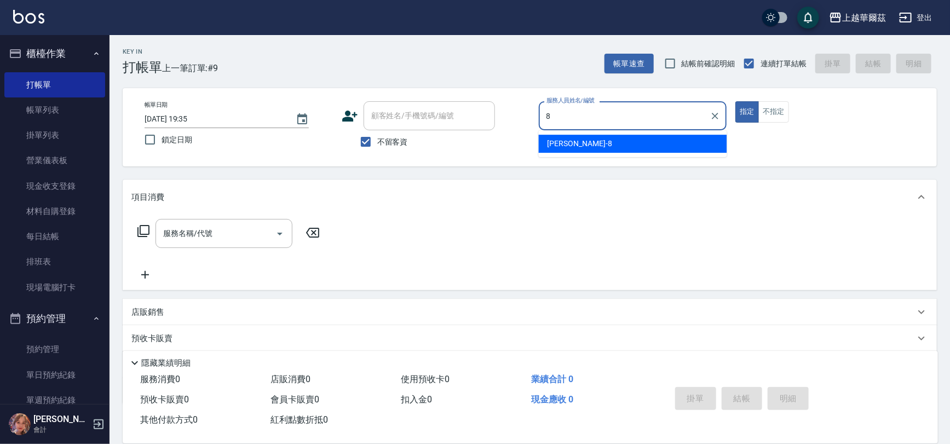
type input "8"
type button "true"
type input "[PERSON_NAME]-8"
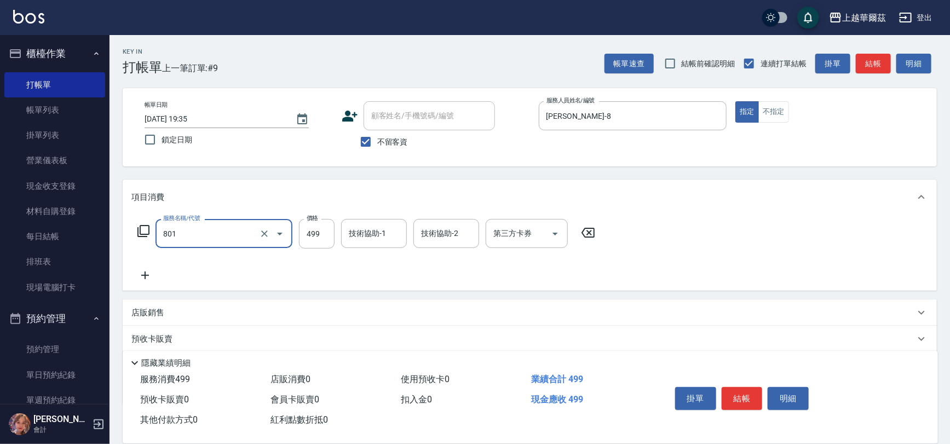
type input "舒壓洗499(801)"
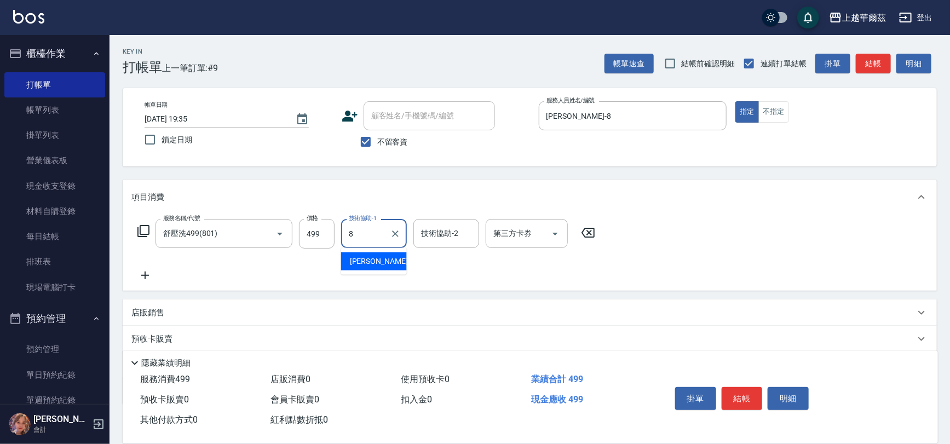
type input "[PERSON_NAME]-8"
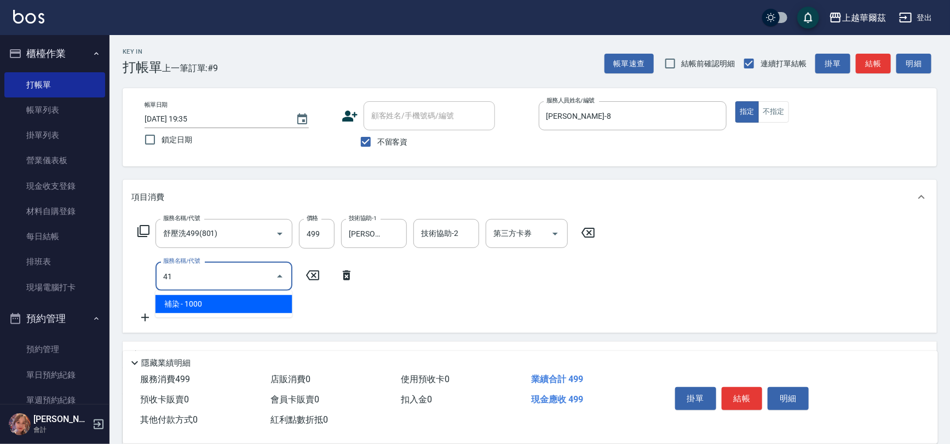
type input "4"
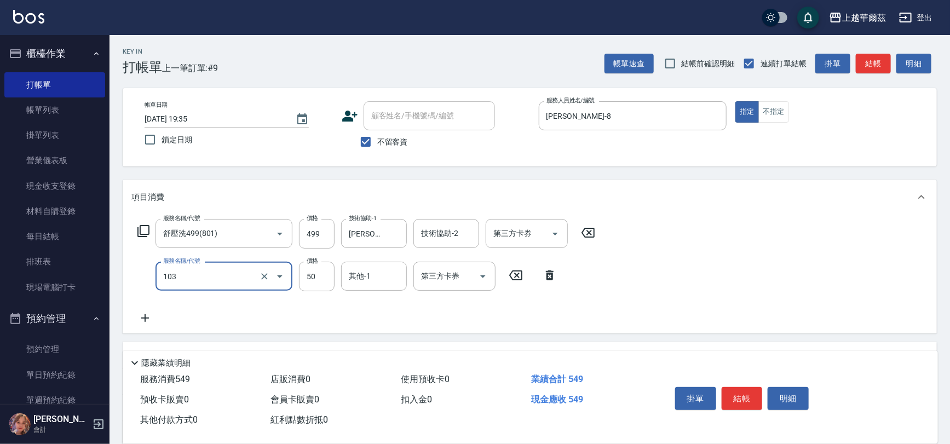
type input "專業洗髮精50(103)"
type input "100"
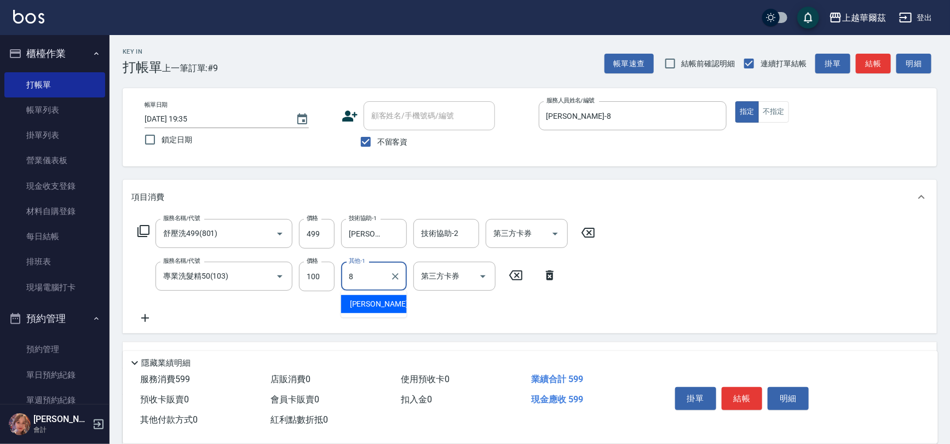
type input "[PERSON_NAME]-8"
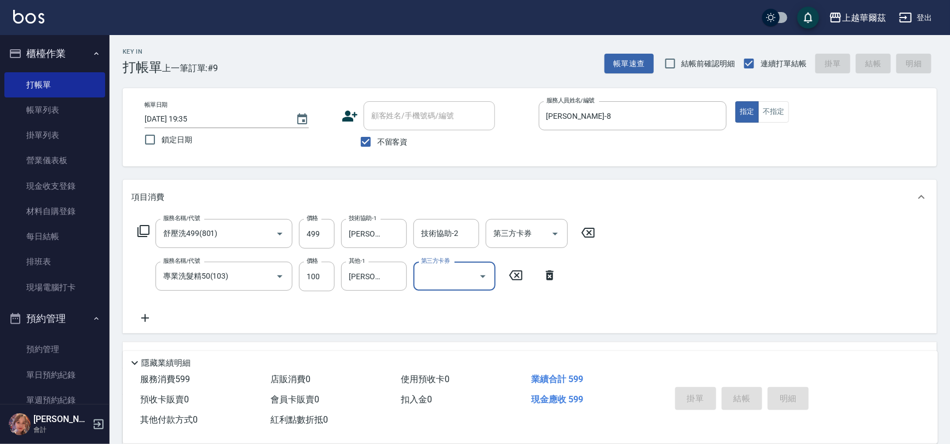
type input "[DATE] 19:39"
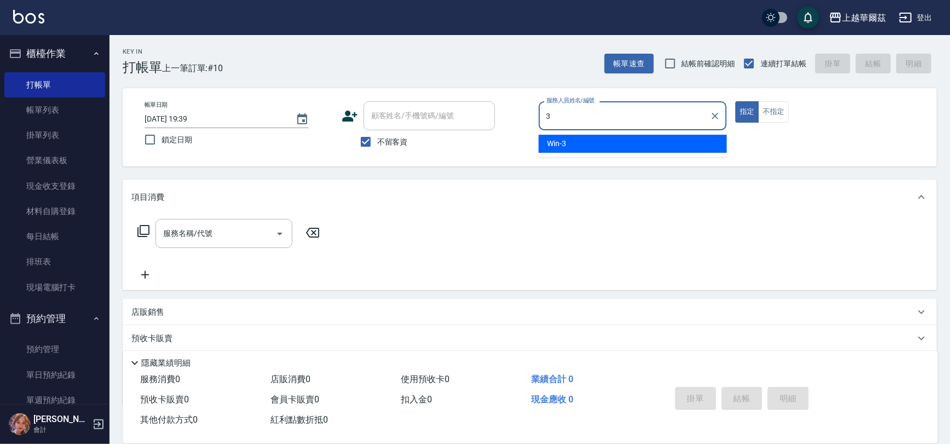
type input "Win-3"
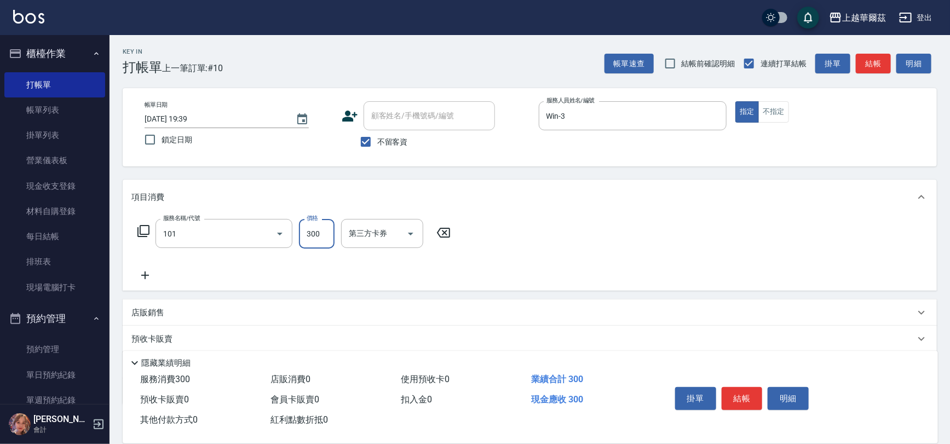
type input "洗髮300(101)"
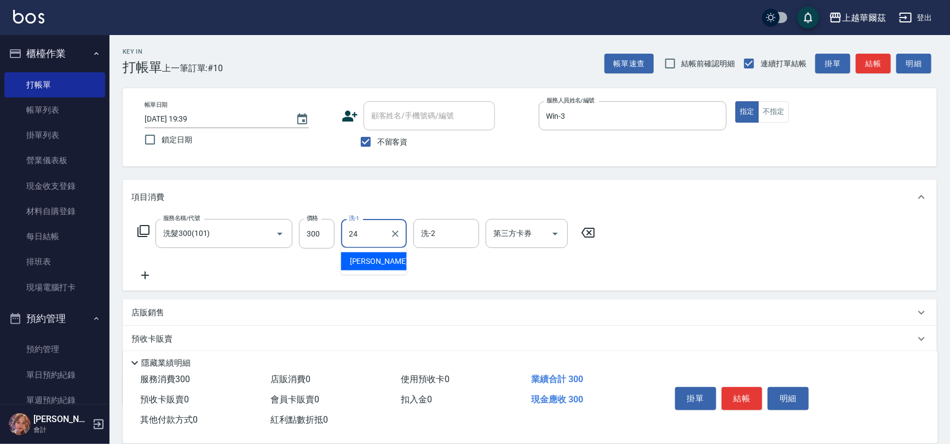
type input "[PERSON_NAME]-24"
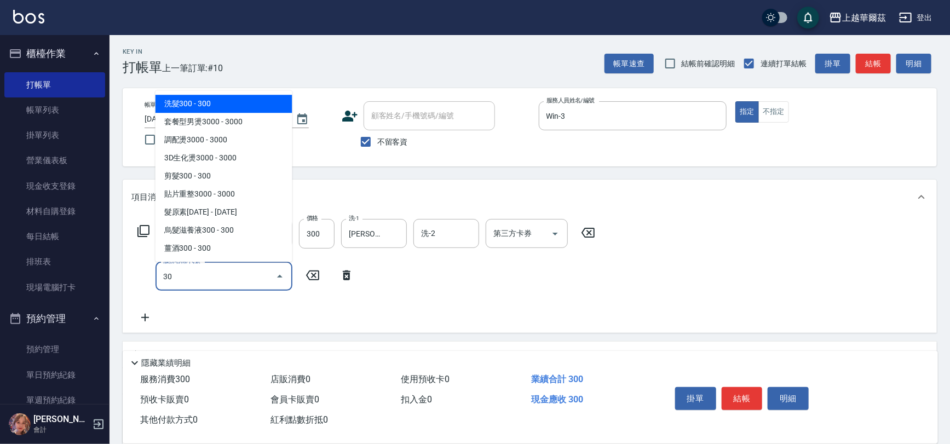
type input "301"
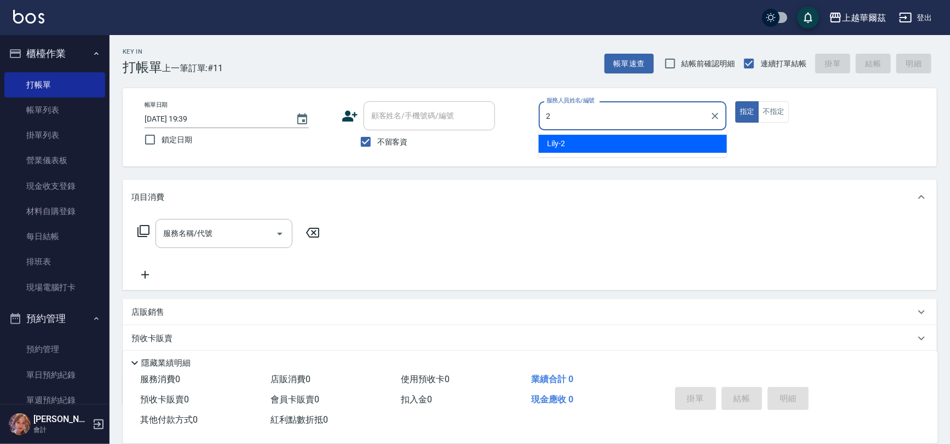
type input "Lily-2"
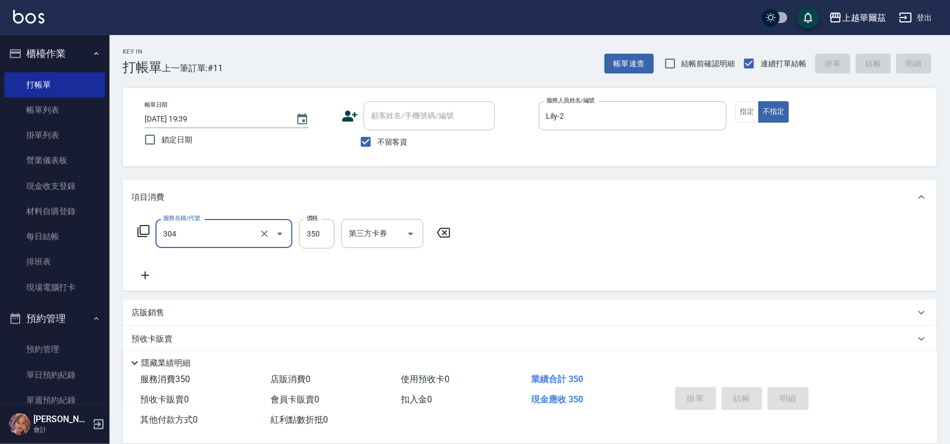
type input "304"
type input "[DATE] 19:40"
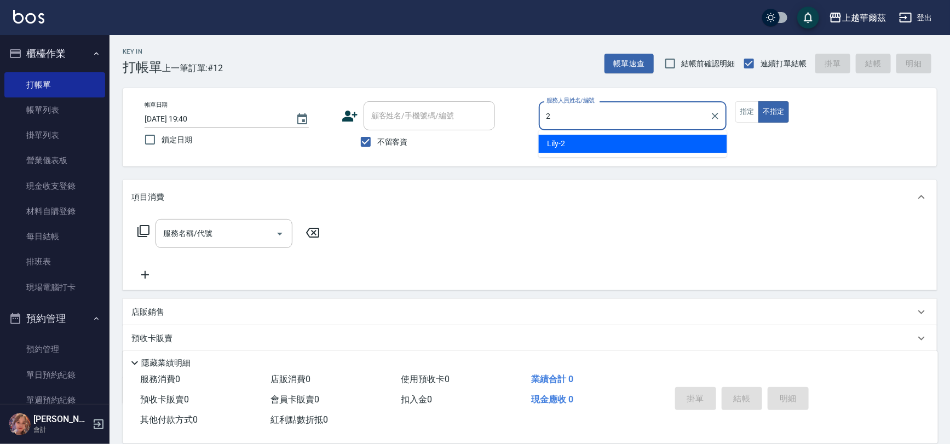
type input "2"
type button "false"
type input "Lily-2"
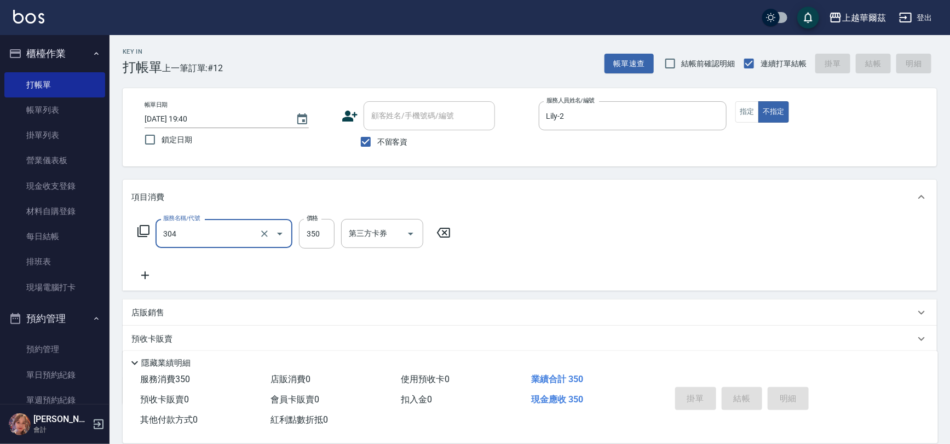
type input "304"
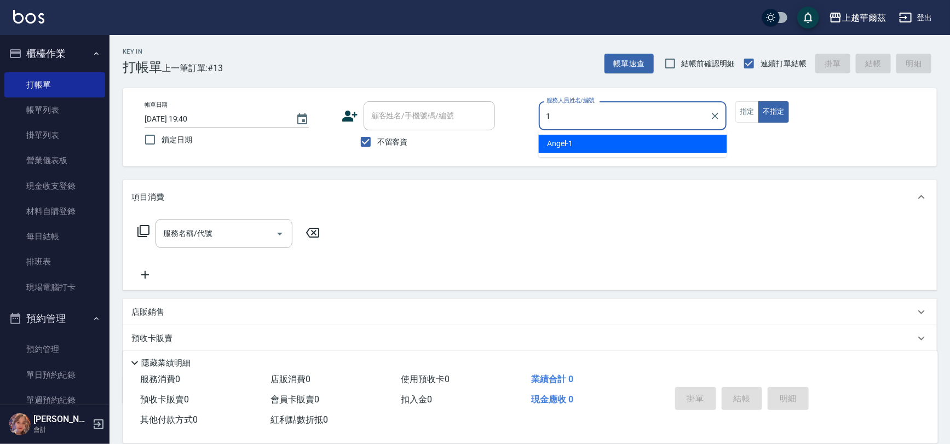
type input "[PERSON_NAME]-1"
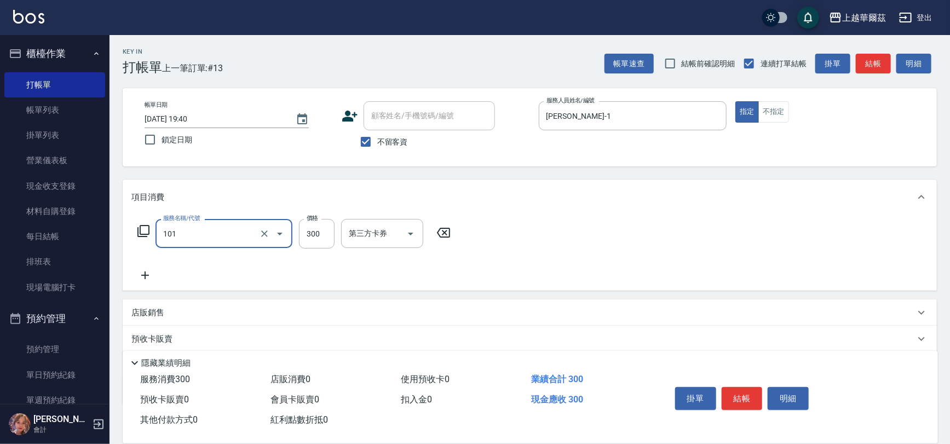
type input "洗髮300(101)"
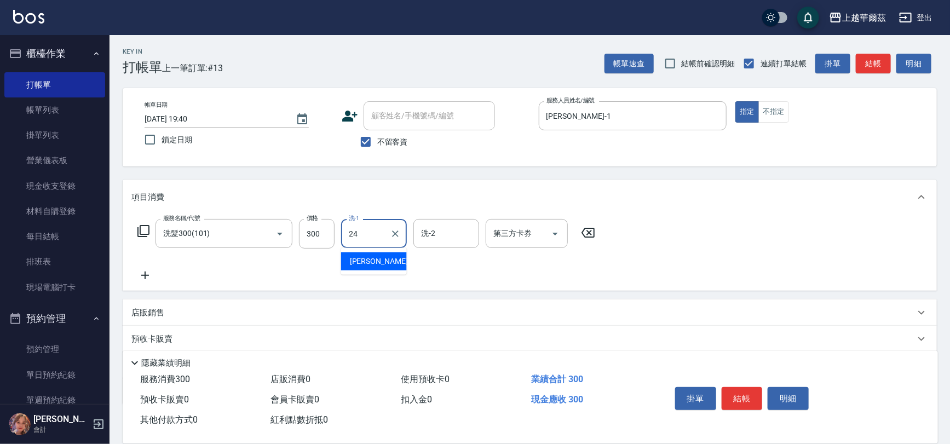
type input "[PERSON_NAME]-24"
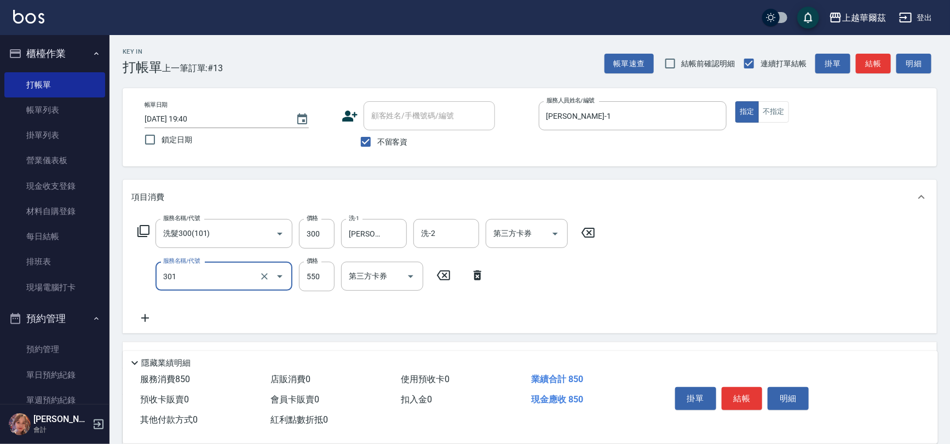
type input "剪髮550(301)"
type input "1150"
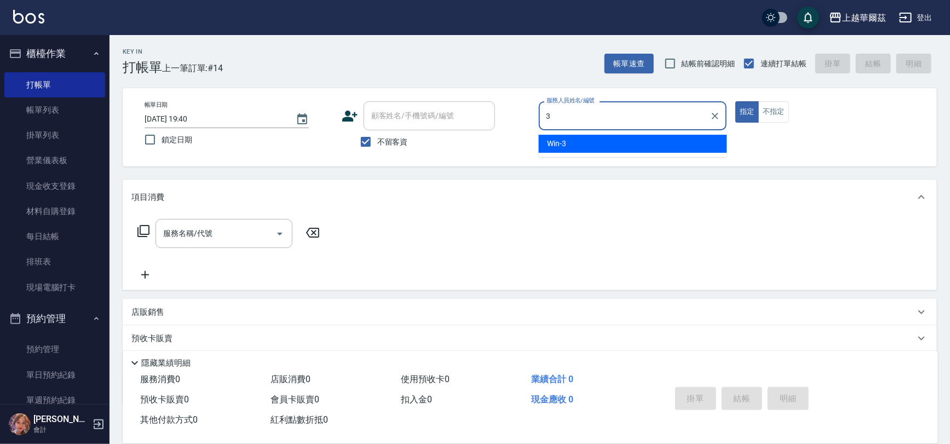
type input "Win-3"
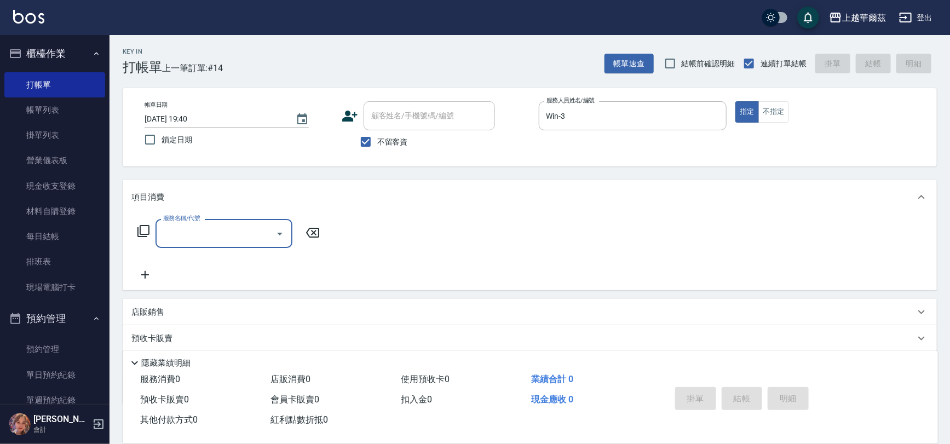
click at [364, 142] on input "不留客資" at bounding box center [365, 141] width 23 height 23
checkbox input "false"
click at [389, 117] on div "顧客姓名/手機號碼/編號 顧客姓名/手機號碼/編號" at bounding box center [429, 115] width 131 height 29
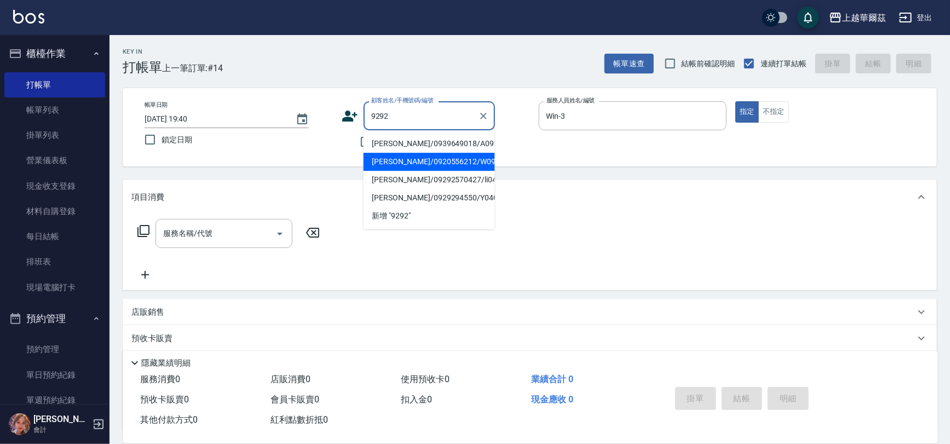
type input "[PERSON_NAME]/0920556212/W09292"
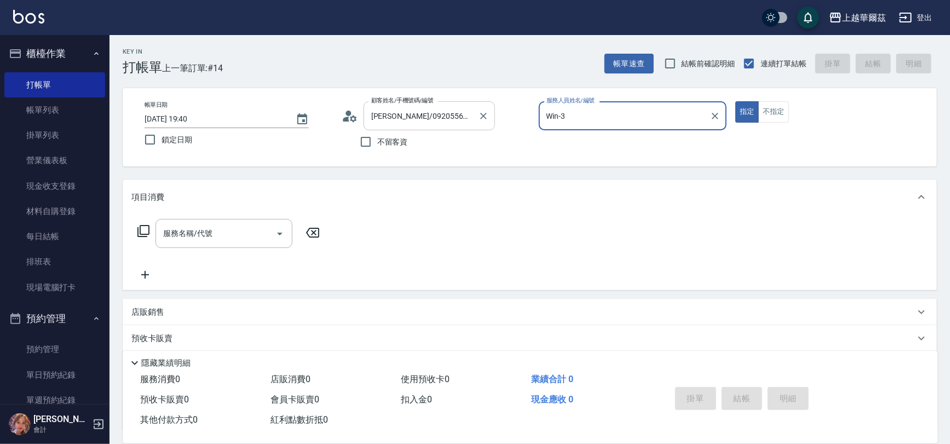
click at [736, 101] on button "指定" at bounding box center [748, 111] width 24 height 21
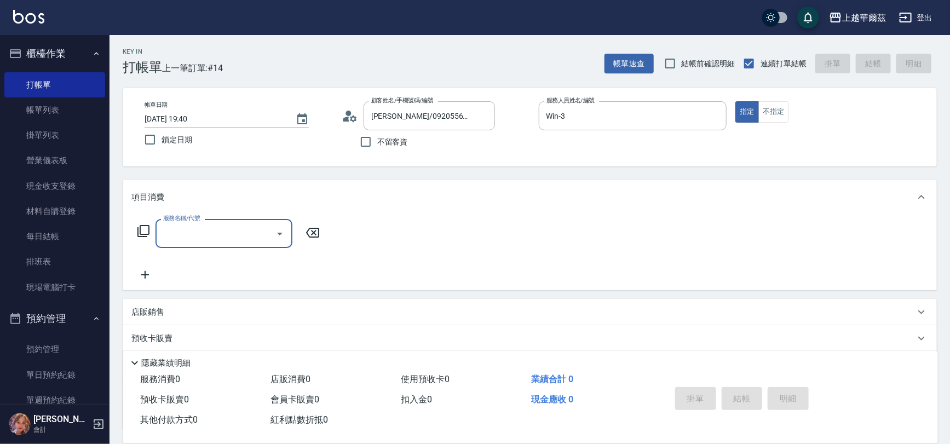
scroll to position [89, 0]
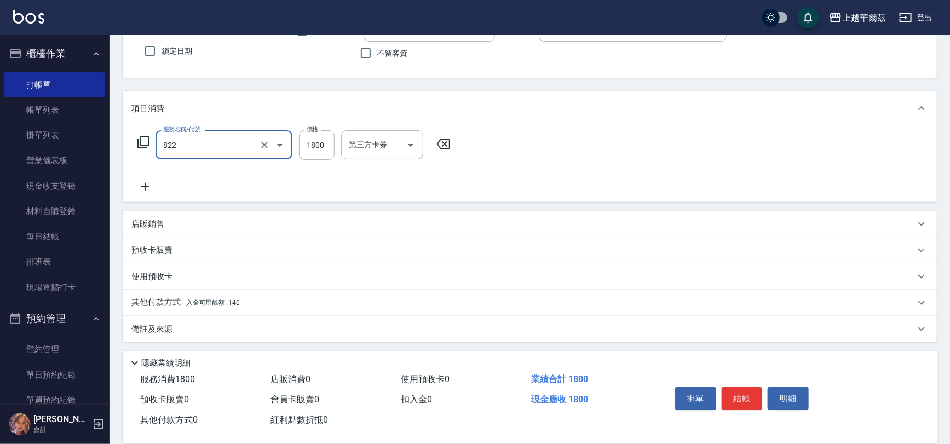
type input "中草藥1800(822)"
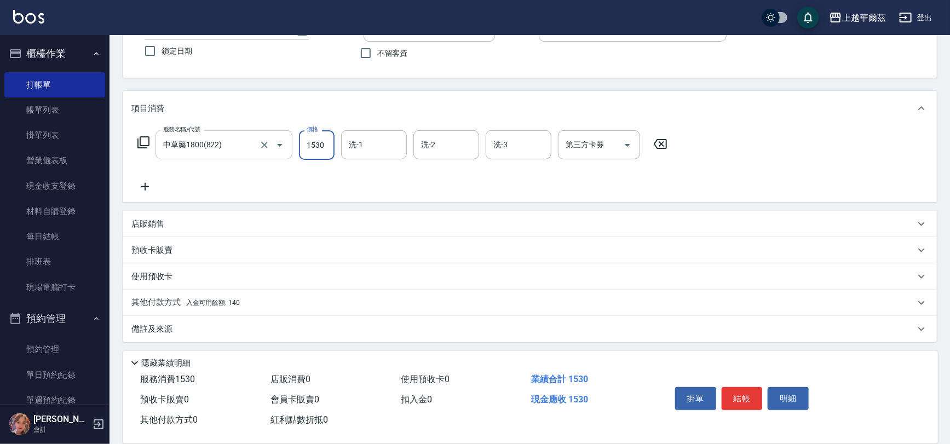
type input "1530"
type input "Sandy-27"
click at [210, 302] on span "入金可用餘額: 140" at bounding box center [213, 303] width 54 height 8
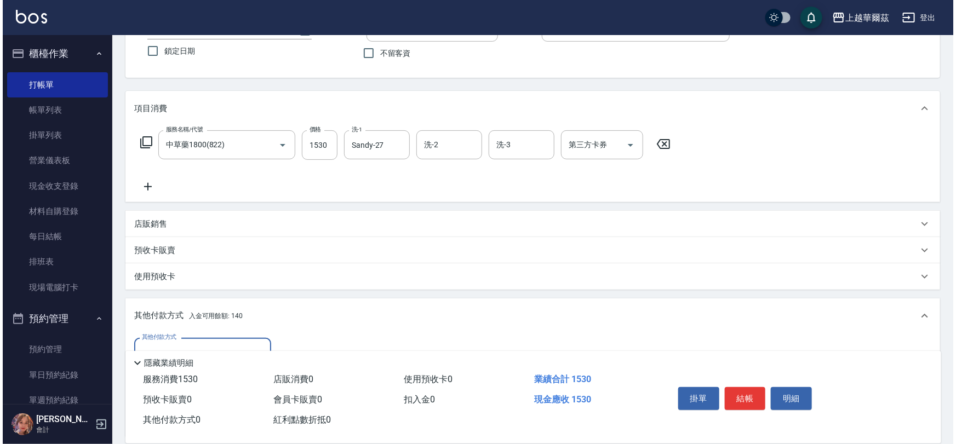
scroll to position [219, 0]
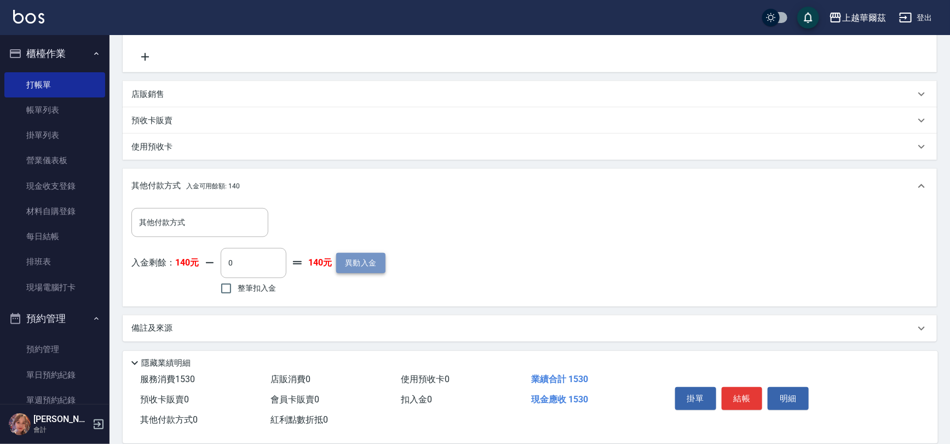
click at [365, 265] on button "異動入金" at bounding box center [360, 263] width 49 height 20
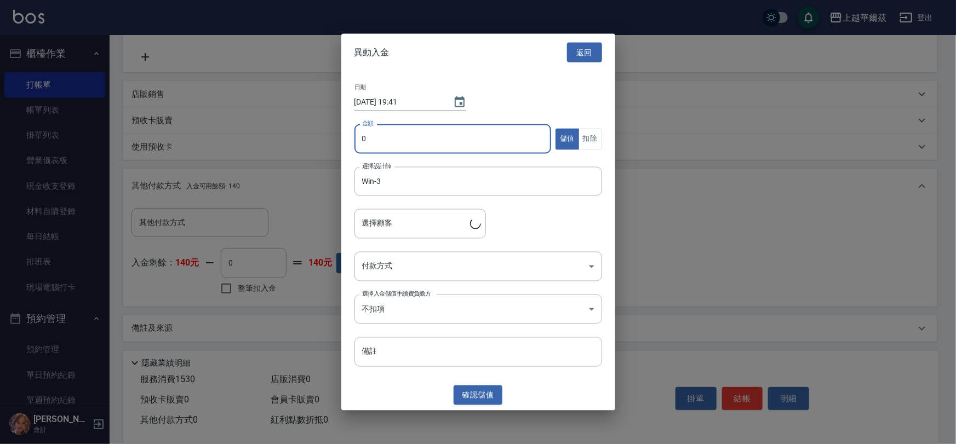
click at [393, 139] on input "0" at bounding box center [452, 139] width 197 height 30
type input "4000"
type input "[PERSON_NAME]/0920556212/W09292"
type input "4000"
click at [420, 277] on body "上越華爾茲 登出 櫃檯作業 打帳單 帳單列表 掛單列表 營業儀表板 現金收支登錄 材料自購登錄 每日結帳 排班表 現場電腦打卡 預約管理 預約管理 單日預約紀…" at bounding box center [478, 112] width 956 height 663
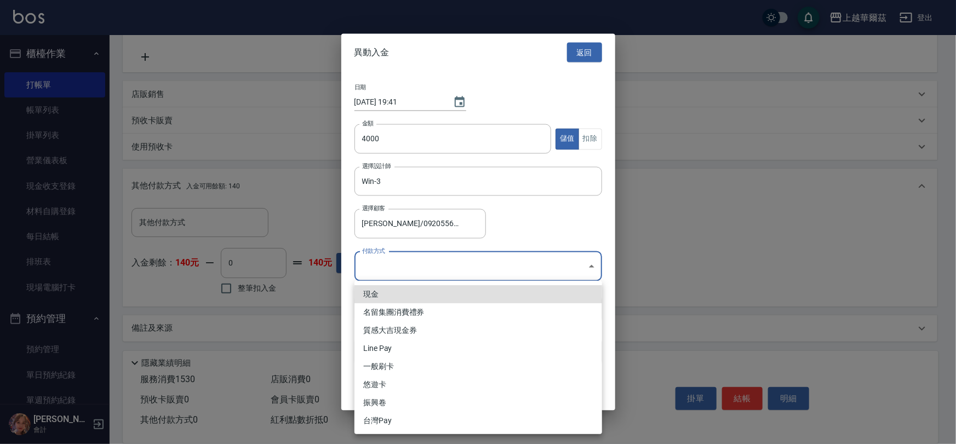
click at [412, 366] on li "一般刷卡" at bounding box center [478, 367] width 248 height 18
type input "一般刷卡"
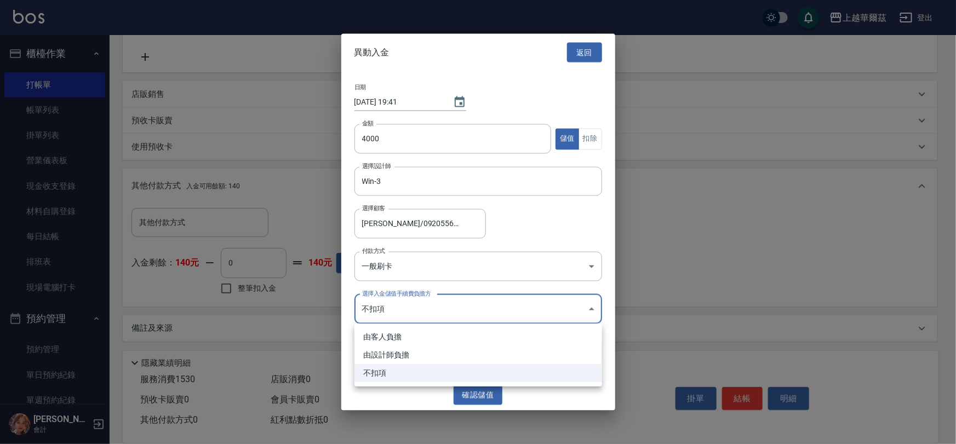
click at [407, 307] on body "上越華爾茲 登出 櫃檯作業 打帳單 帳單列表 掛單列表 營業儀表板 現金收支登錄 材料自購登錄 每日結帳 排班表 現場電腦打卡 預約管理 預約管理 單日預約紀…" at bounding box center [478, 112] width 956 height 663
click at [411, 351] on li "由設計師負擔" at bounding box center [478, 355] width 248 height 18
type input "BYDESIGNER"
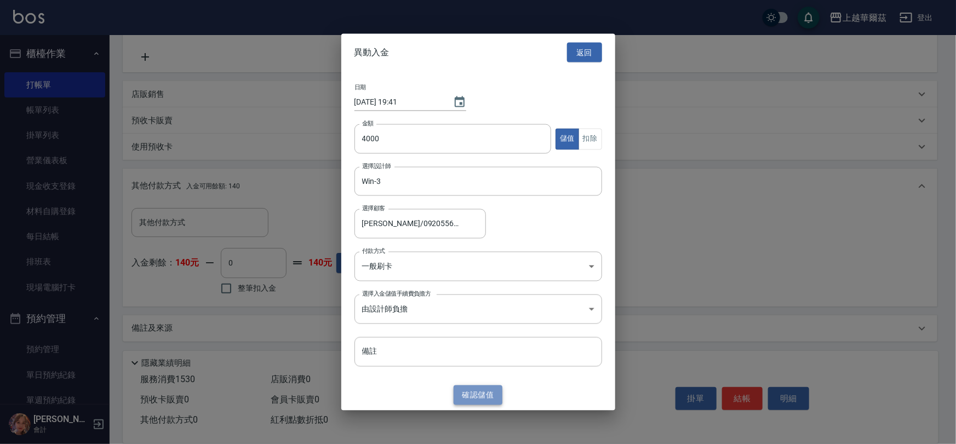
click at [469, 392] on button "確認 儲值" at bounding box center [477, 395] width 49 height 20
click at [414, 310] on body "上越華爾茲 登出 櫃檯作業 打帳單 帳單列表 掛單列表 營業儀表板 現金收支登錄 材料自購登錄 每日結帳 排班表 現場電腦打卡 預約管理 預約管理 單日預約紀…" at bounding box center [478, 112] width 956 height 663
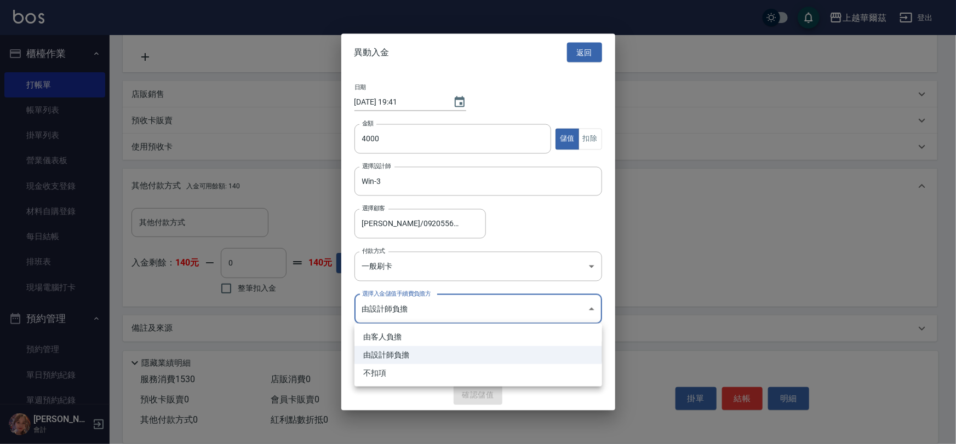
click at [426, 351] on li "由設計師負擔" at bounding box center [478, 355] width 248 height 18
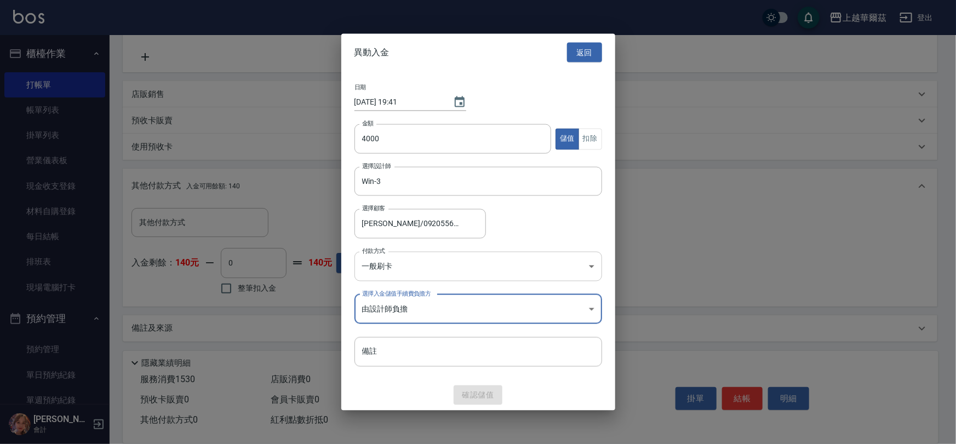
click at [453, 262] on body "上越華爾茲 登出 櫃檯作業 打帳單 帳單列表 掛單列表 營業儀表板 現金收支登錄 材料自購登錄 每日結帳 排班表 現場電腦打卡 預約管理 預約管理 單日預約紀…" at bounding box center [478, 112] width 956 height 663
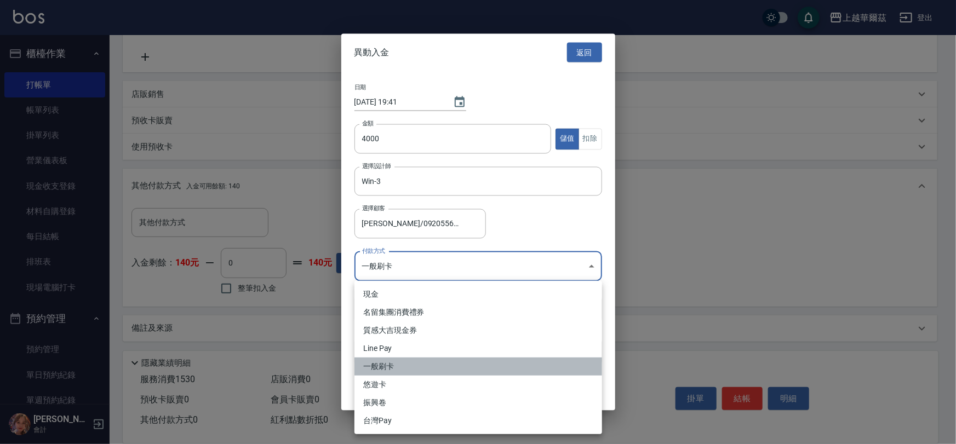
click at [420, 368] on li "一般刷卡" at bounding box center [478, 367] width 248 height 18
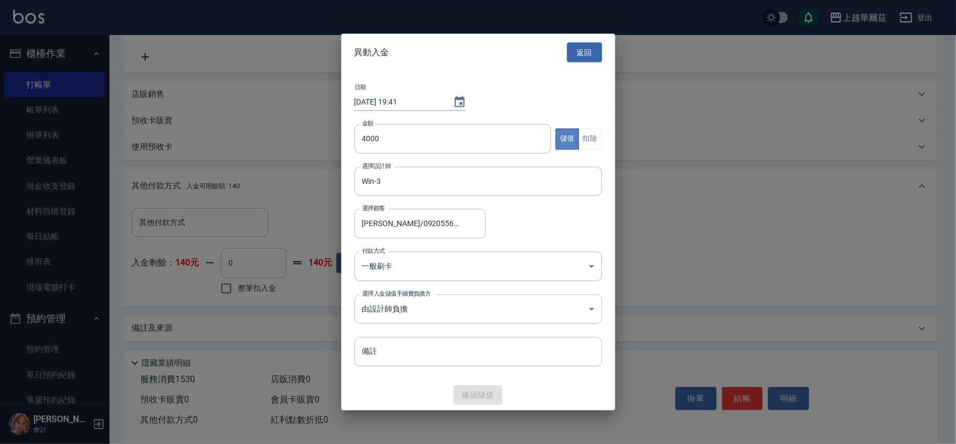
click at [570, 142] on button "儲值" at bounding box center [567, 138] width 24 height 21
click at [490, 392] on div "確認 儲值" at bounding box center [478, 395] width 274 height 20
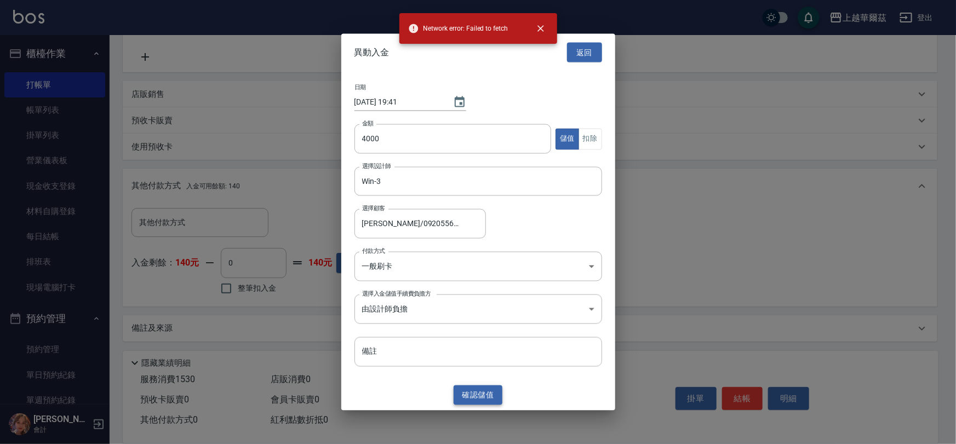
click at [466, 389] on button "確認 儲值" at bounding box center [477, 395] width 49 height 20
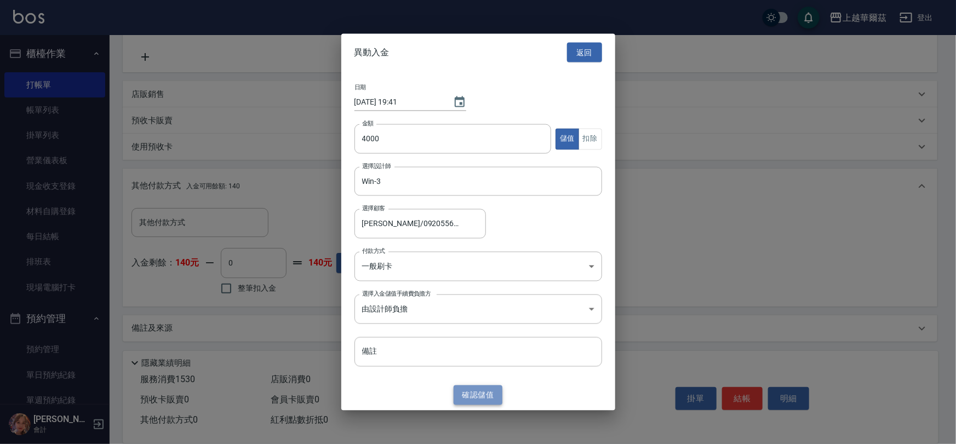
click at [469, 391] on button "確認 儲值" at bounding box center [477, 395] width 49 height 20
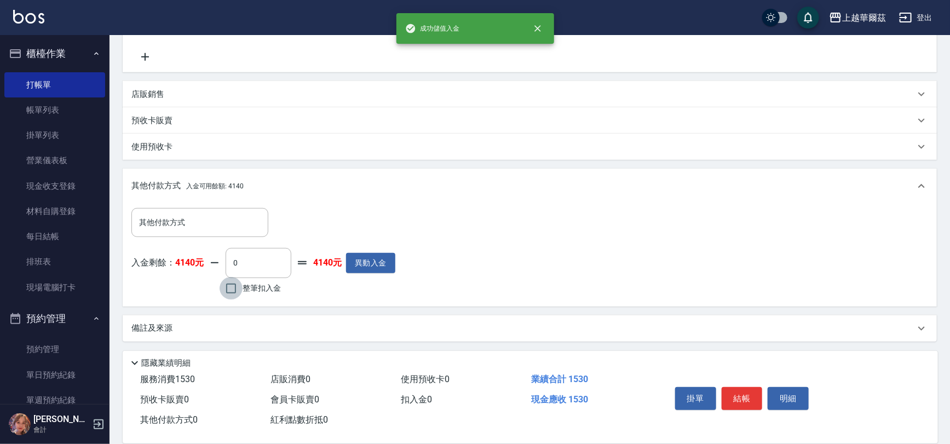
click at [229, 292] on input "整筆扣入金" at bounding box center [231, 288] width 23 height 23
checkbox input "true"
type input "1530"
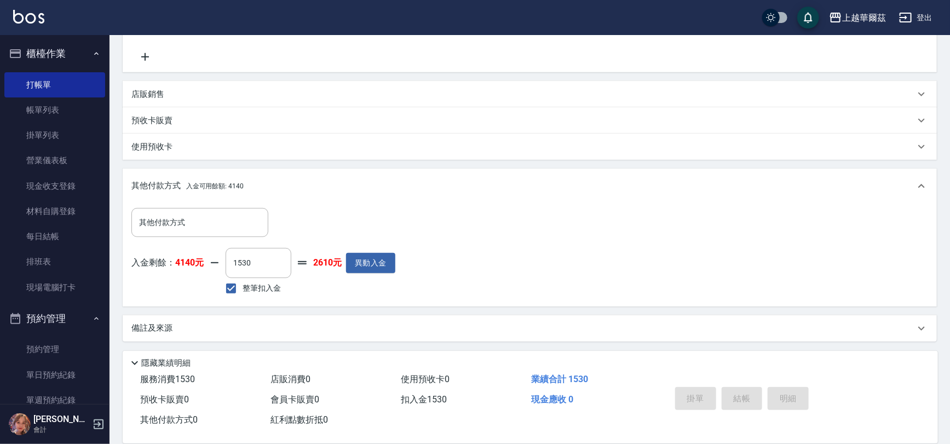
type input "[DATE] 19:45"
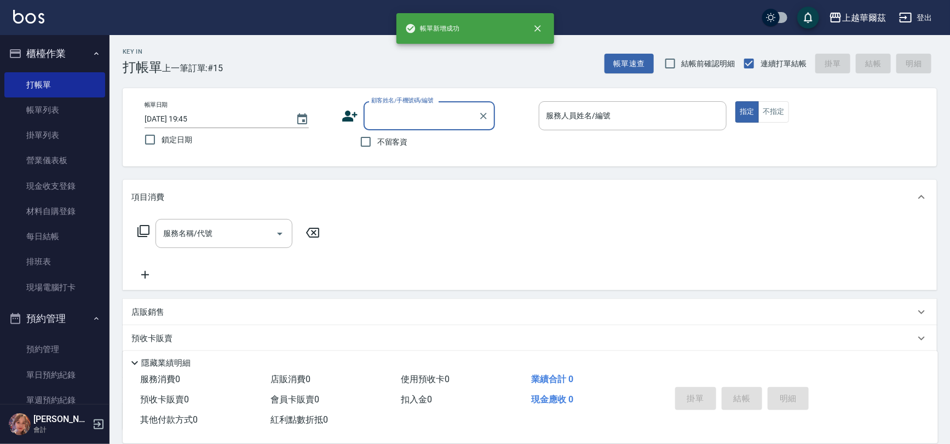
scroll to position [0, 0]
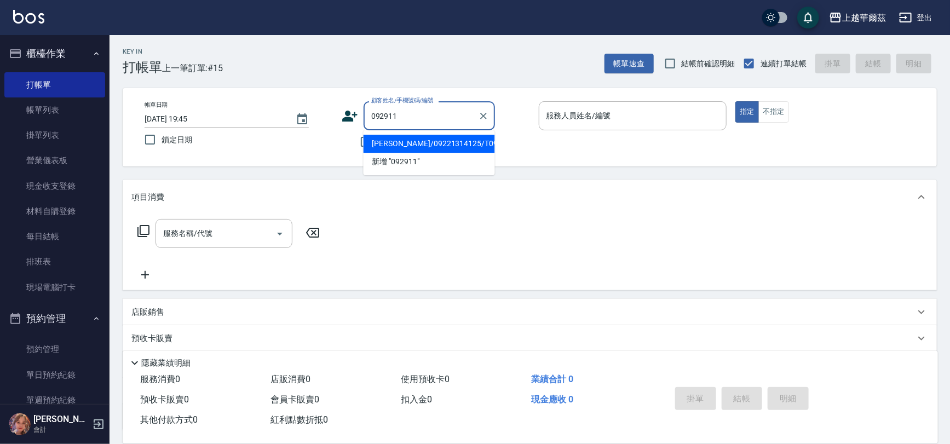
type input "[PERSON_NAME]/09221314125/T092911"
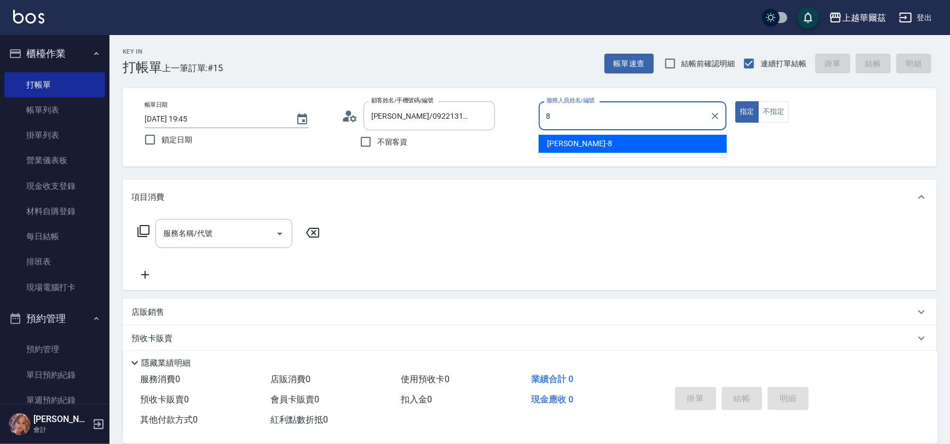
type input "[PERSON_NAME]-8"
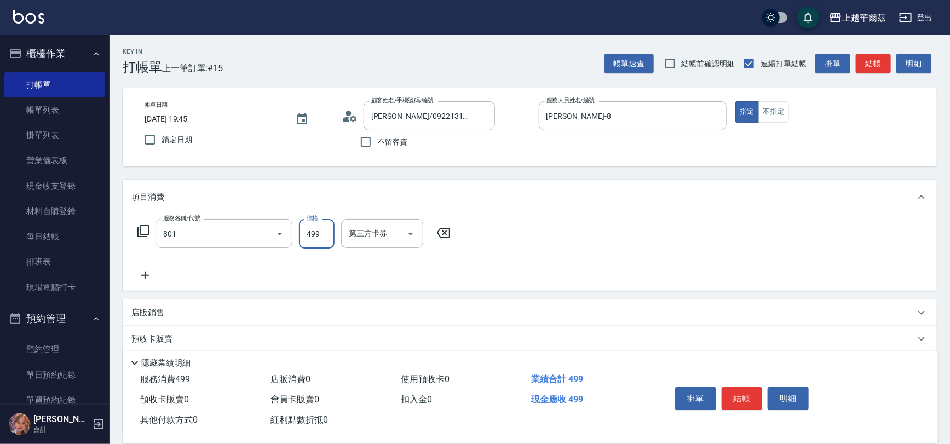
type input "舒壓洗499(801)"
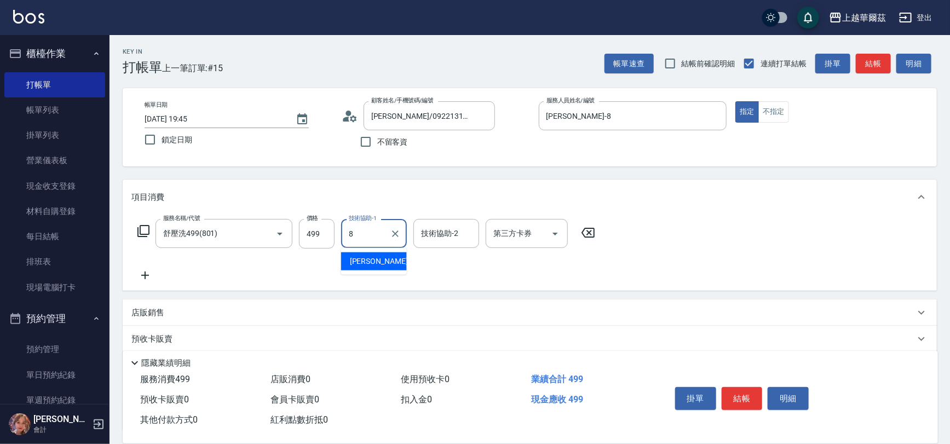
type input "[PERSON_NAME]-8"
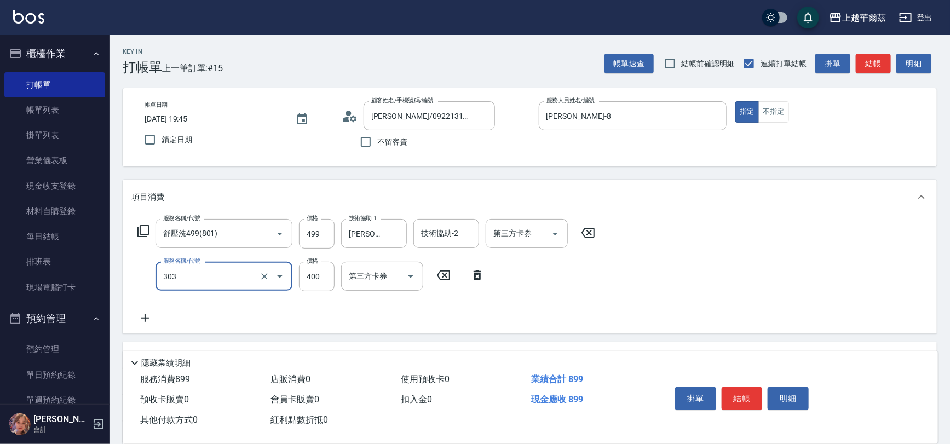
type input "剪髮400(303)"
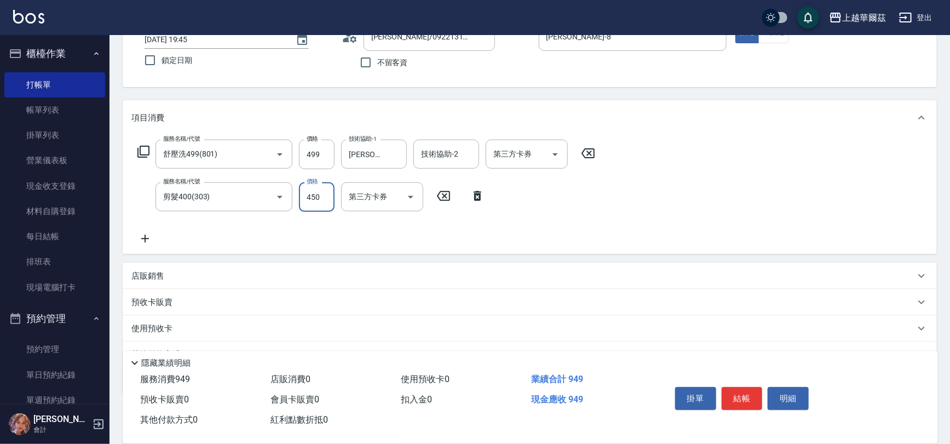
scroll to position [132, 0]
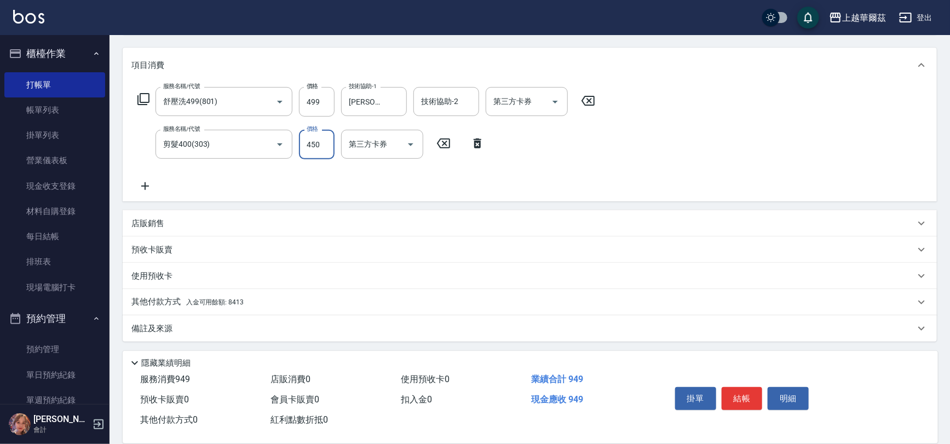
type input "450"
click at [211, 301] on span "入金可用餘額: 8413" at bounding box center [215, 302] width 58 height 8
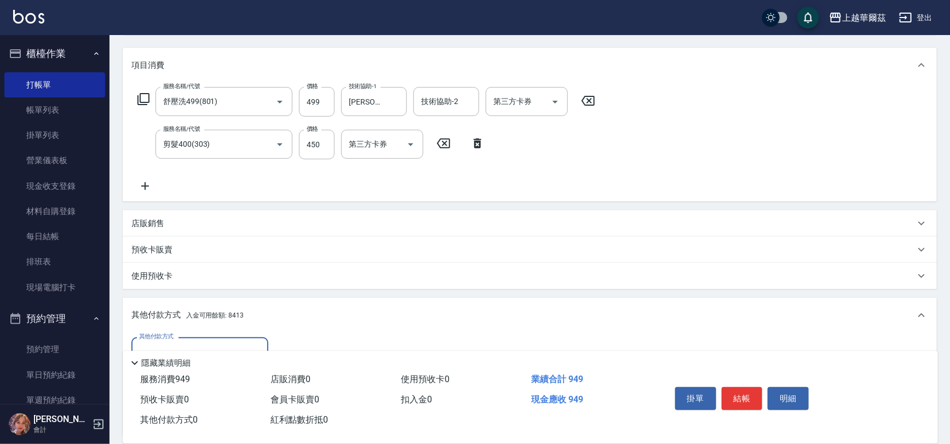
scroll to position [261, 0]
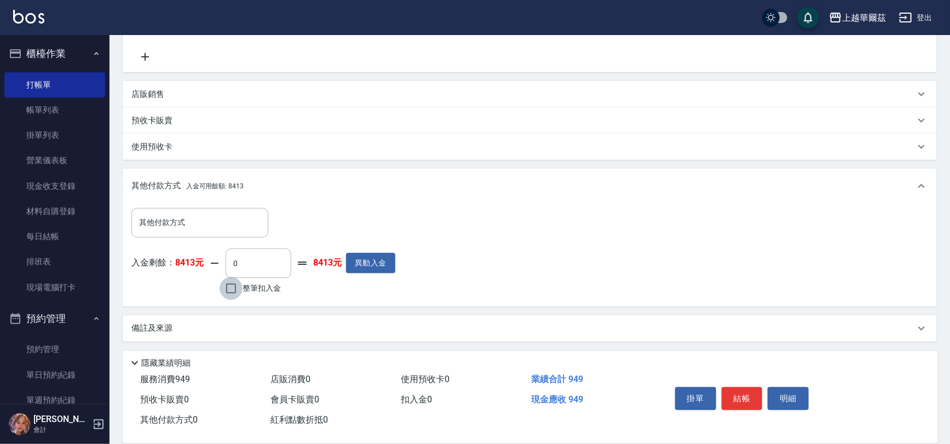
click at [234, 297] on input "整筆扣入金" at bounding box center [231, 288] width 23 height 23
checkbox input "true"
type input "949"
type input "[DATE] 19:46"
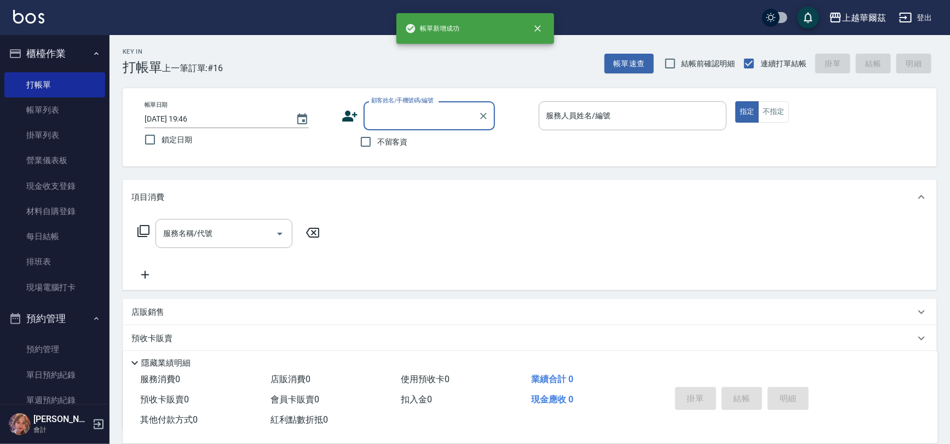
scroll to position [0, 0]
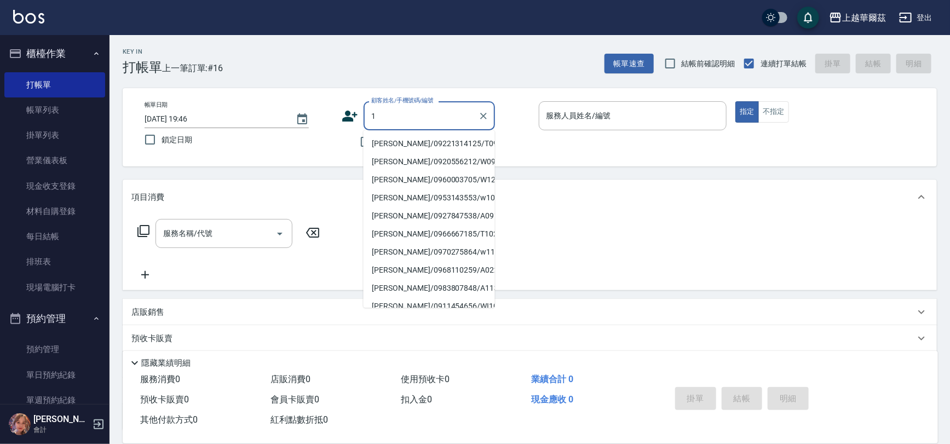
type input "1"
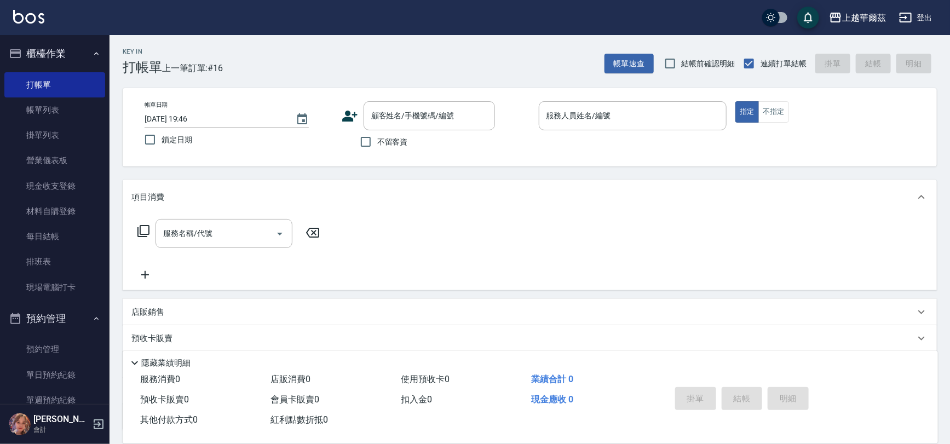
click at [324, 174] on div "Key In 打帳單 上一筆訂單:#16 帳單速查 結帳前確認明細 連續打單結帳 掛單 結帳 明細 帳單日期 [DATE] 19:46 鎖定日期 顧客姓名/手…" at bounding box center [530, 284] width 841 height 498
click at [368, 144] on input "不留客資" at bounding box center [365, 141] width 23 height 23
checkbox input "true"
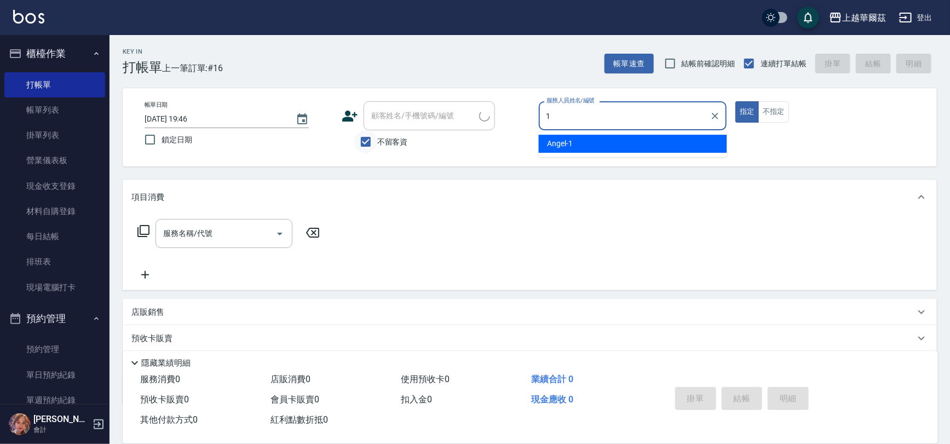
type input "[PERSON_NAME]-1"
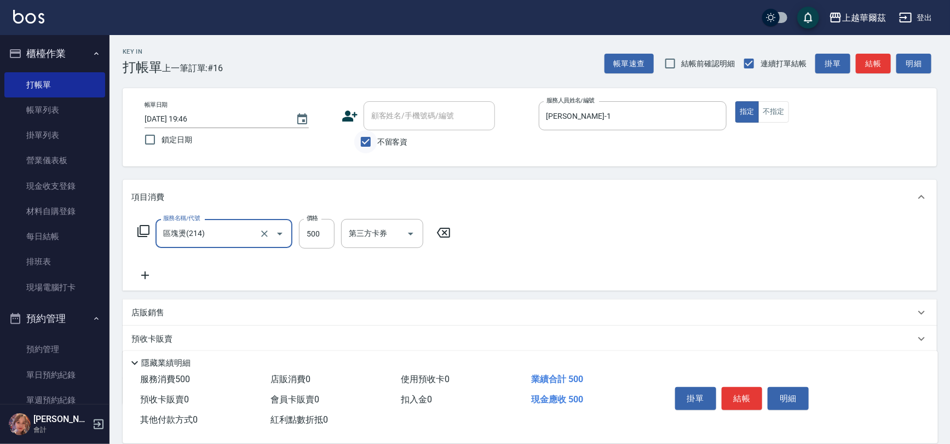
type input "區塊燙(214)"
type input "1500"
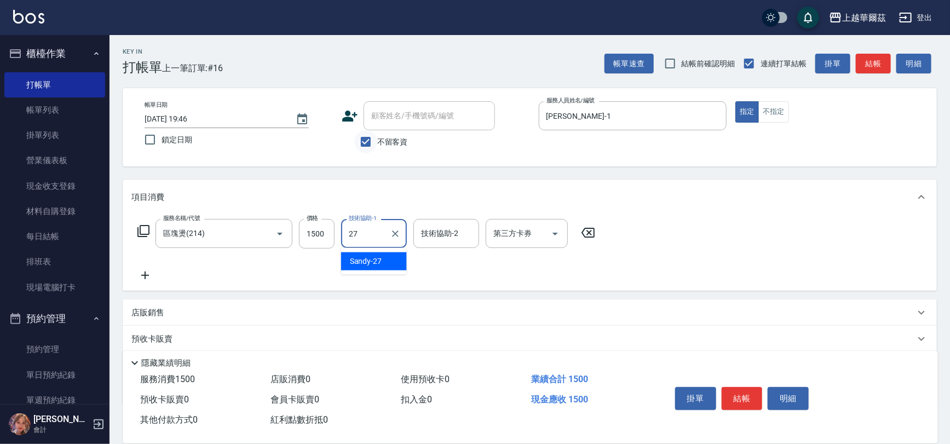
type input "Sandy-27"
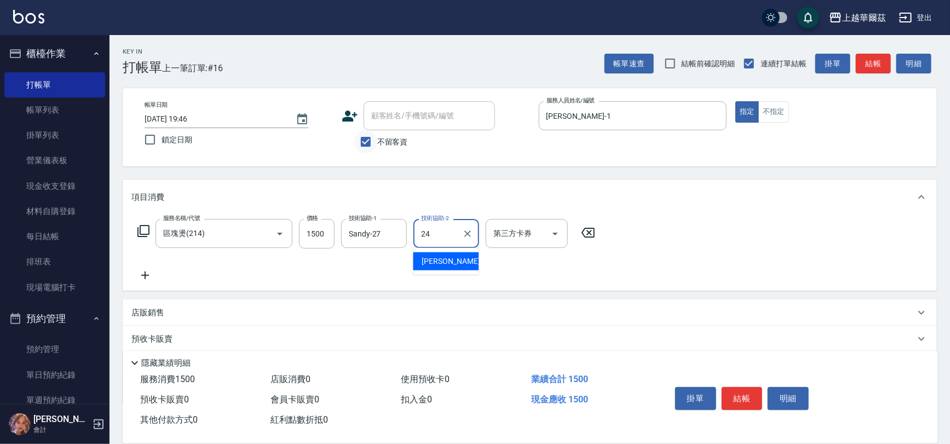
type input "[PERSON_NAME]-24"
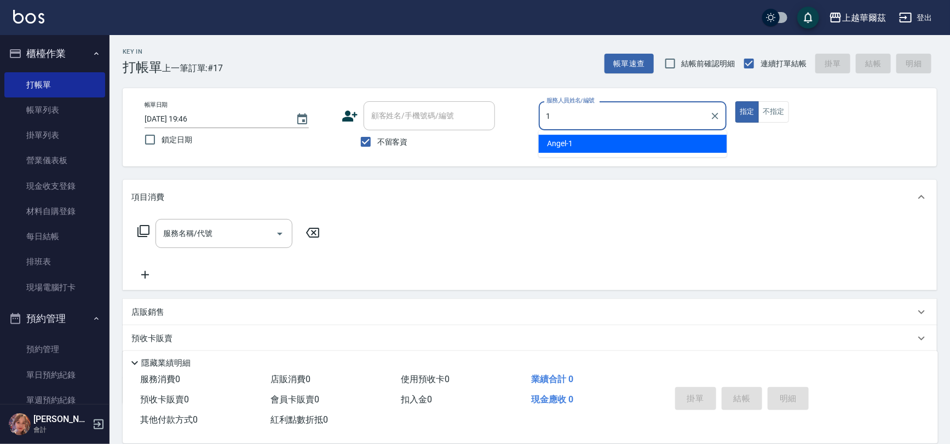
type input "[PERSON_NAME]-1"
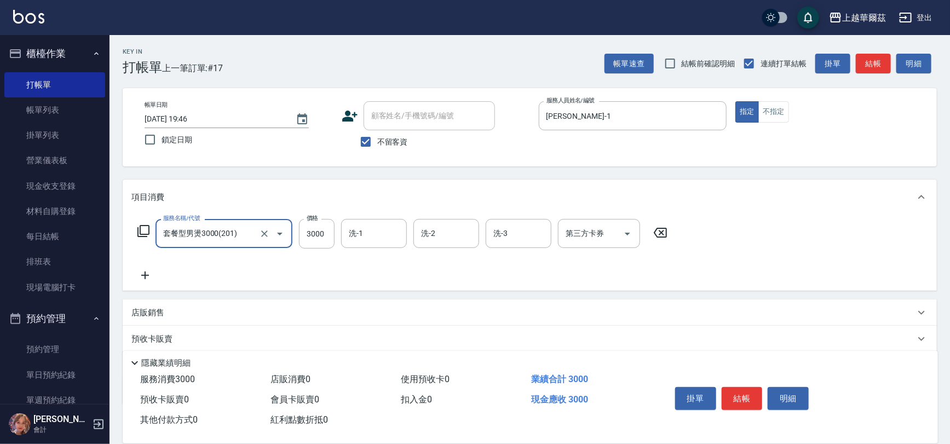
type input "套餐型男燙3000(201)"
type input "2500"
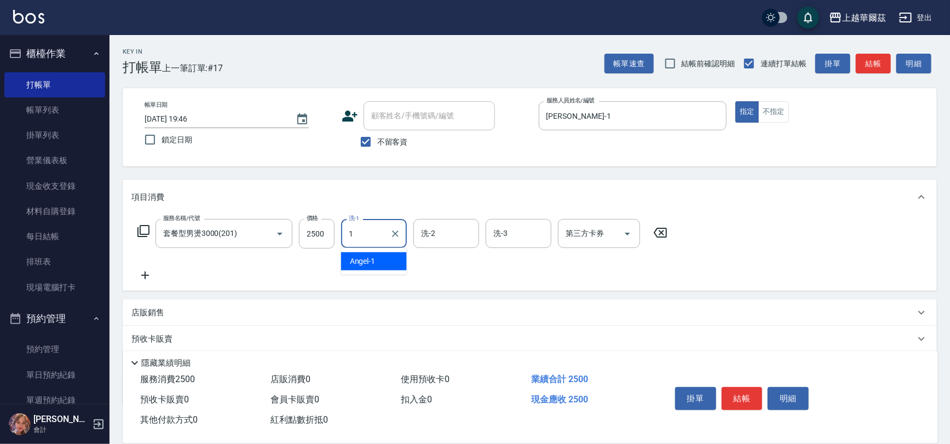
type input "[PERSON_NAME]-1"
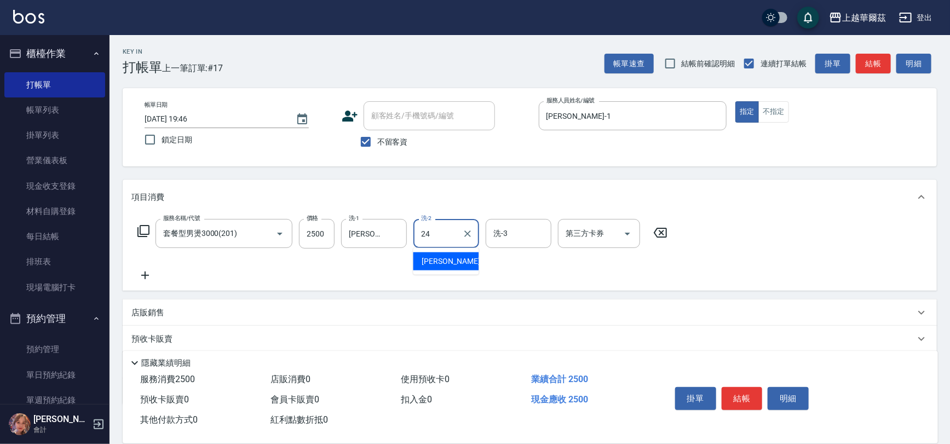
type input "[PERSON_NAME]-24"
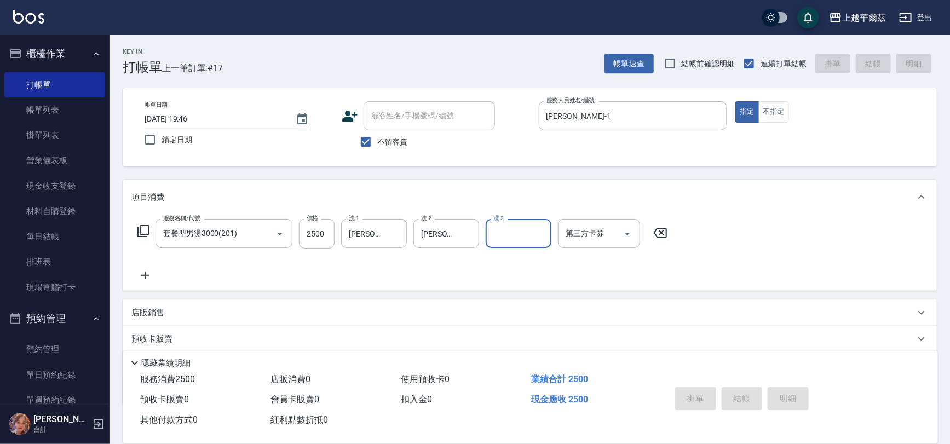
type input "[DATE] 19:47"
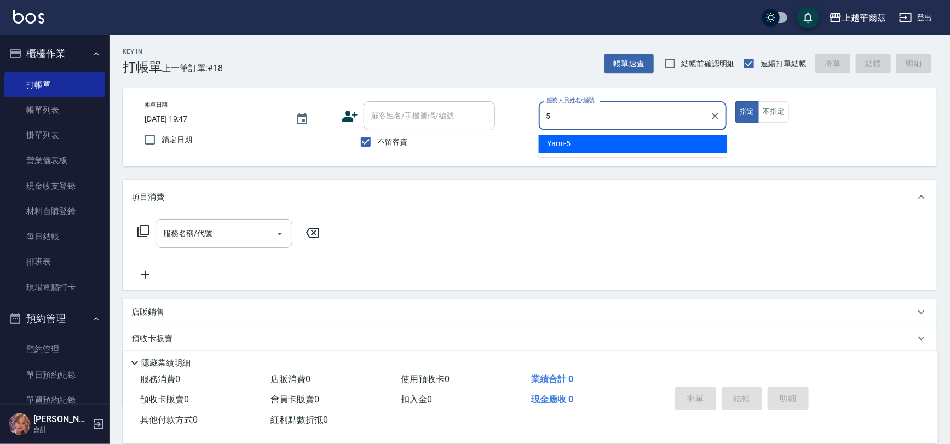
type input "Yami-5"
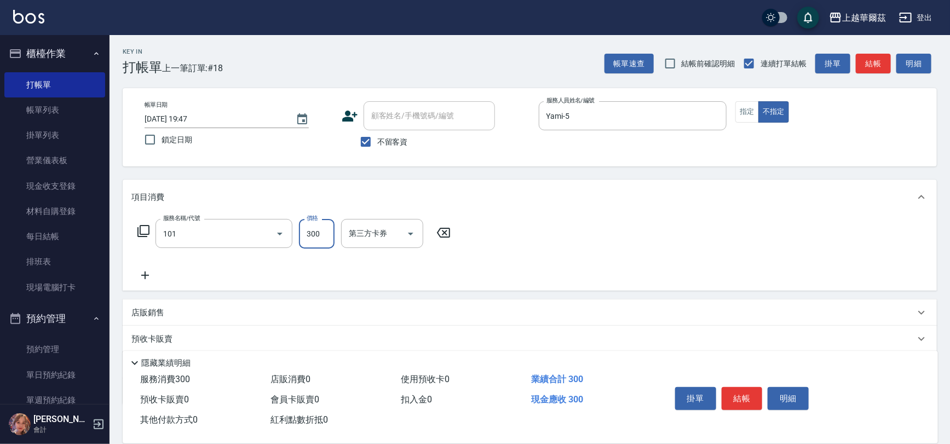
type input "洗髮300(101)"
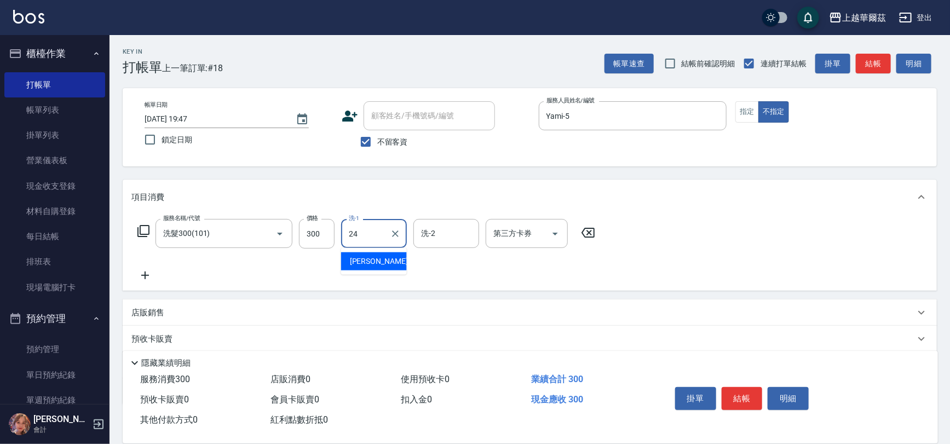
type input "[PERSON_NAME]-24"
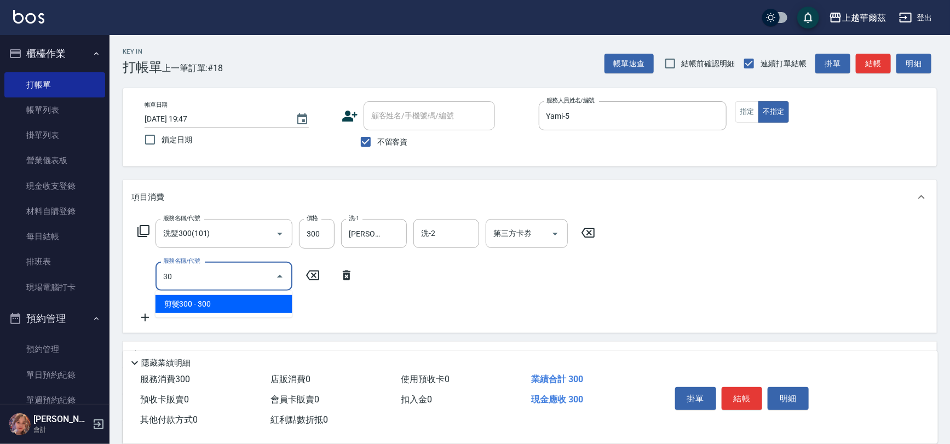
type input "305"
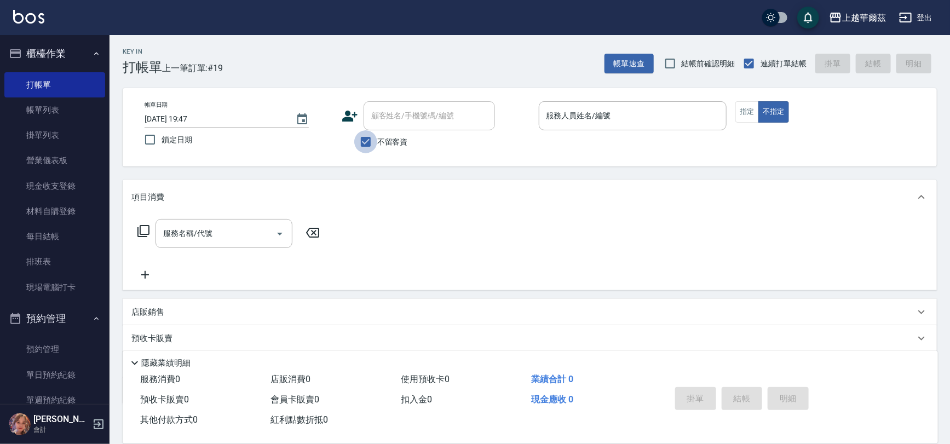
drag, startPoint x: 357, startPoint y: 142, endPoint x: 375, endPoint y: 121, distance: 28.0
click at [357, 142] on input "不留客資" at bounding box center [365, 141] width 23 height 23
checkbox input "false"
click at [375, 121] on input "顧客姓名/手機號碼/編號" at bounding box center [421, 115] width 105 height 19
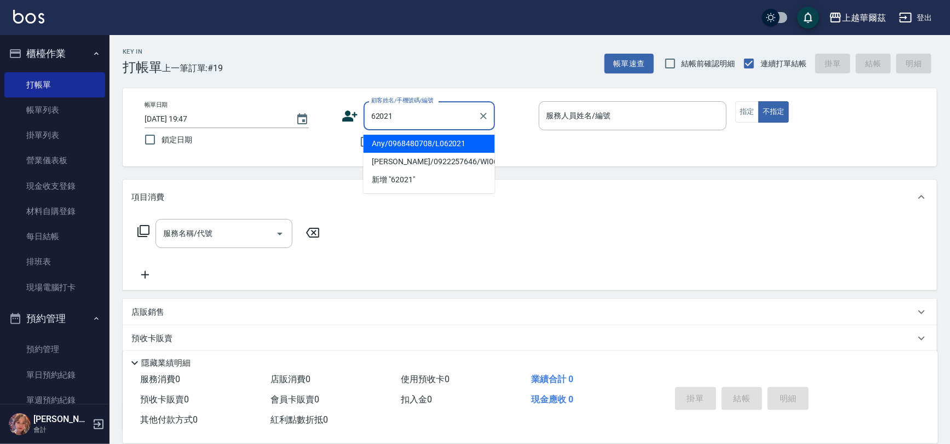
type input "Any/0968480708/L062021"
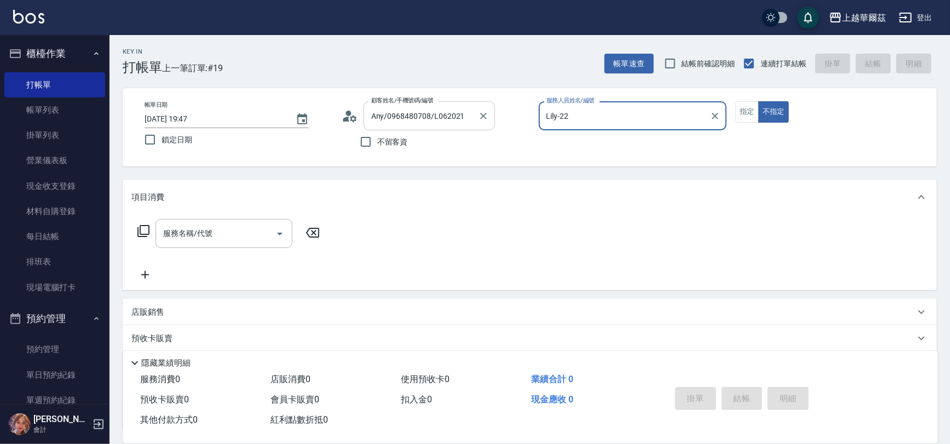
click at [759, 101] on button "不指定" at bounding box center [774, 111] width 31 height 21
type input "Lily-2"
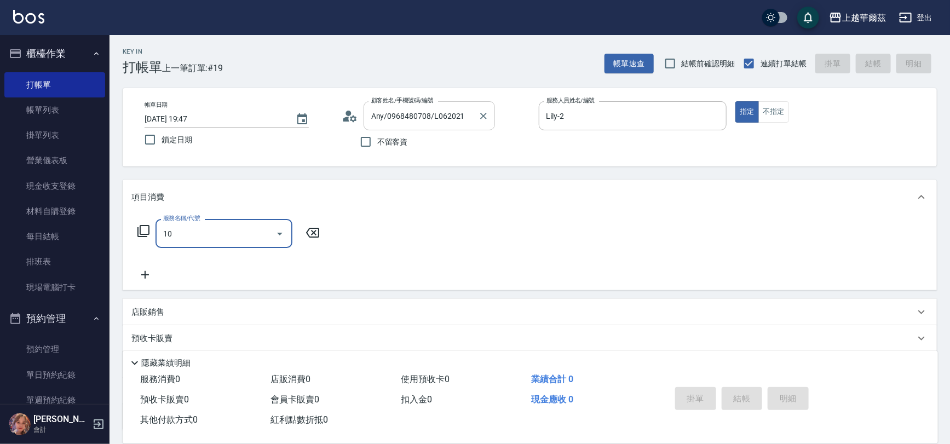
type input "101"
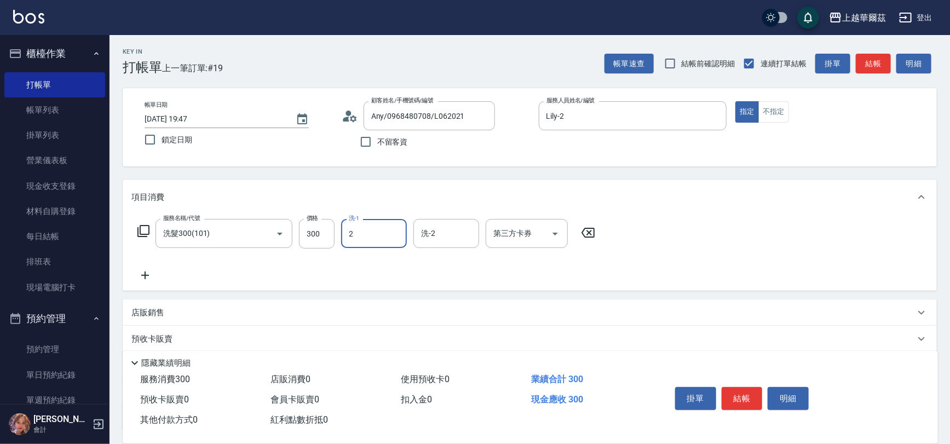
type input "Lily-2"
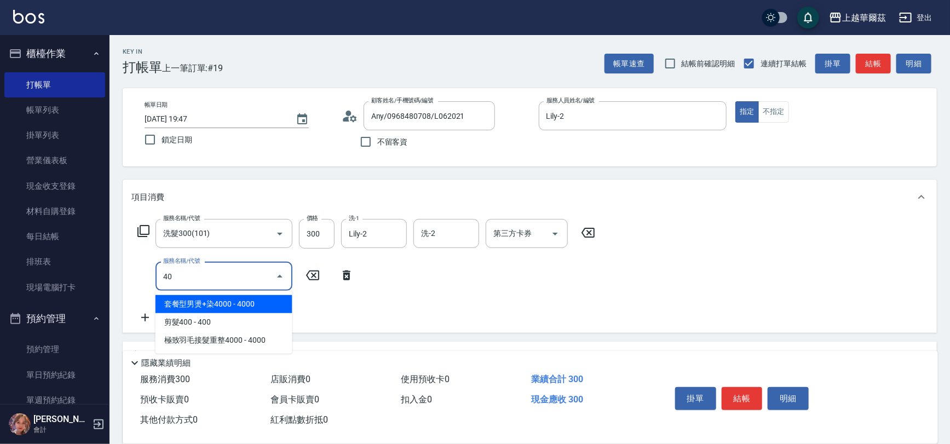
type input "4"
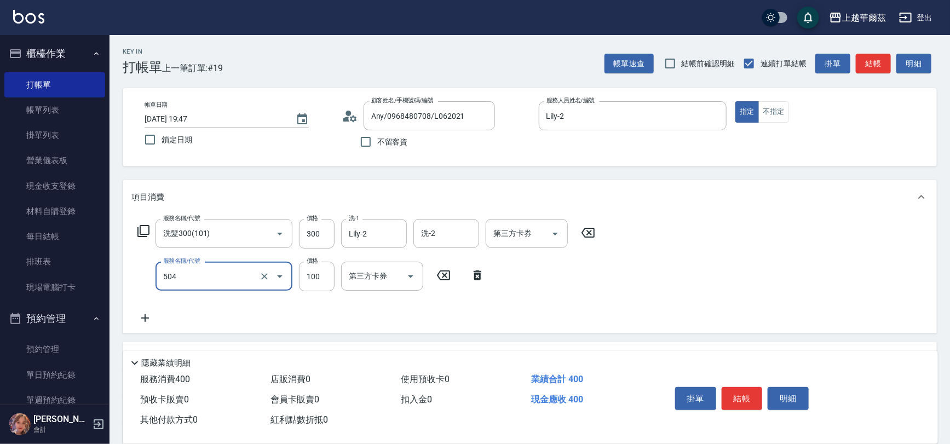
type input "電棒造型(504)"
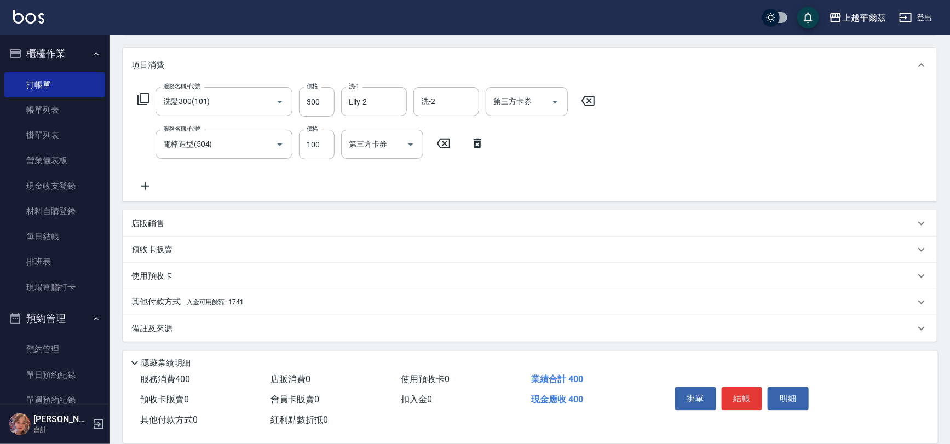
click at [240, 301] on span "入金可用餘額: 1741" at bounding box center [215, 302] width 58 height 8
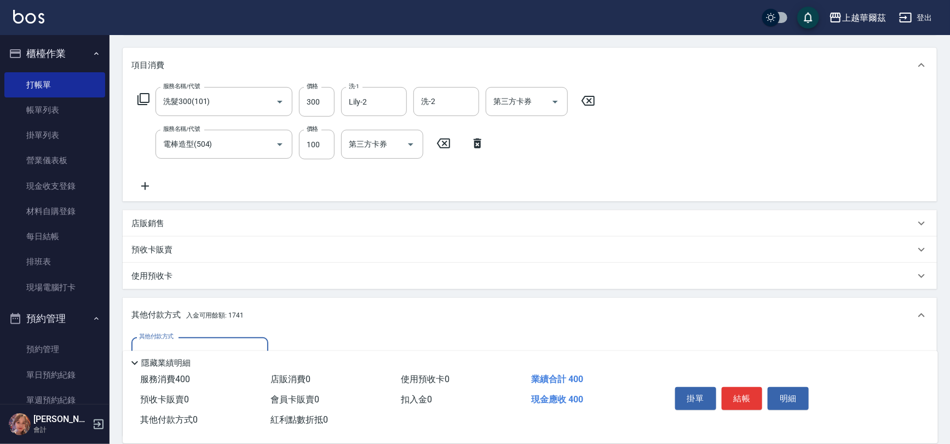
scroll to position [261, 0]
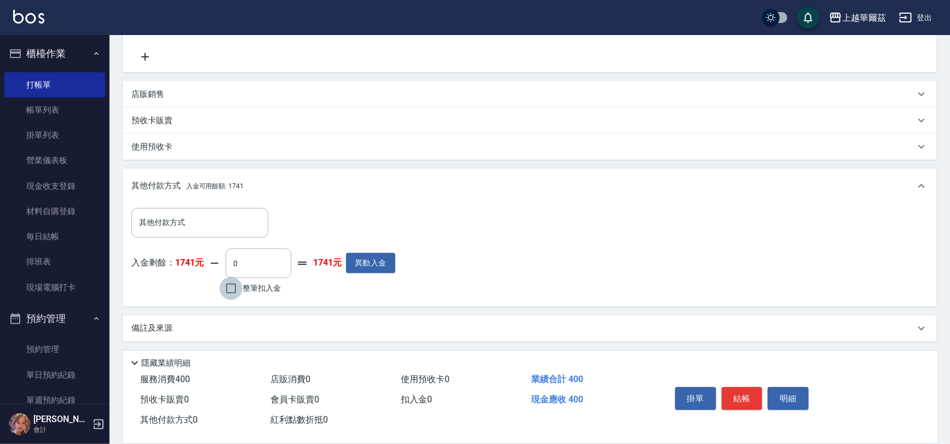
click at [239, 288] on input "整筆扣入金" at bounding box center [231, 288] width 23 height 23
checkbox input "true"
type input "400"
type input "2025/08/19 19:48"
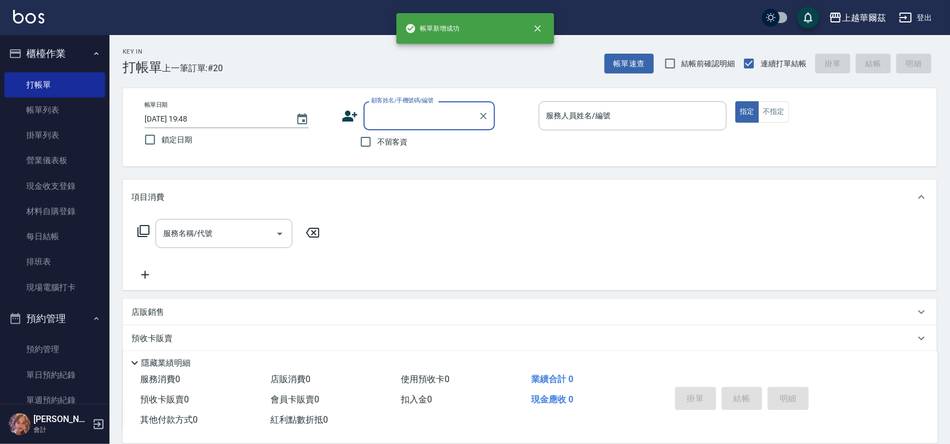
scroll to position [0, 0]
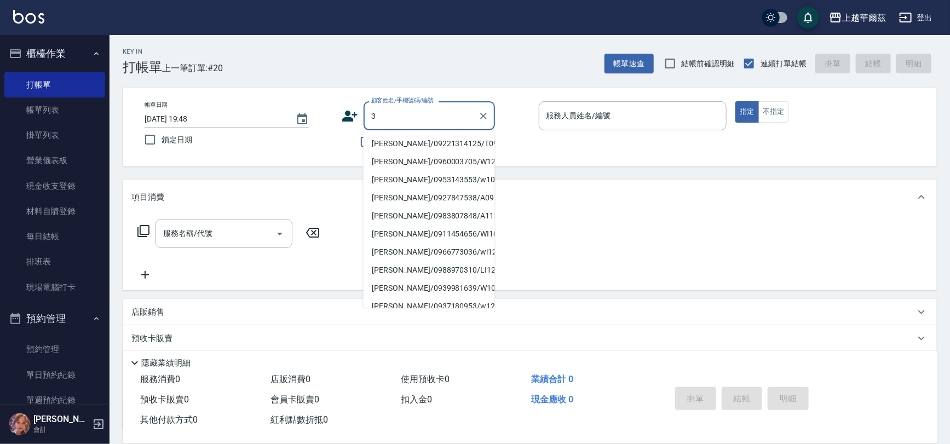
type input "3"
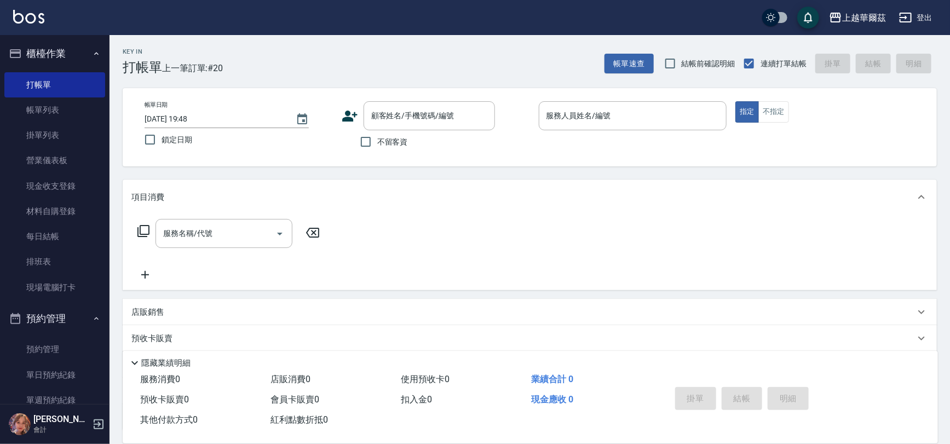
click at [353, 154] on div "帳單日期 2025/08/19 19:48 鎖定日期 顧客姓名/手機號碼/編號 顧客姓名/手機號碼/編號 不留客資 服務人員姓名/編號 服務人員姓名/編號 指…" at bounding box center [530, 127] width 814 height 78
click at [369, 136] on input "不留客資" at bounding box center [365, 141] width 23 height 23
checkbox input "true"
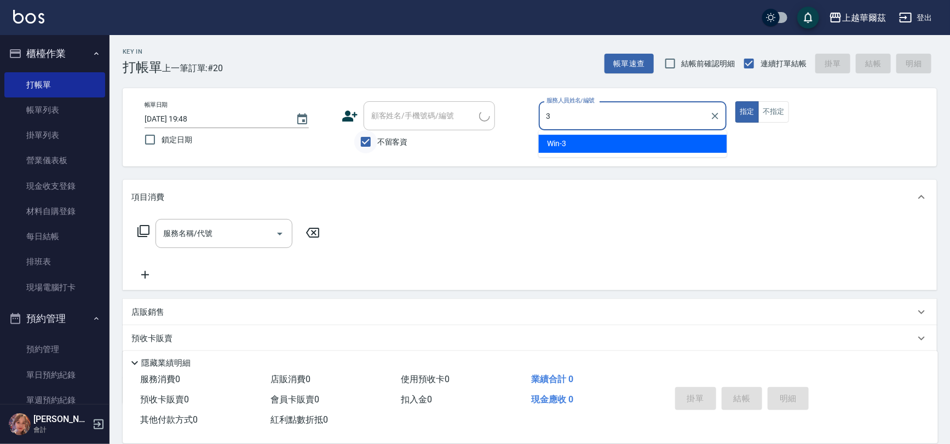
type input "3"
type button "true"
type input "Win-3"
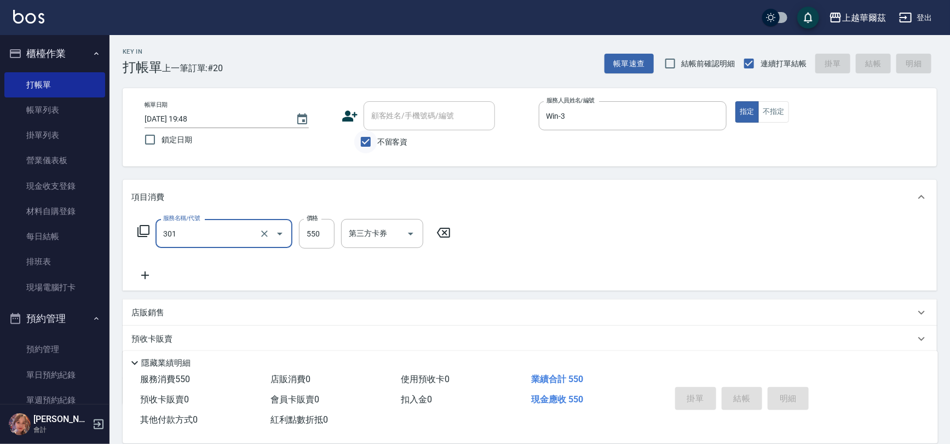
type input "301"
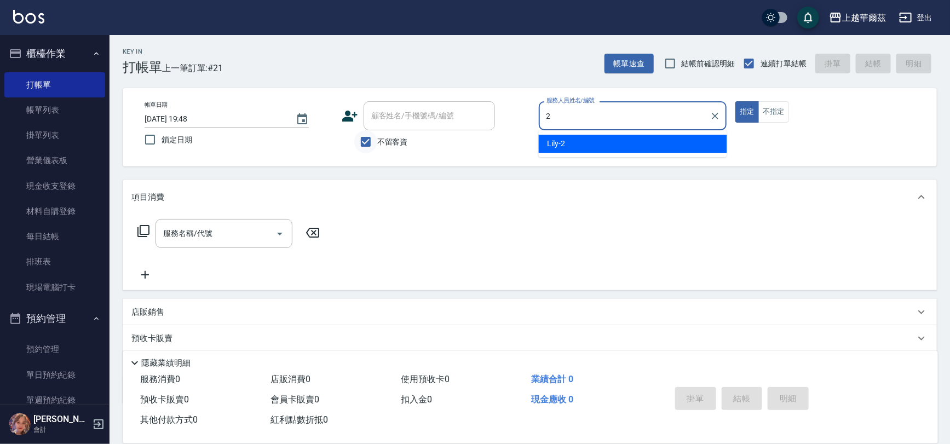
type input "Lily-2"
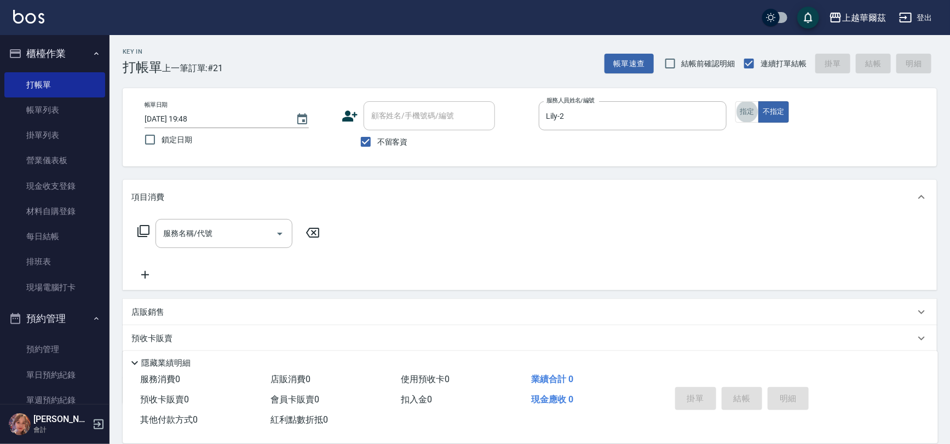
scroll to position [20, 0]
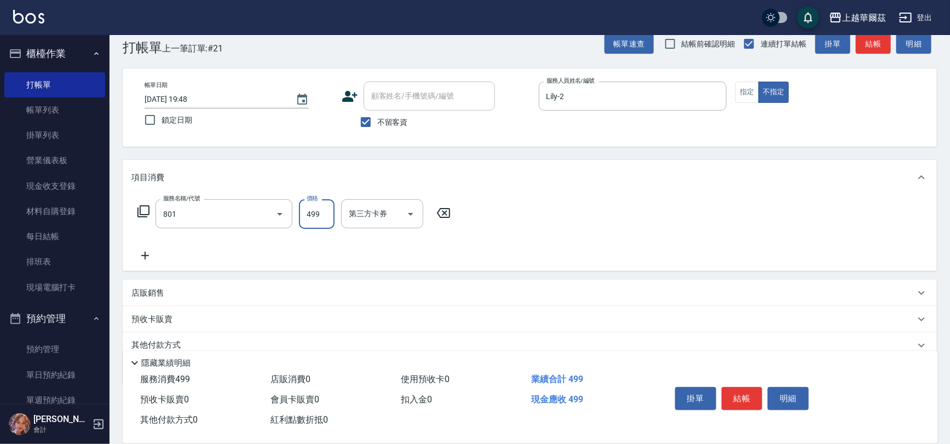
type input "舒壓洗499(801)"
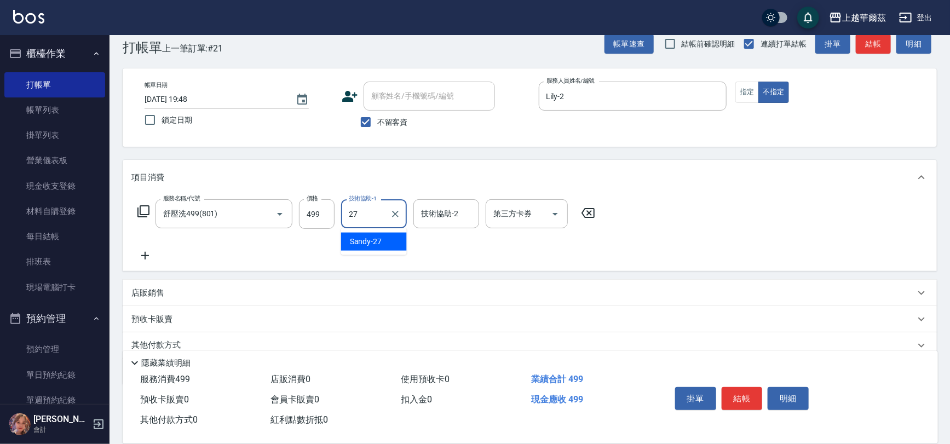
type input "Sandy-27"
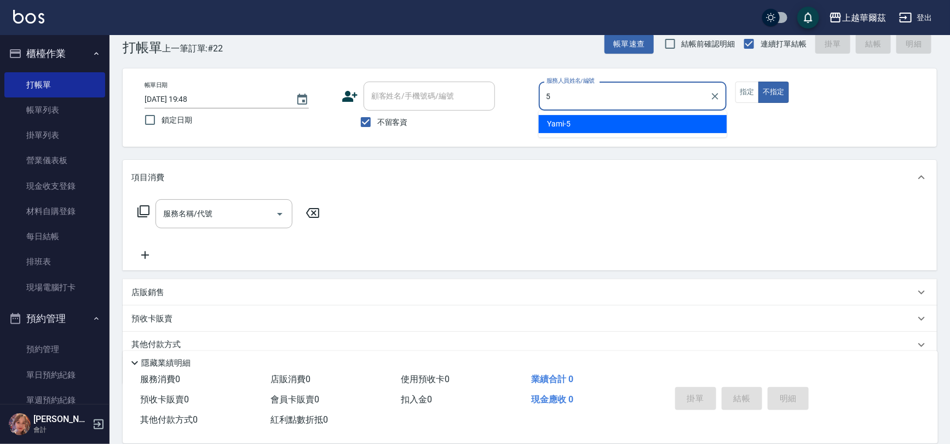
type input "Yami-5"
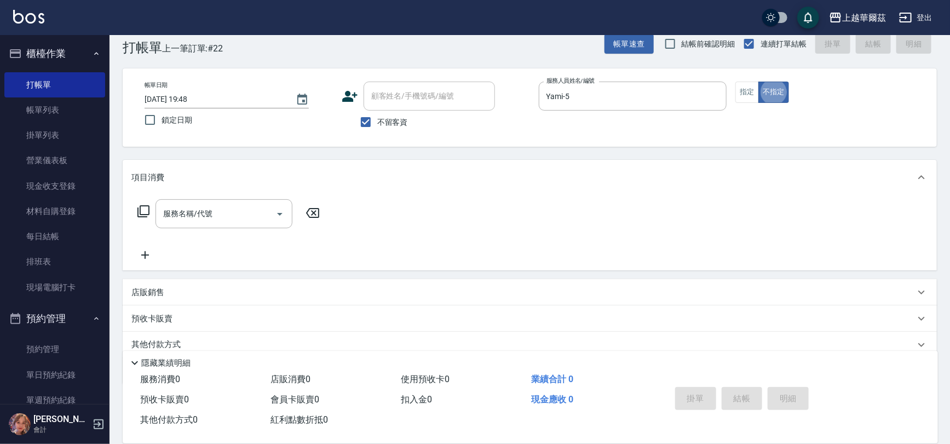
type button "false"
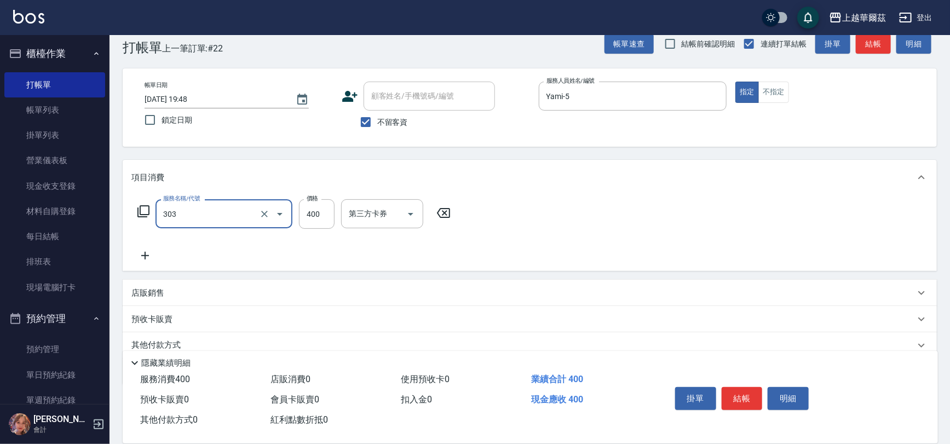
type input "剪髮400(303)"
type input "450"
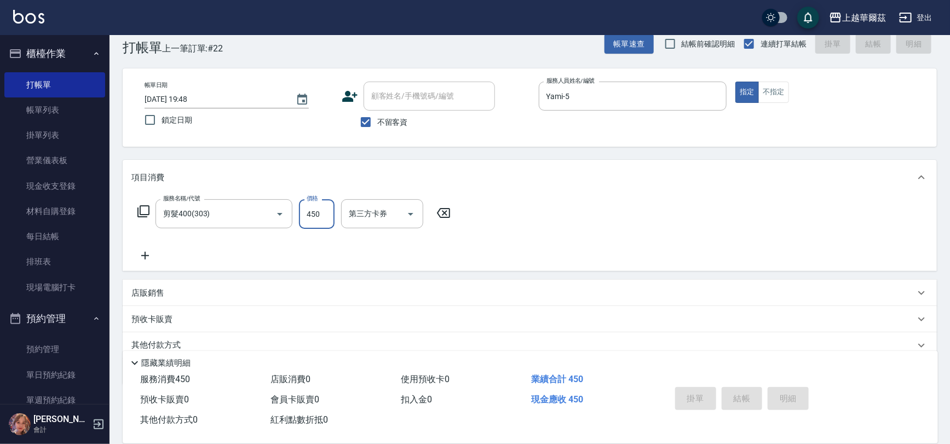
type input "2025/08/19 19:49"
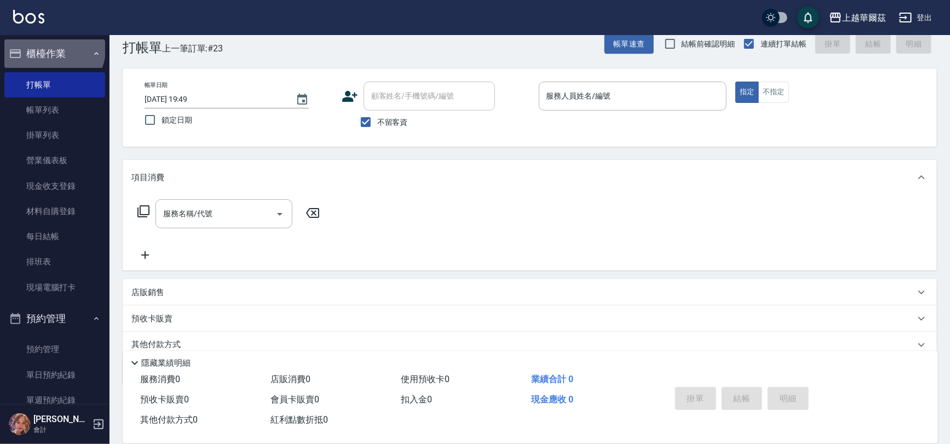
click at [53, 49] on button "櫃檯作業" at bounding box center [54, 53] width 101 height 28
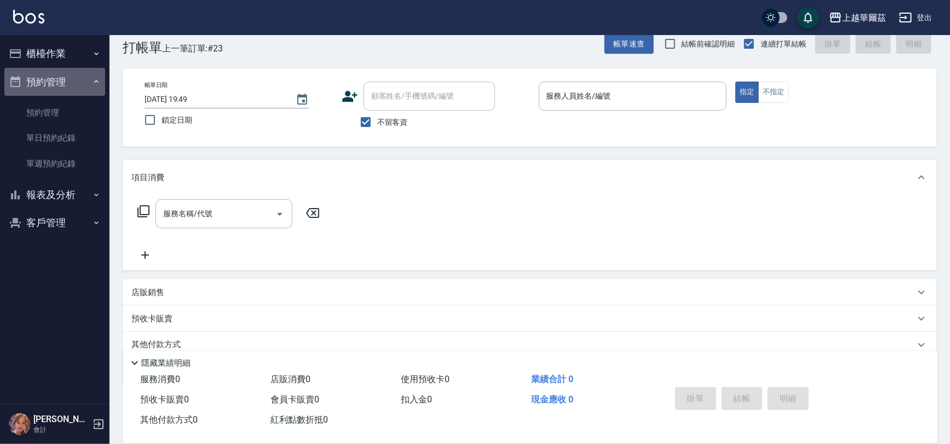
click at [62, 84] on button "預約管理" at bounding box center [54, 82] width 101 height 28
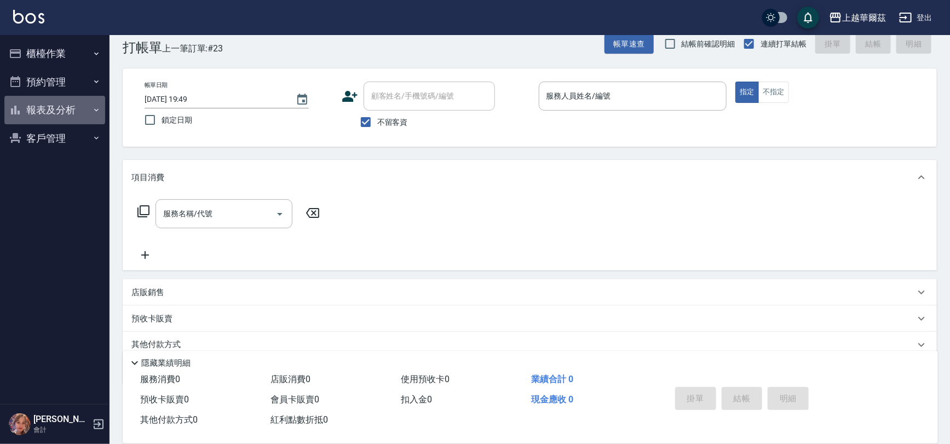
click at [65, 116] on button "報表及分析" at bounding box center [54, 110] width 101 height 28
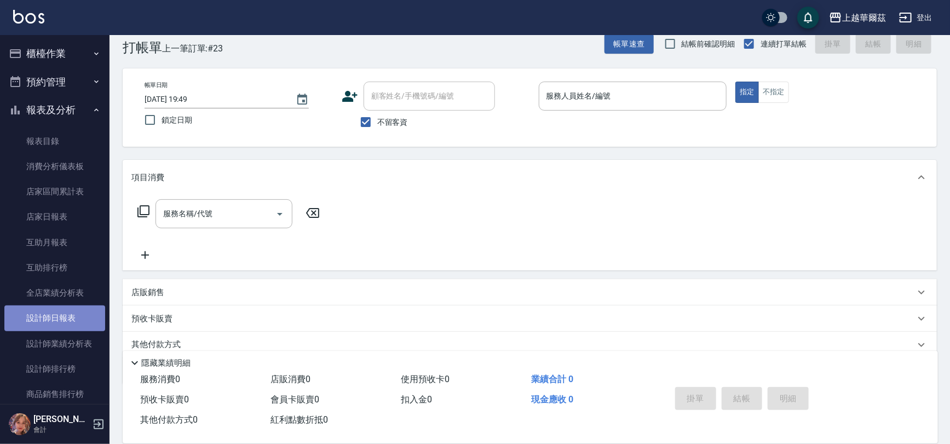
click at [70, 315] on link "設計師日報表" at bounding box center [54, 318] width 101 height 25
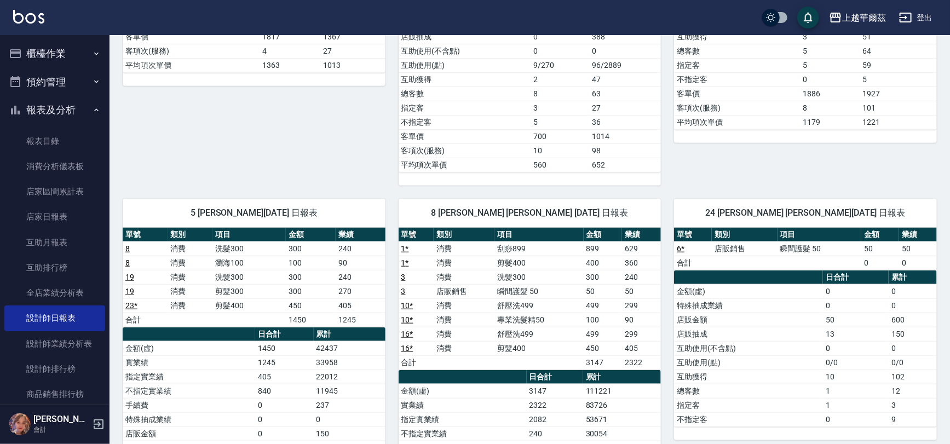
scroll to position [407, 0]
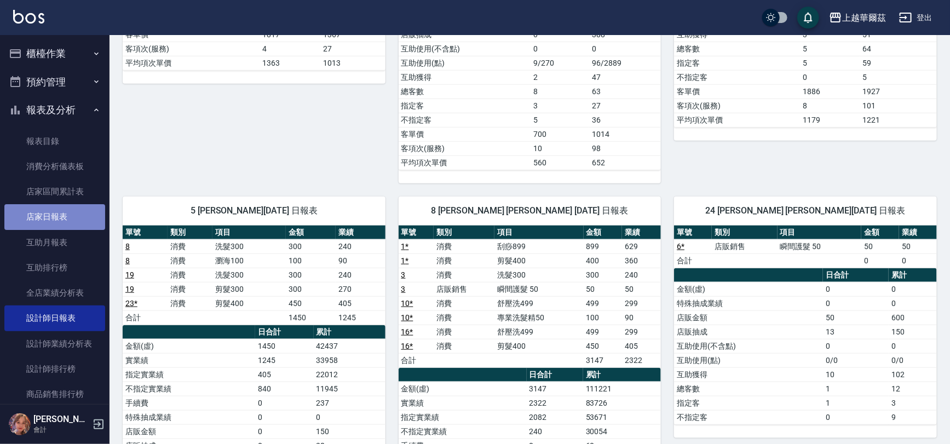
click at [64, 222] on link "店家日報表" at bounding box center [54, 216] width 101 height 25
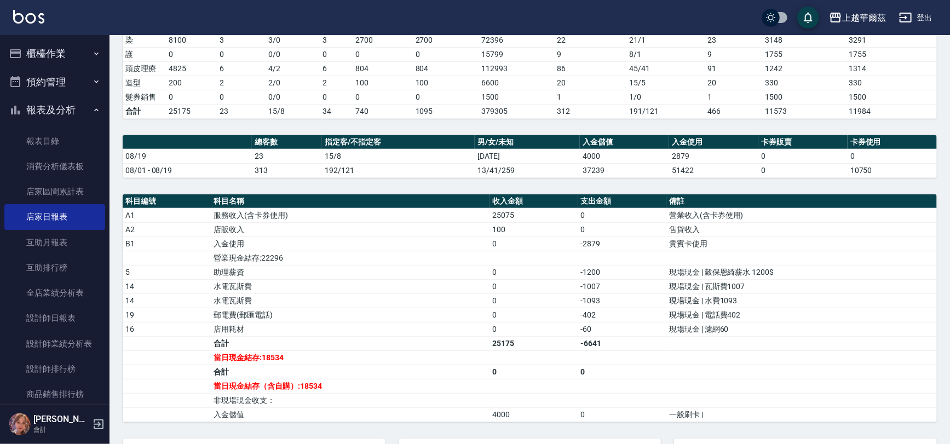
scroll to position [239, 0]
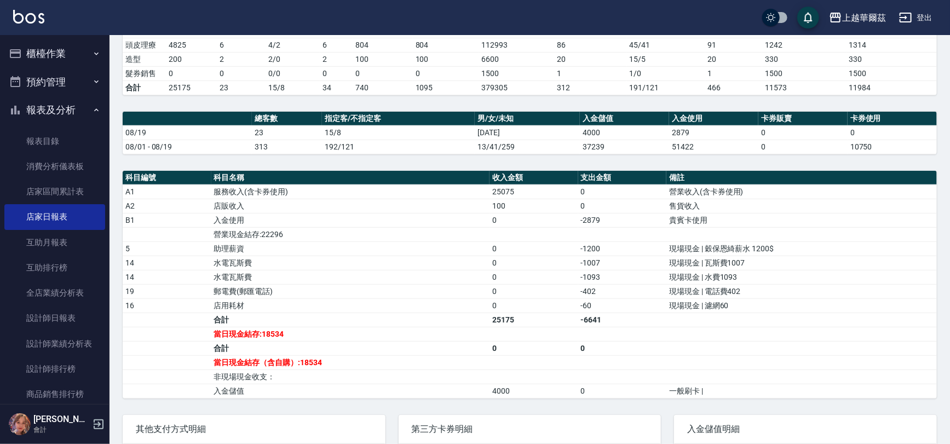
click at [92, 110] on icon "button" at bounding box center [96, 110] width 9 height 9
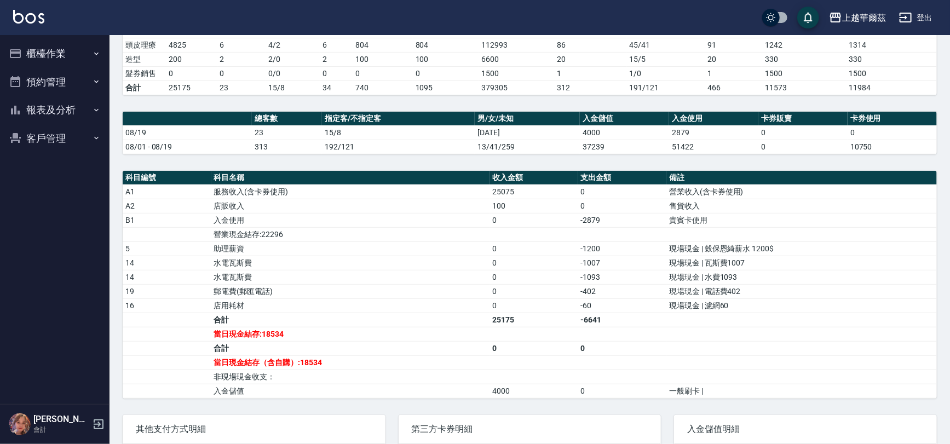
drag, startPoint x: 51, startPoint y: 39, endPoint x: 55, endPoint y: 44, distance: 5.9
click at [55, 44] on button "櫃檯作業" at bounding box center [54, 53] width 101 height 28
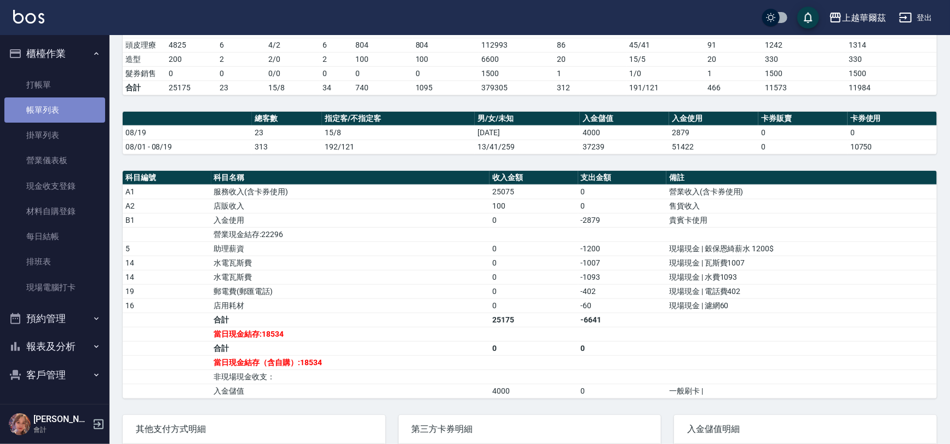
click at [65, 111] on link "帳單列表" at bounding box center [54, 109] width 101 height 25
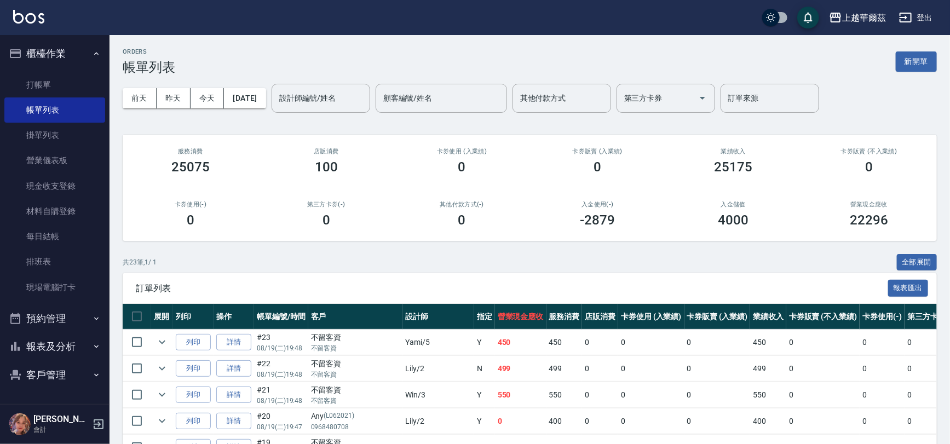
scroll to position [538, 0]
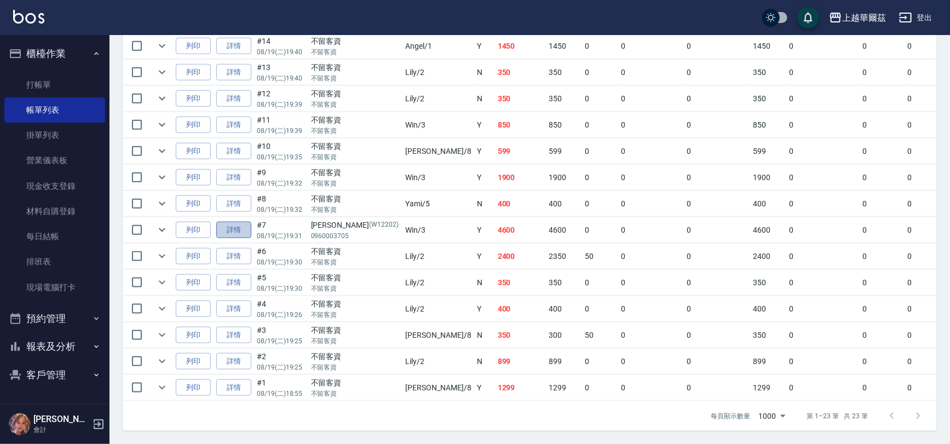
click at [231, 222] on link "詳情" at bounding box center [233, 230] width 35 height 17
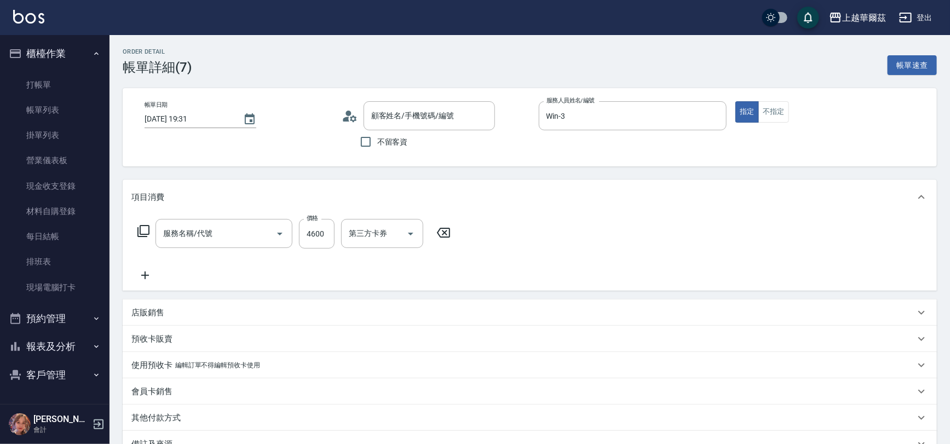
type input "[DATE] 19:31"
type input "Win-3"
type input "套餐染B餐(402)"
type input "[PERSON_NAME]/0960003705/W12202"
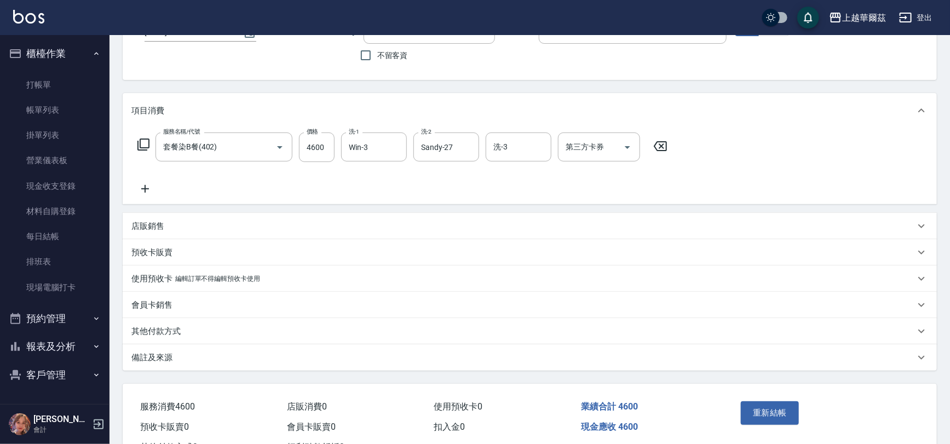
scroll to position [129, 0]
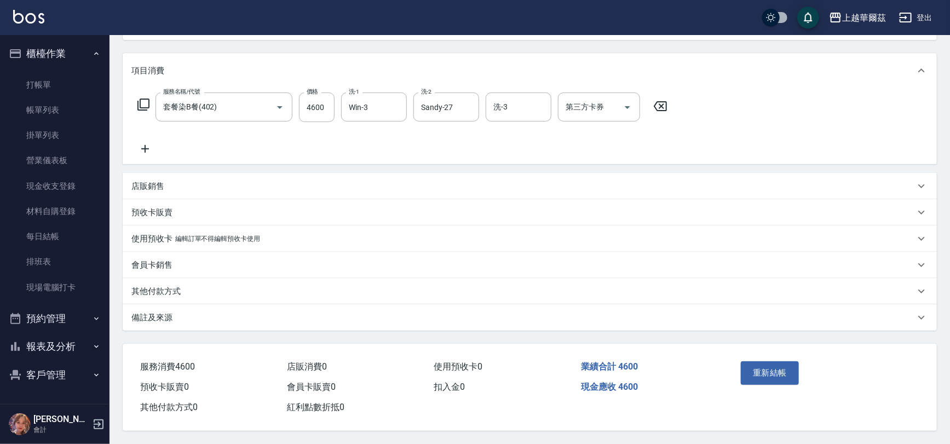
click at [222, 290] on div "其他付款方式" at bounding box center [523, 292] width 784 height 12
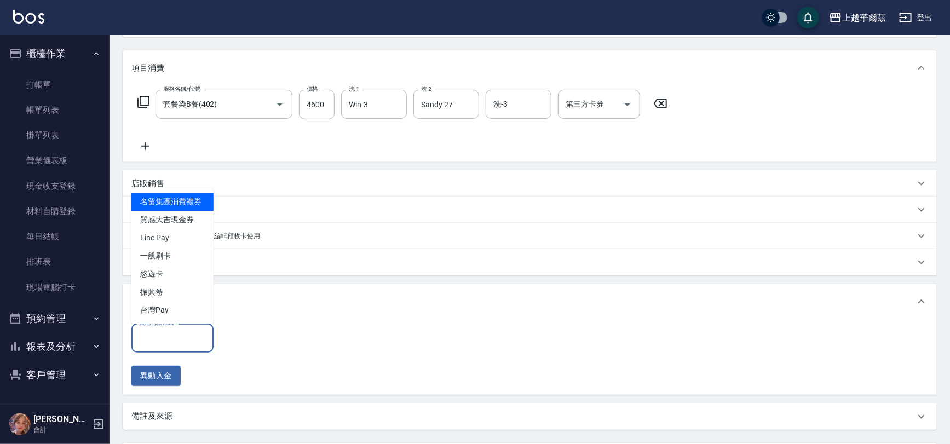
click at [172, 332] on input "其他付款方式" at bounding box center [172, 338] width 72 height 19
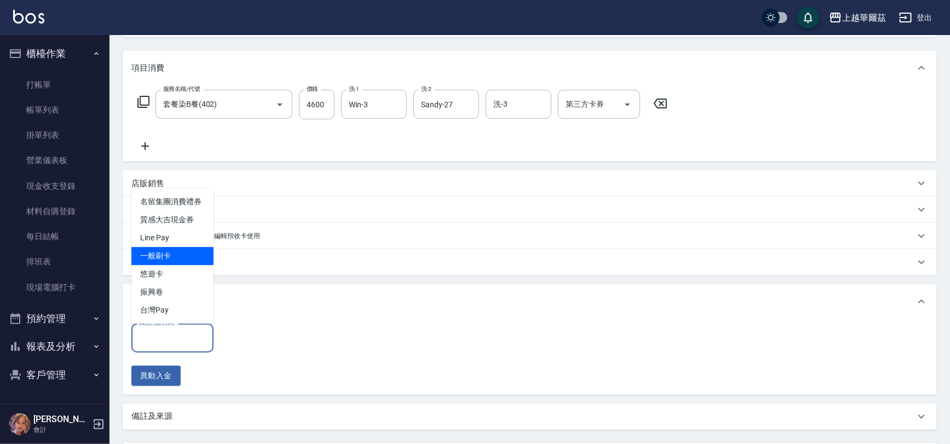
click at [166, 247] on span "一般刷卡" at bounding box center [172, 256] width 82 height 18
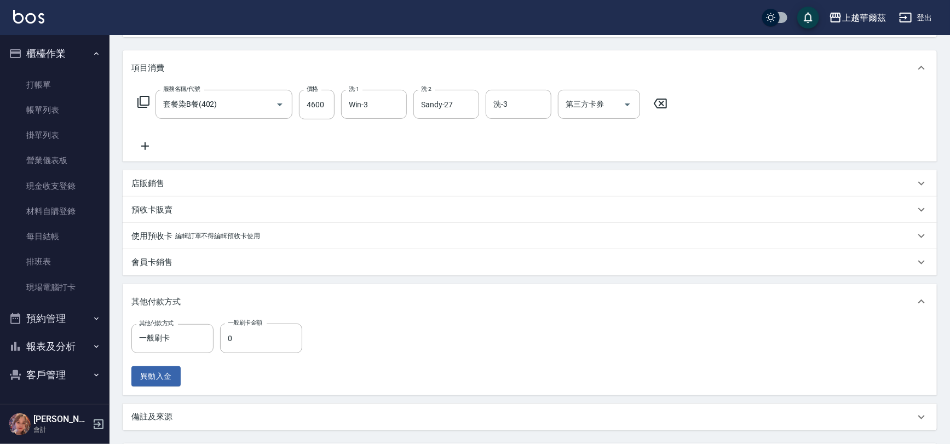
click at [165, 354] on div "其他付款方式 一般刷卡 其他付款方式 一般刷卡金額 0 一般刷卡金額 異動入金" at bounding box center [219, 355] width 177 height 63
click at [165, 345] on input "一般刷卡" at bounding box center [164, 338] width 56 height 19
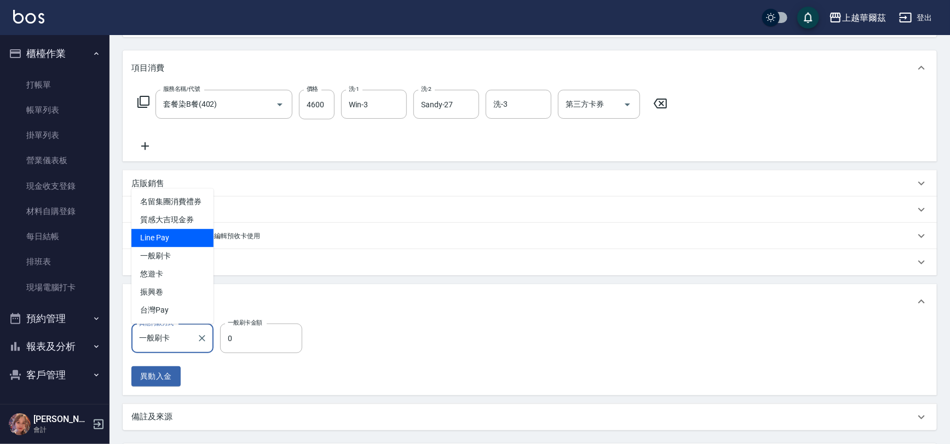
click at [152, 231] on span "Line Pay" at bounding box center [172, 238] width 82 height 18
type input "Line Pay"
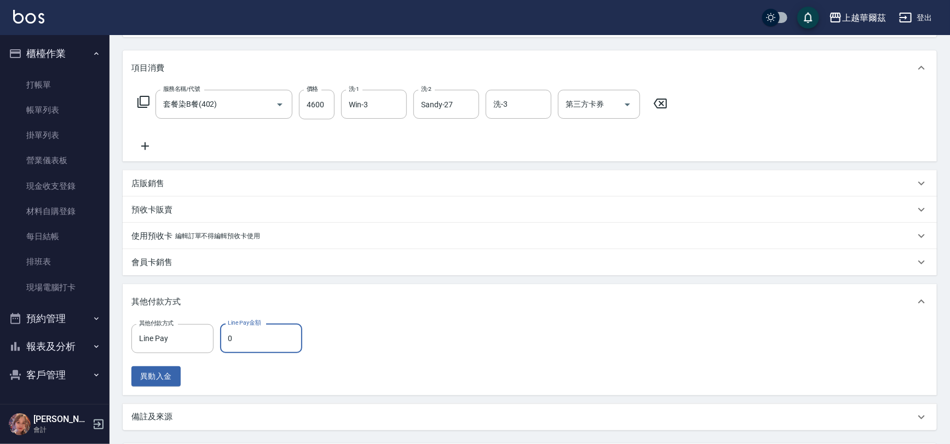
click at [245, 340] on input "0" at bounding box center [261, 339] width 82 height 30
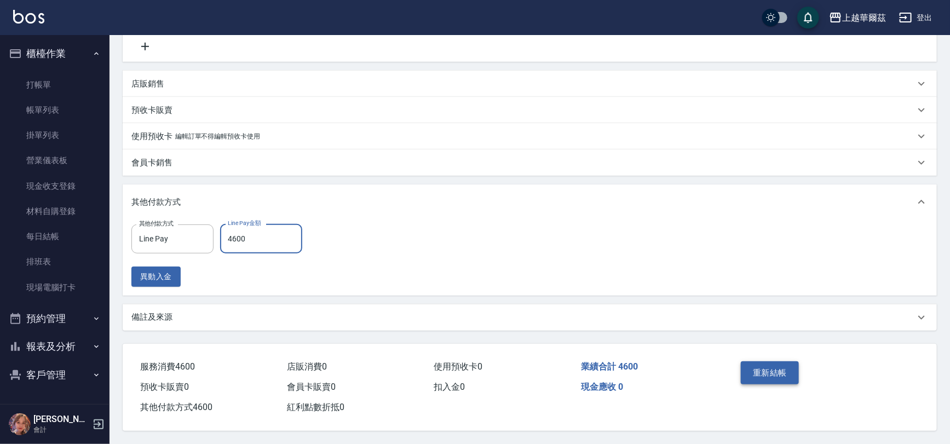
type input "4600"
click at [767, 374] on button "重新結帳" at bounding box center [770, 372] width 58 height 23
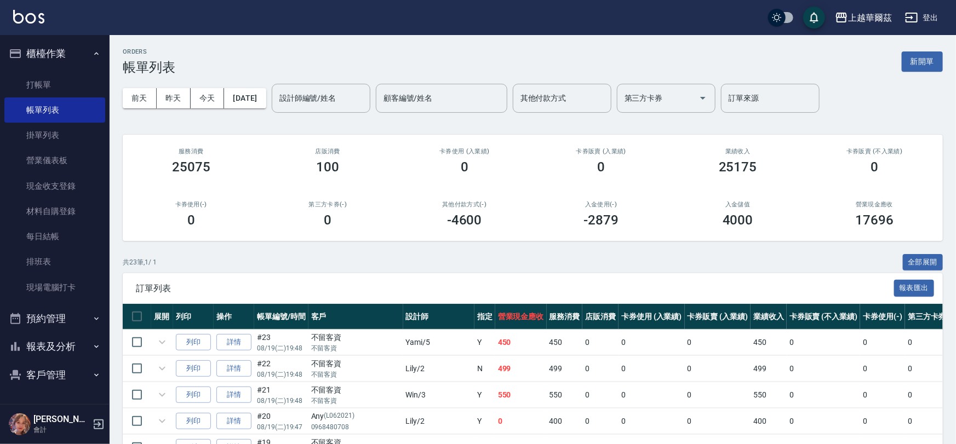
click at [42, 44] on button "櫃檯作業" at bounding box center [54, 53] width 101 height 28
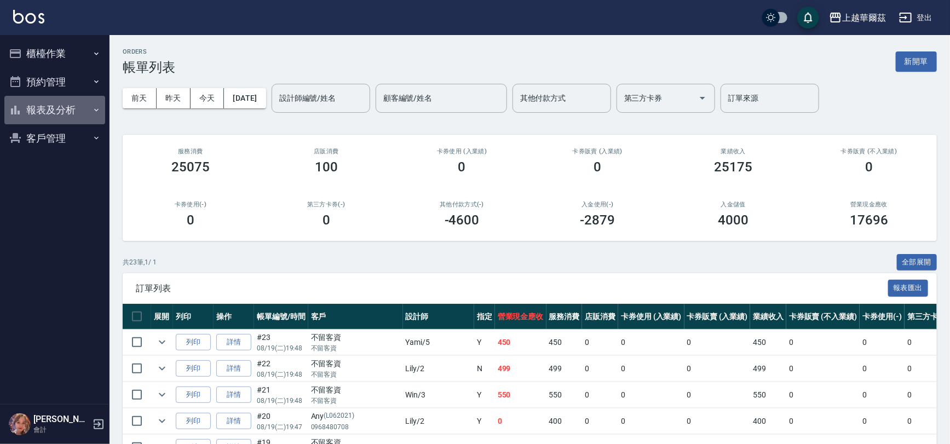
click at [60, 101] on button "報表及分析" at bounding box center [54, 110] width 101 height 28
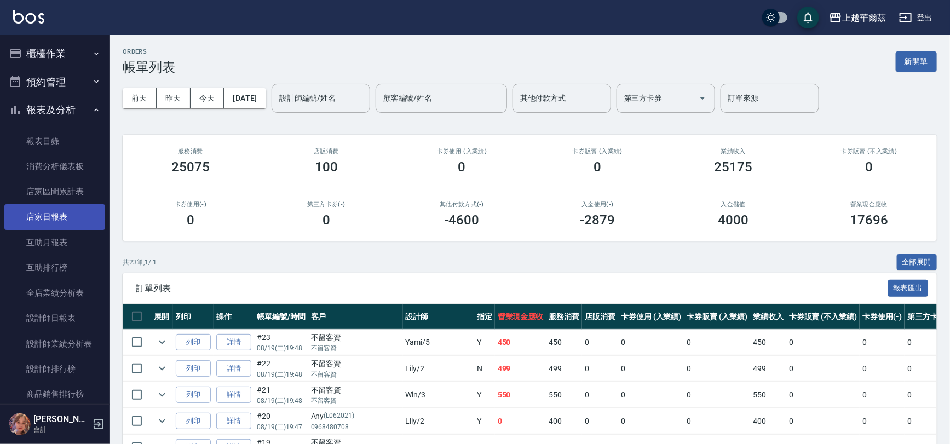
click at [70, 204] on link "店家日報表" at bounding box center [54, 216] width 101 height 25
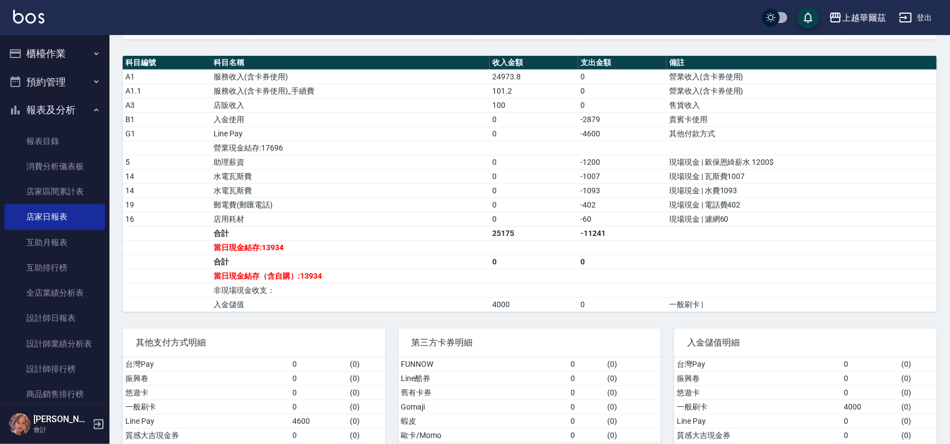
scroll to position [345, 0]
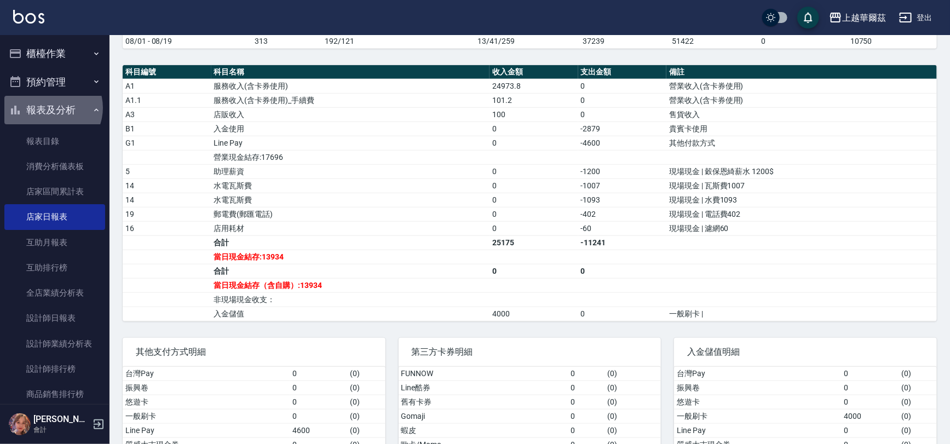
click at [51, 108] on button "報表及分析" at bounding box center [54, 110] width 101 height 28
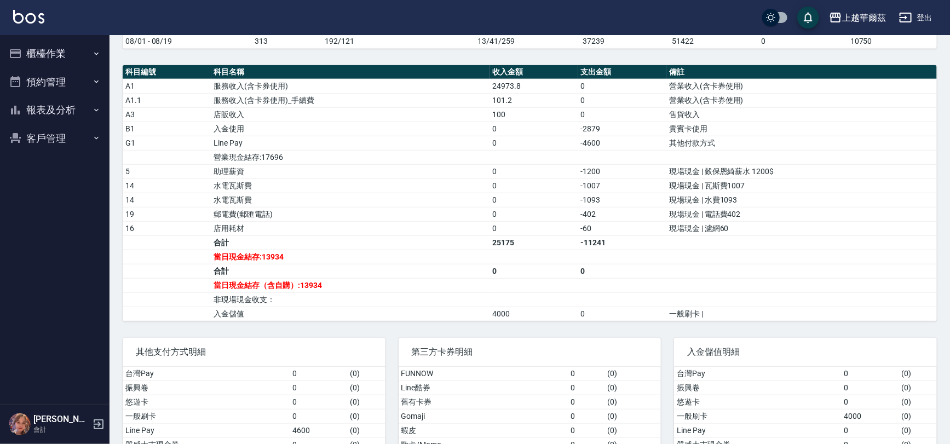
click at [51, 41] on button "櫃檯作業" at bounding box center [54, 53] width 101 height 28
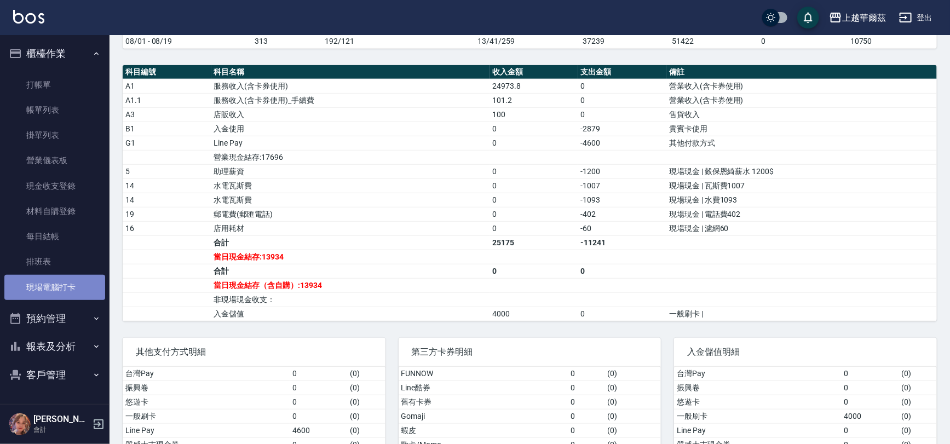
click at [77, 279] on link "現場電腦打卡" at bounding box center [54, 287] width 101 height 25
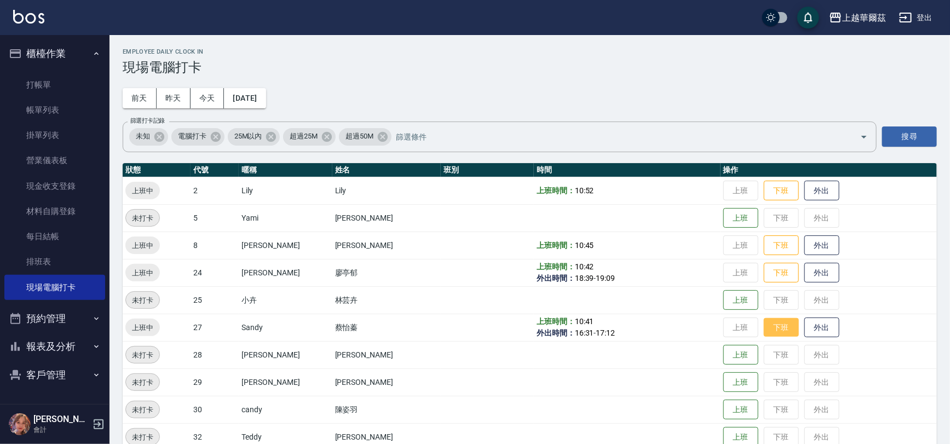
click at [772, 326] on button "下班" at bounding box center [781, 327] width 35 height 19
click at [764, 280] on button "下班" at bounding box center [781, 272] width 35 height 19
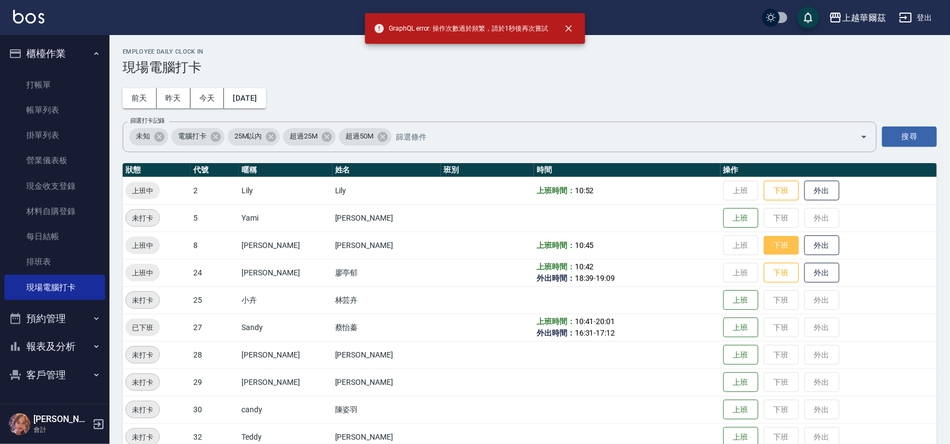
click at [764, 244] on button "下班" at bounding box center [781, 245] width 35 height 19
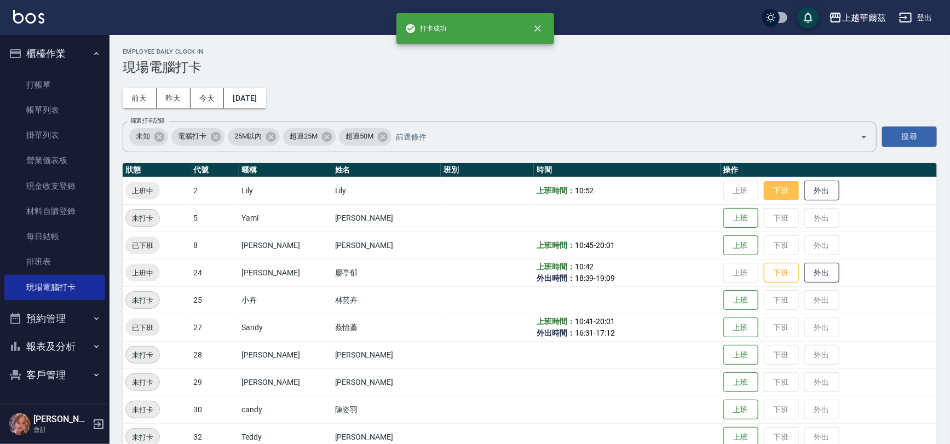
click at [764, 191] on button "下班" at bounding box center [781, 190] width 35 height 19
click at [777, 276] on button "下班" at bounding box center [781, 272] width 35 height 19
click at [69, 51] on button "櫃檯作業" at bounding box center [54, 53] width 101 height 28
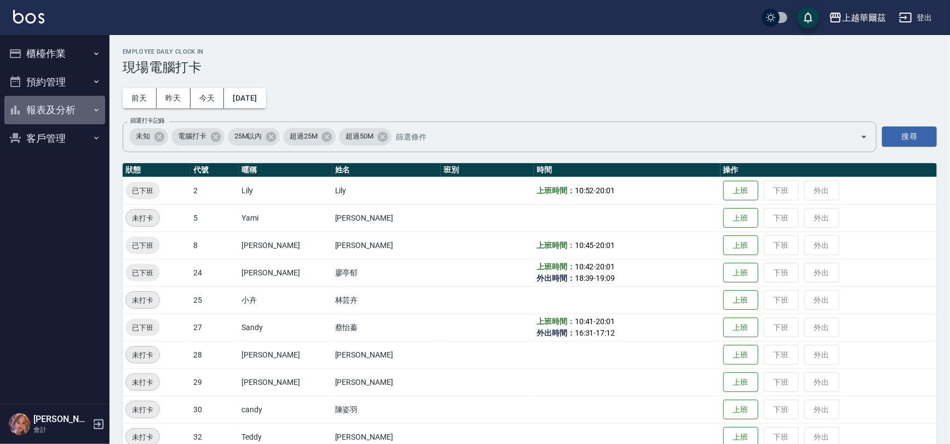
click at [72, 110] on button "報表及分析" at bounding box center [54, 110] width 101 height 28
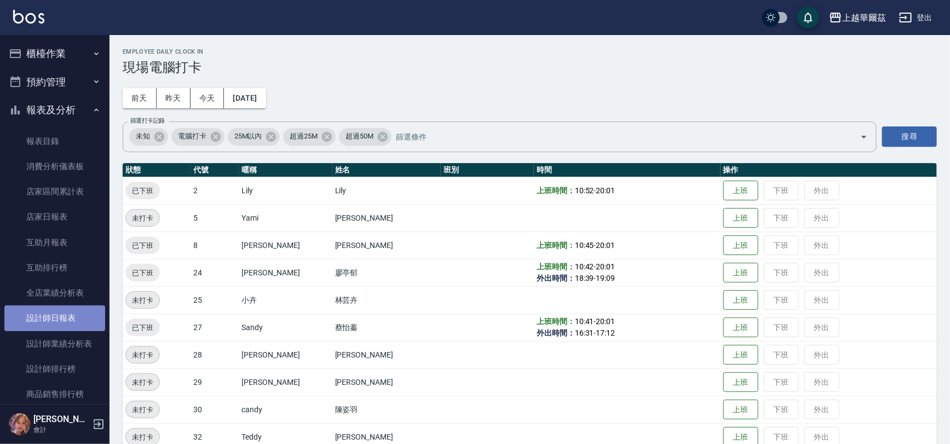
click at [69, 323] on link "設計師日報表" at bounding box center [54, 318] width 101 height 25
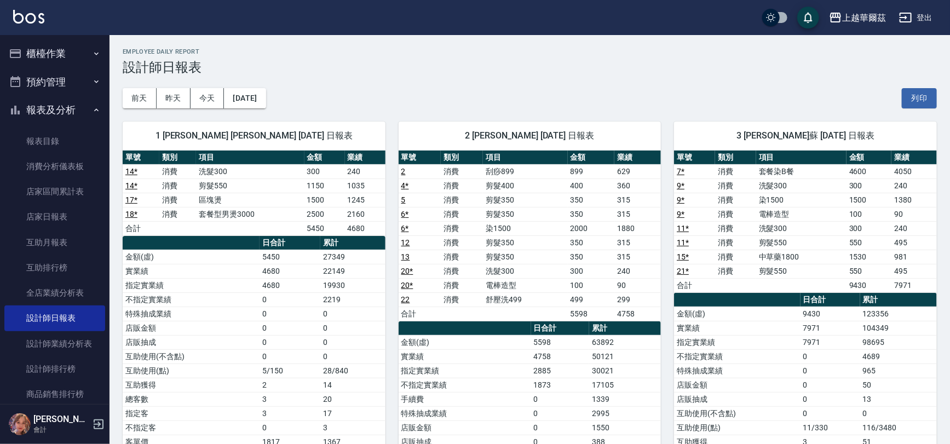
click at [404, 169] on link "2" at bounding box center [403, 171] width 4 height 9
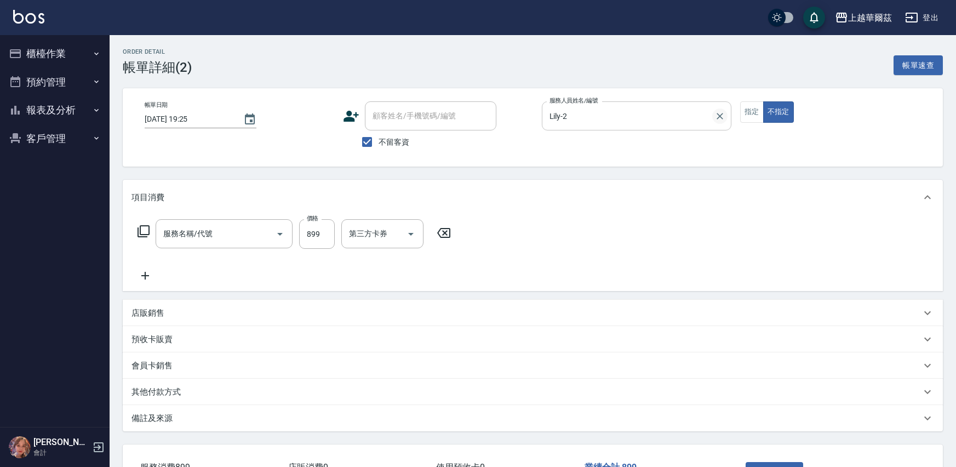
type input "刮痧899(805)"
click at [716, 117] on icon "Clear" at bounding box center [715, 116] width 11 height 11
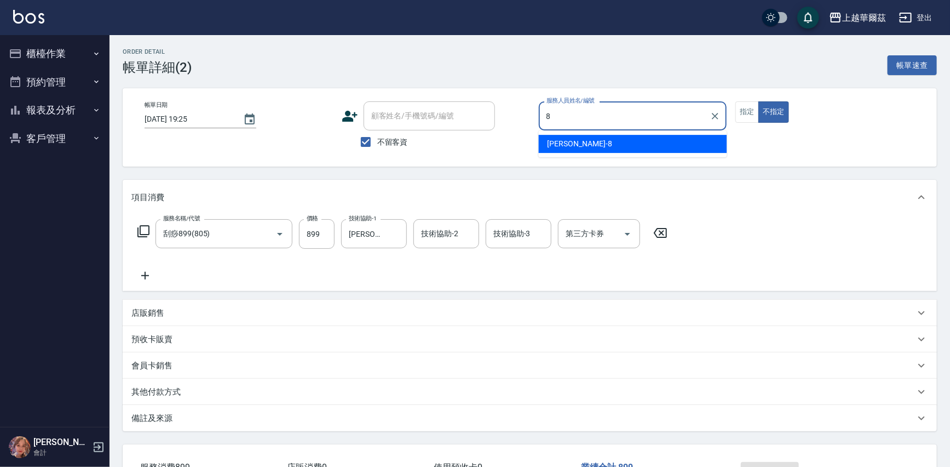
type input "8"
type button "false"
type input "[PERSON_NAME]-8"
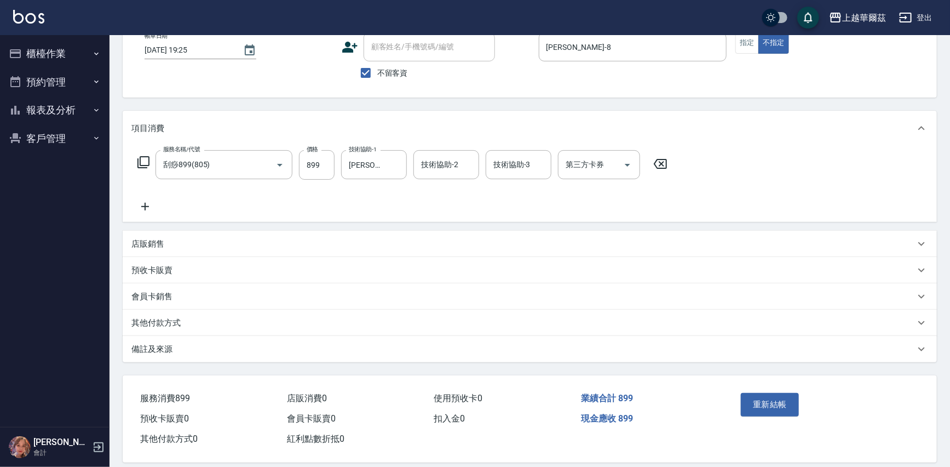
scroll to position [81, 0]
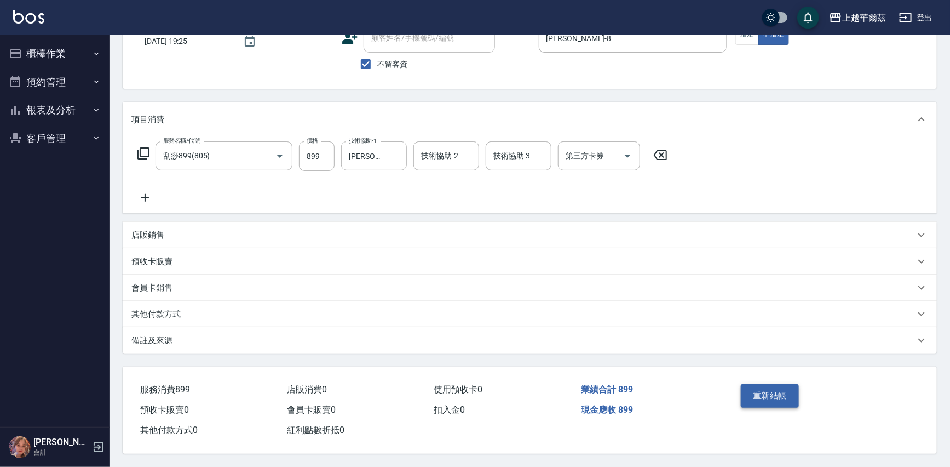
click at [776, 396] on button "重新結帳" at bounding box center [770, 395] width 58 height 23
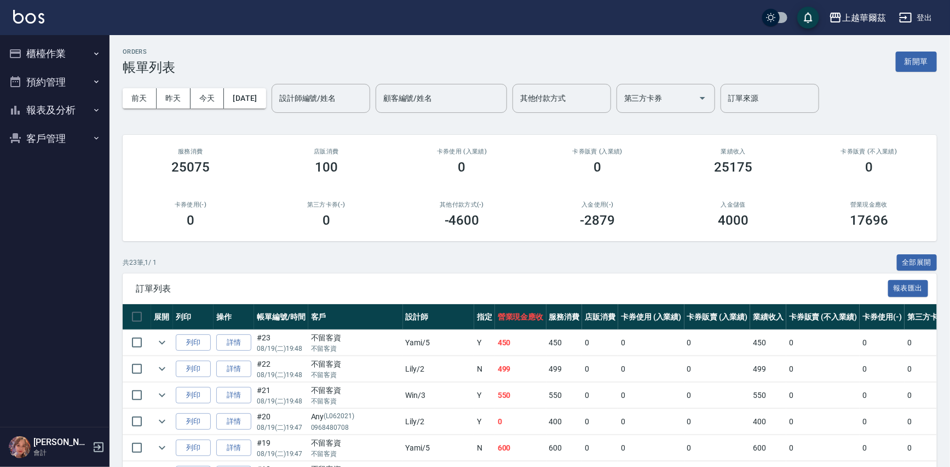
scroll to position [515, 0]
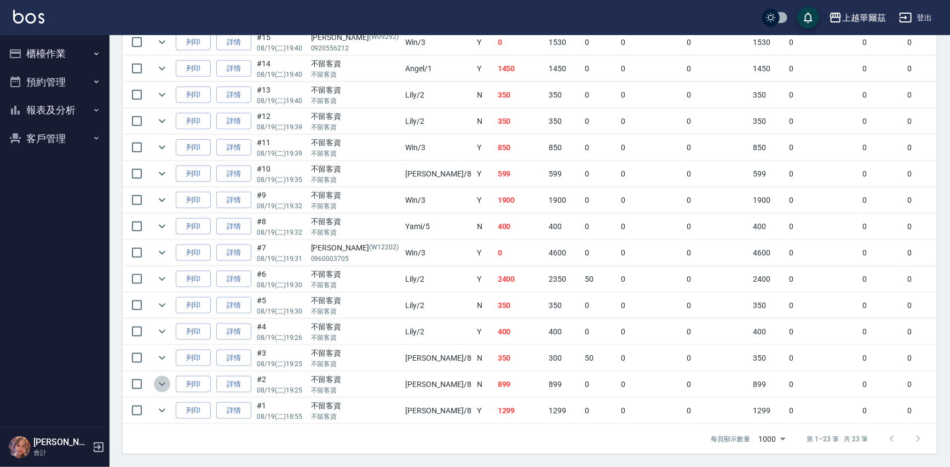
click at [162, 377] on icon "expand row" at bounding box center [162, 383] width 13 height 13
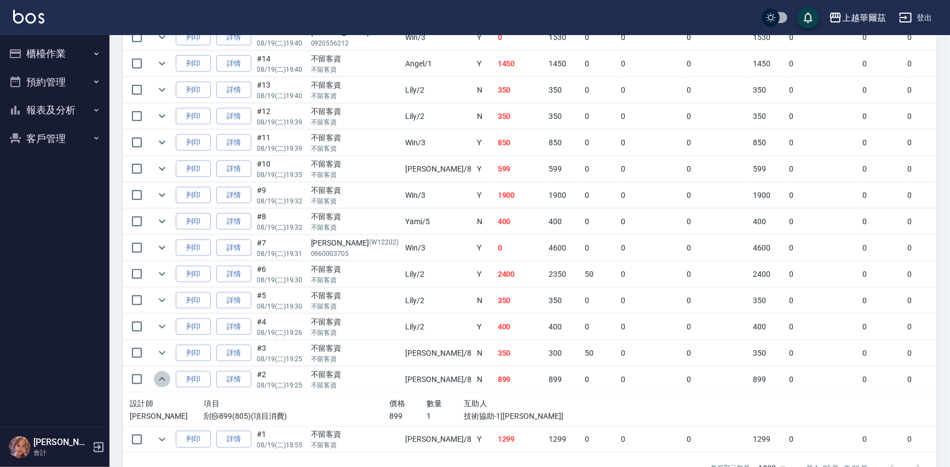
click at [162, 377] on icon "expand row" at bounding box center [162, 379] width 7 height 4
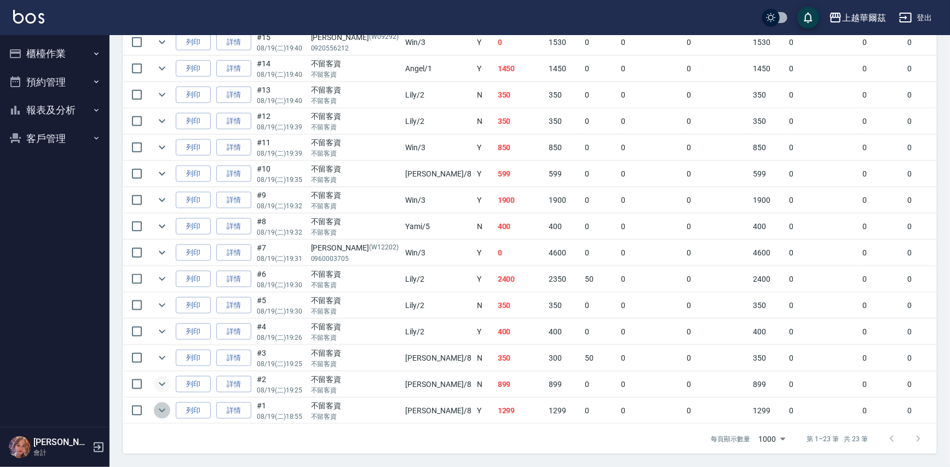
click at [159, 404] on icon "expand row" at bounding box center [162, 410] width 13 height 13
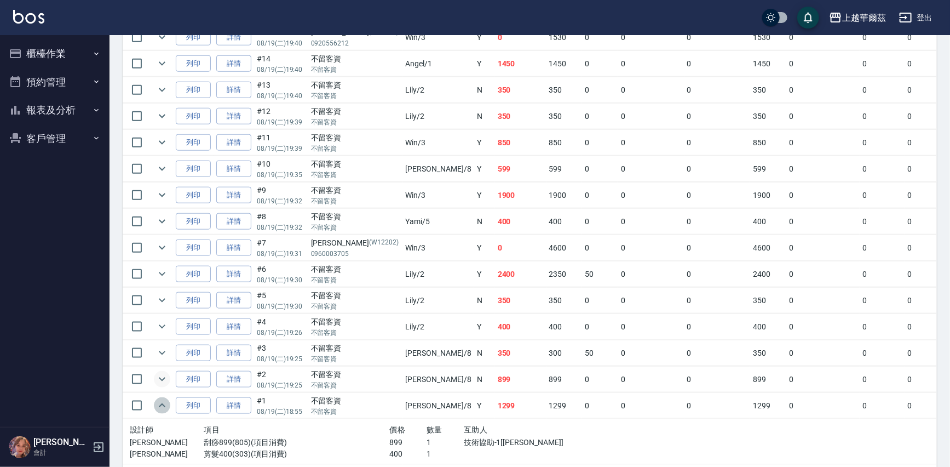
click at [159, 403] on icon "expand row" at bounding box center [162, 405] width 7 height 4
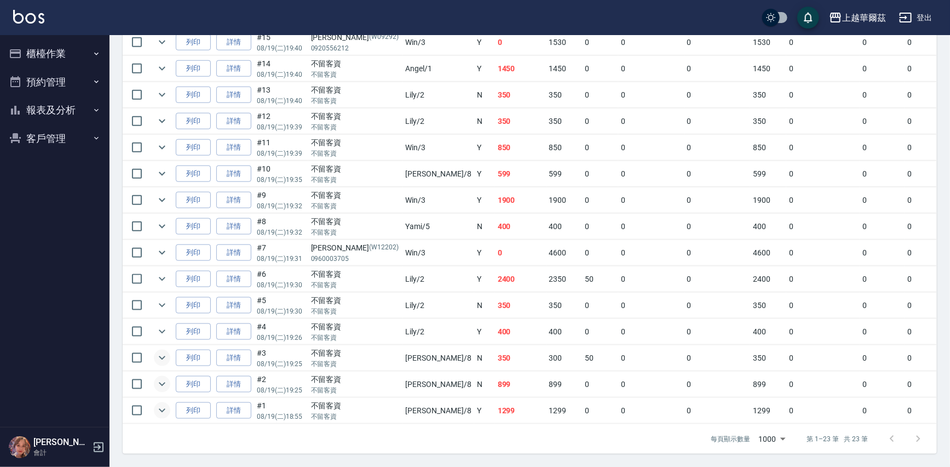
click at [158, 351] on icon "expand row" at bounding box center [162, 357] width 13 height 13
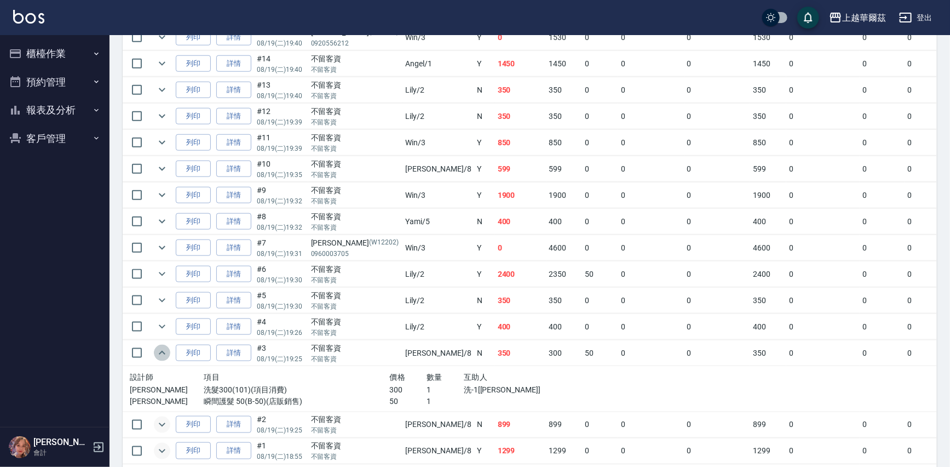
click at [158, 349] on icon "expand row" at bounding box center [162, 352] width 13 height 13
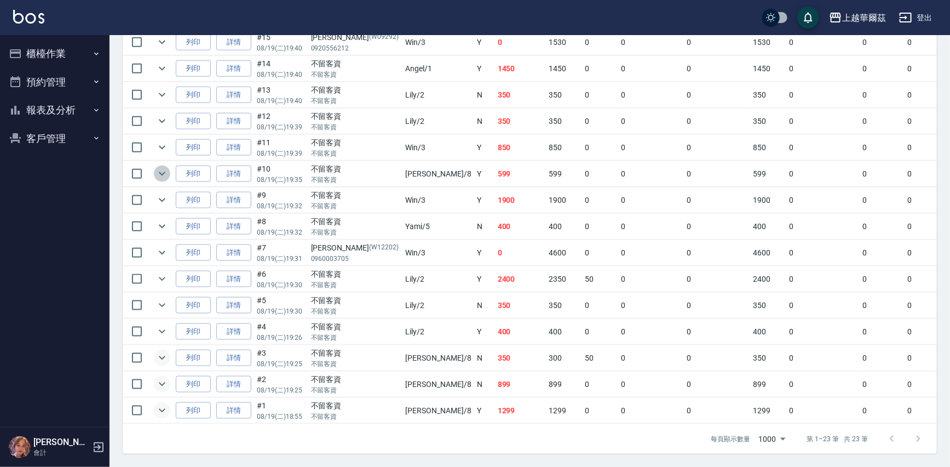
click at [158, 167] on icon "expand row" at bounding box center [162, 173] width 13 height 13
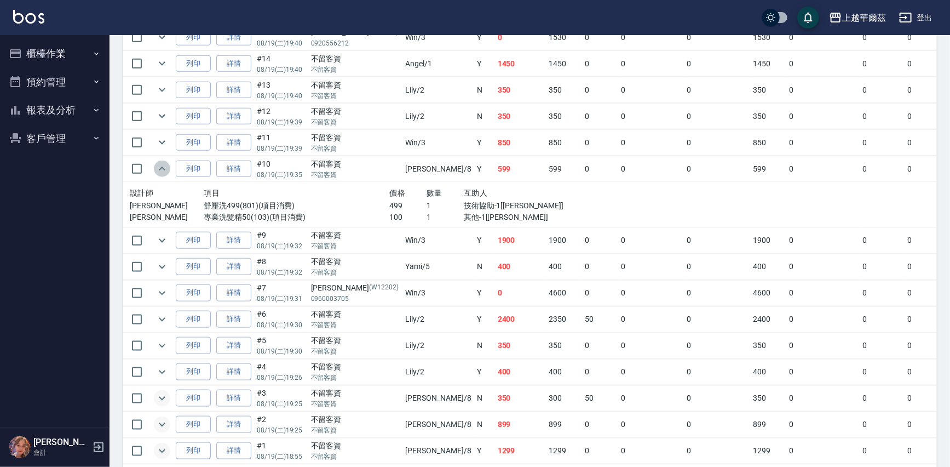
click at [158, 165] on icon "expand row" at bounding box center [162, 168] width 13 height 13
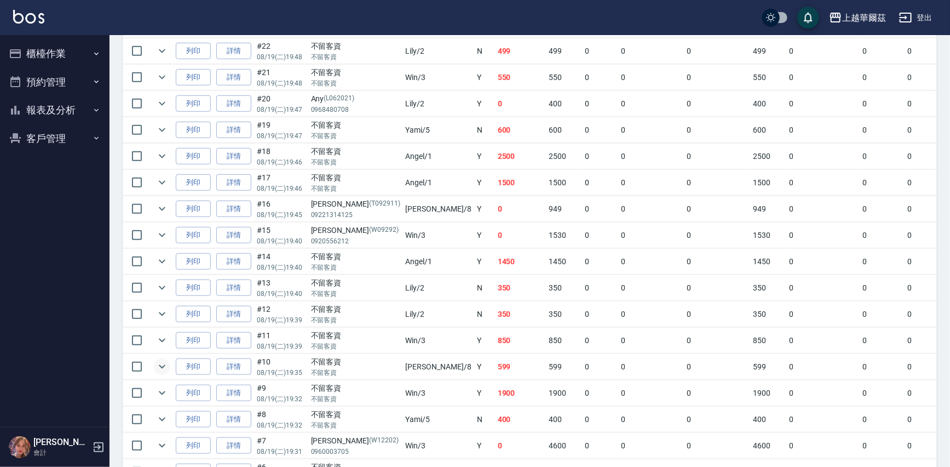
scroll to position [290, 0]
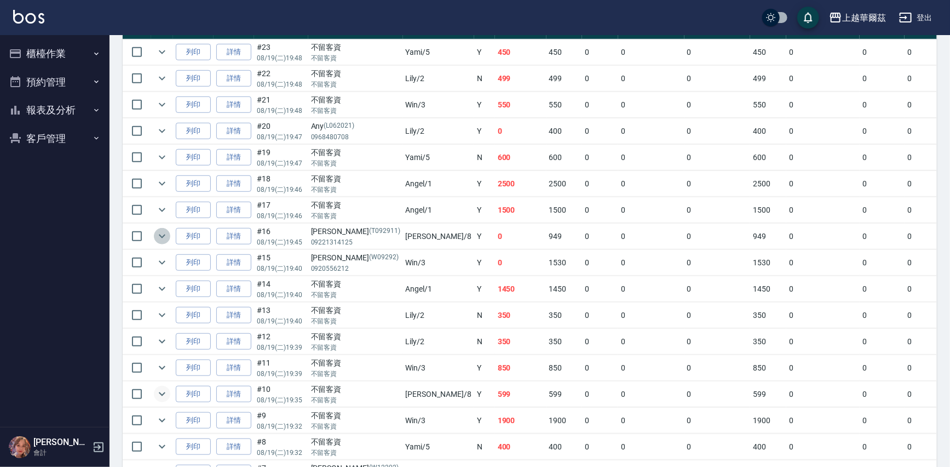
click at [160, 235] on icon "expand row" at bounding box center [162, 236] width 7 height 4
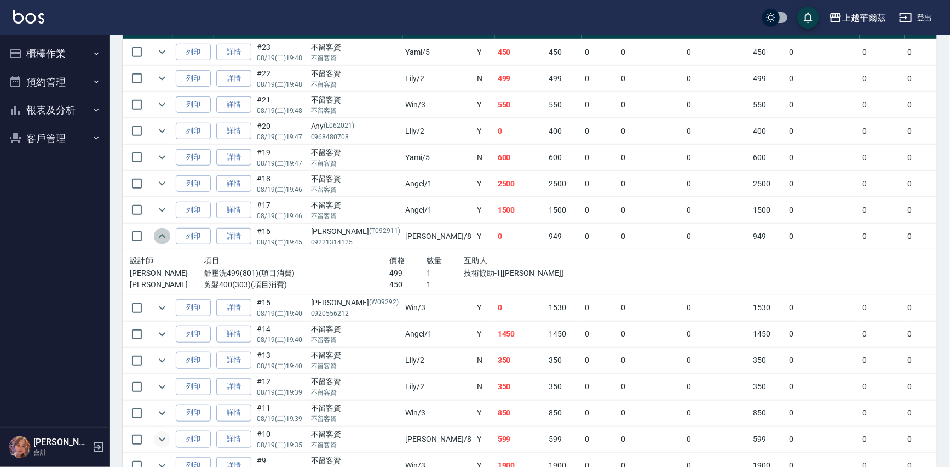
click at [160, 235] on icon "expand row" at bounding box center [162, 236] width 7 height 4
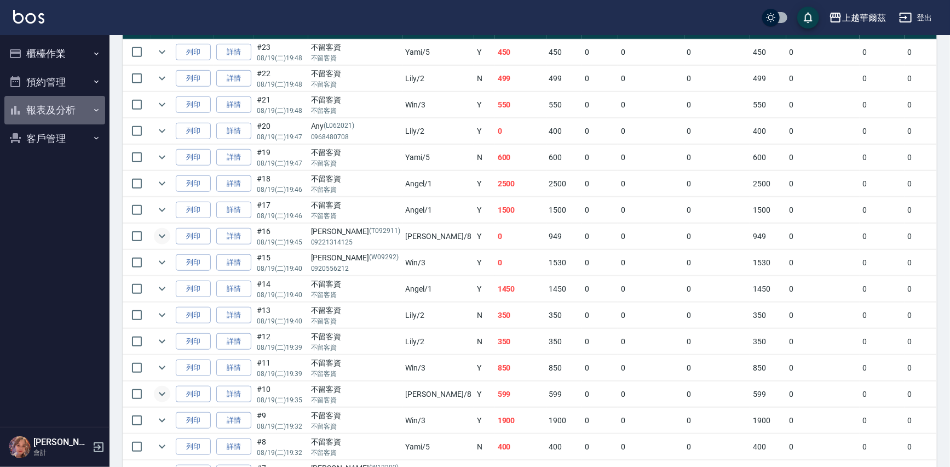
click at [46, 106] on button "報表及分析" at bounding box center [54, 110] width 101 height 28
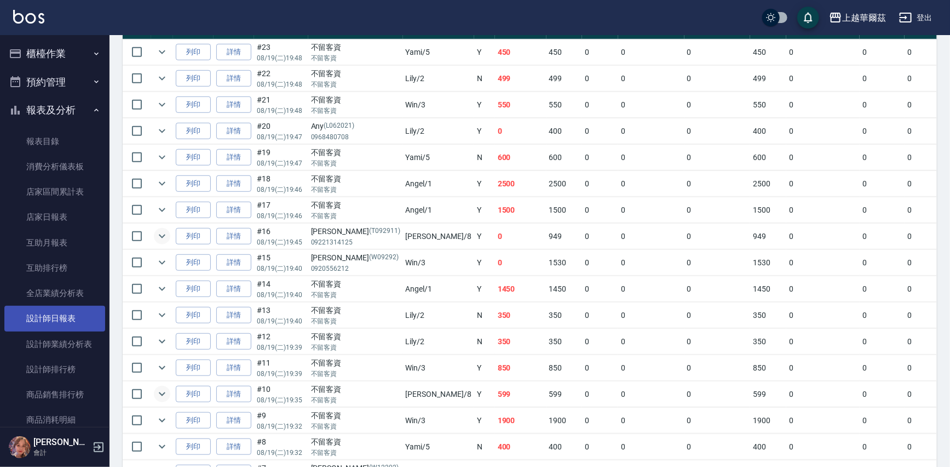
click at [47, 318] on link "設計師日報表" at bounding box center [54, 318] width 101 height 25
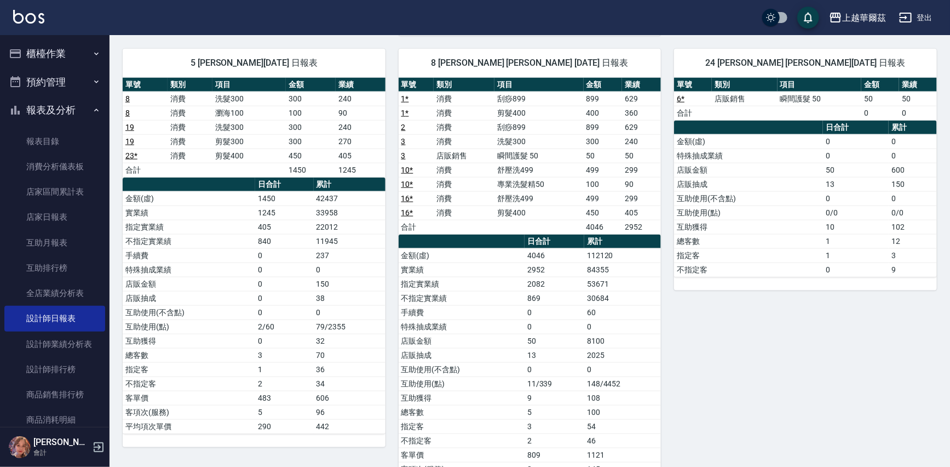
scroll to position [544, 0]
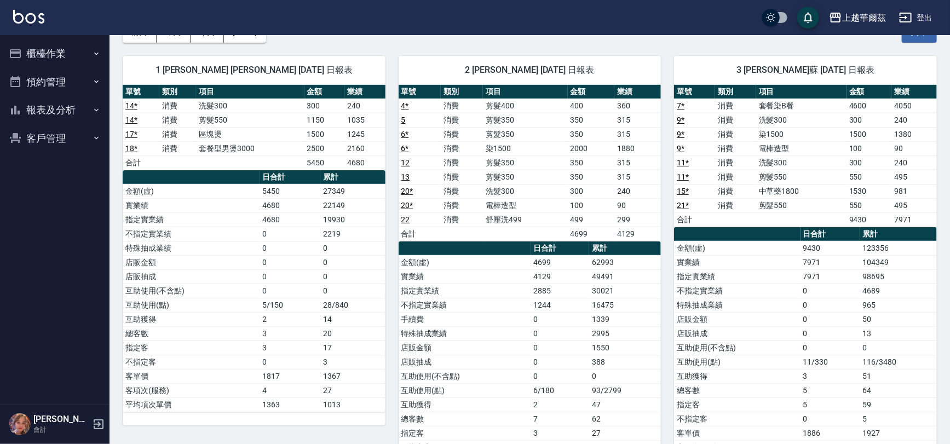
scroll to position [77, 0]
